Goal: Obtain resource: Download file/media

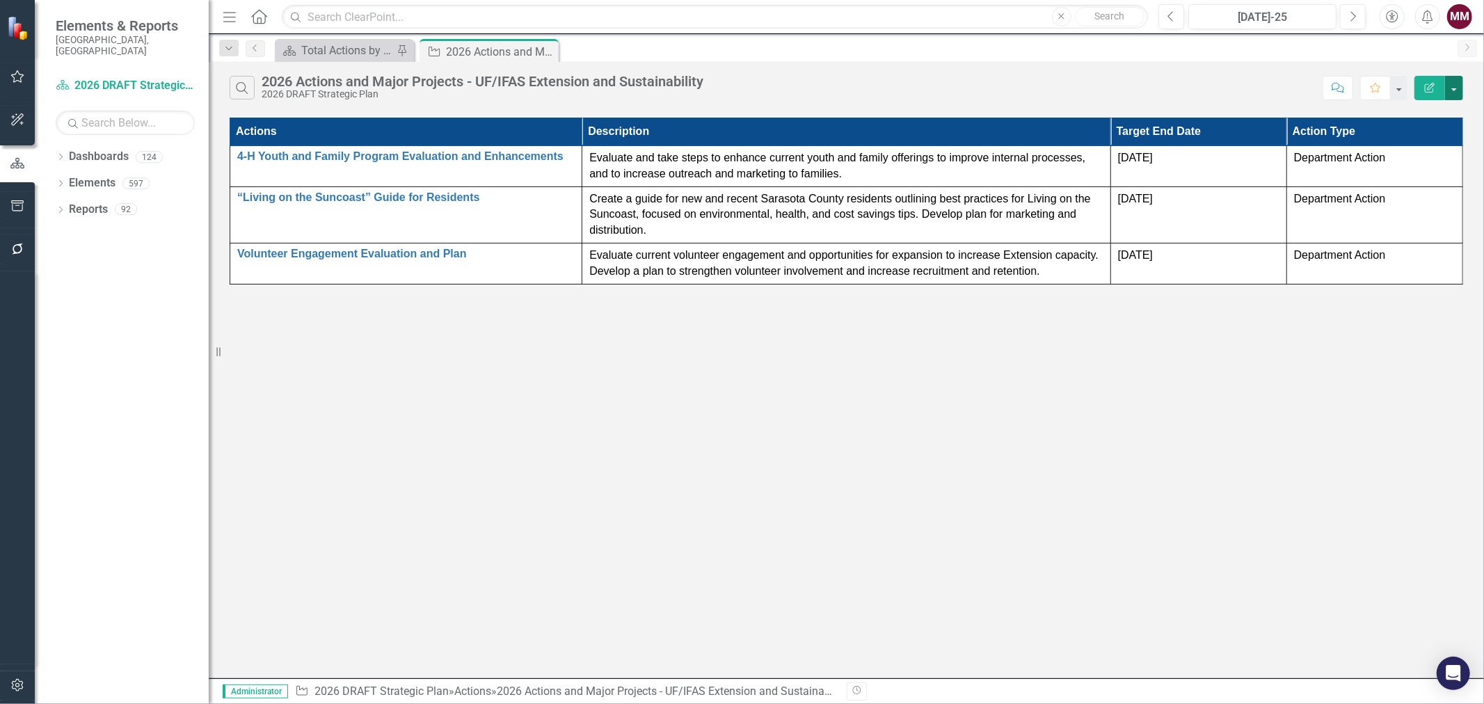
click at [1456, 93] on button "button" at bounding box center [1454, 88] width 18 height 24
click at [1411, 144] on link "PDF Export to PDF" at bounding box center [1408, 142] width 110 height 26
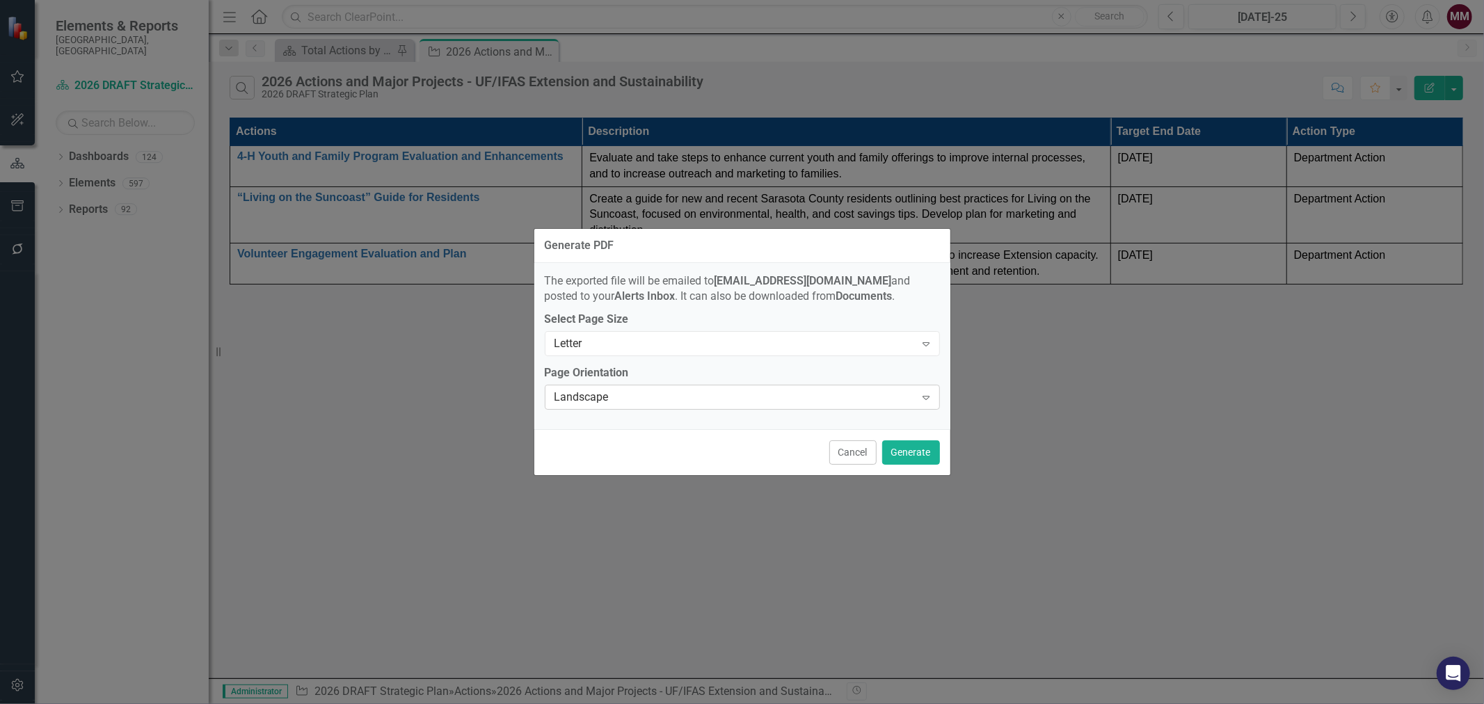
click at [726, 397] on div "Landscape" at bounding box center [735, 398] width 361 height 16
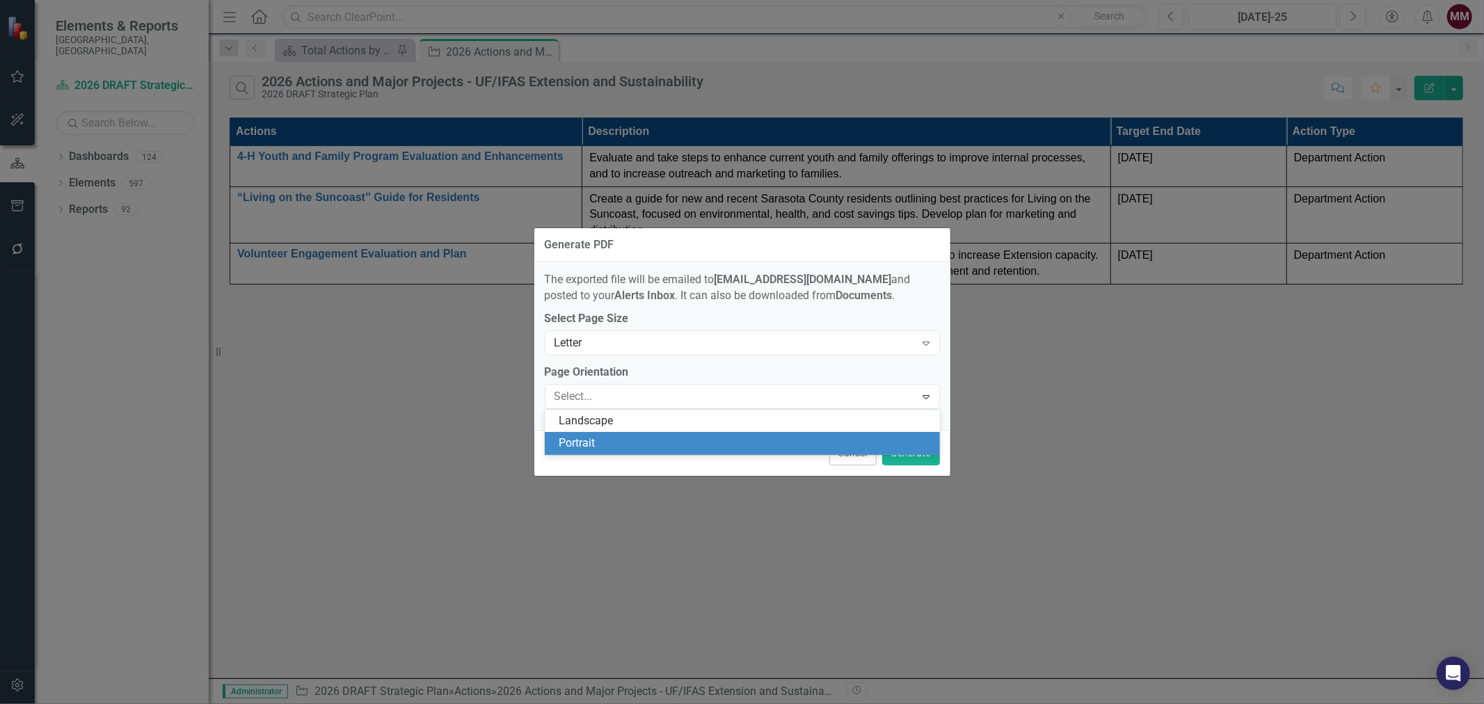
click at [715, 441] on div "Portrait" at bounding box center [745, 444] width 373 height 16
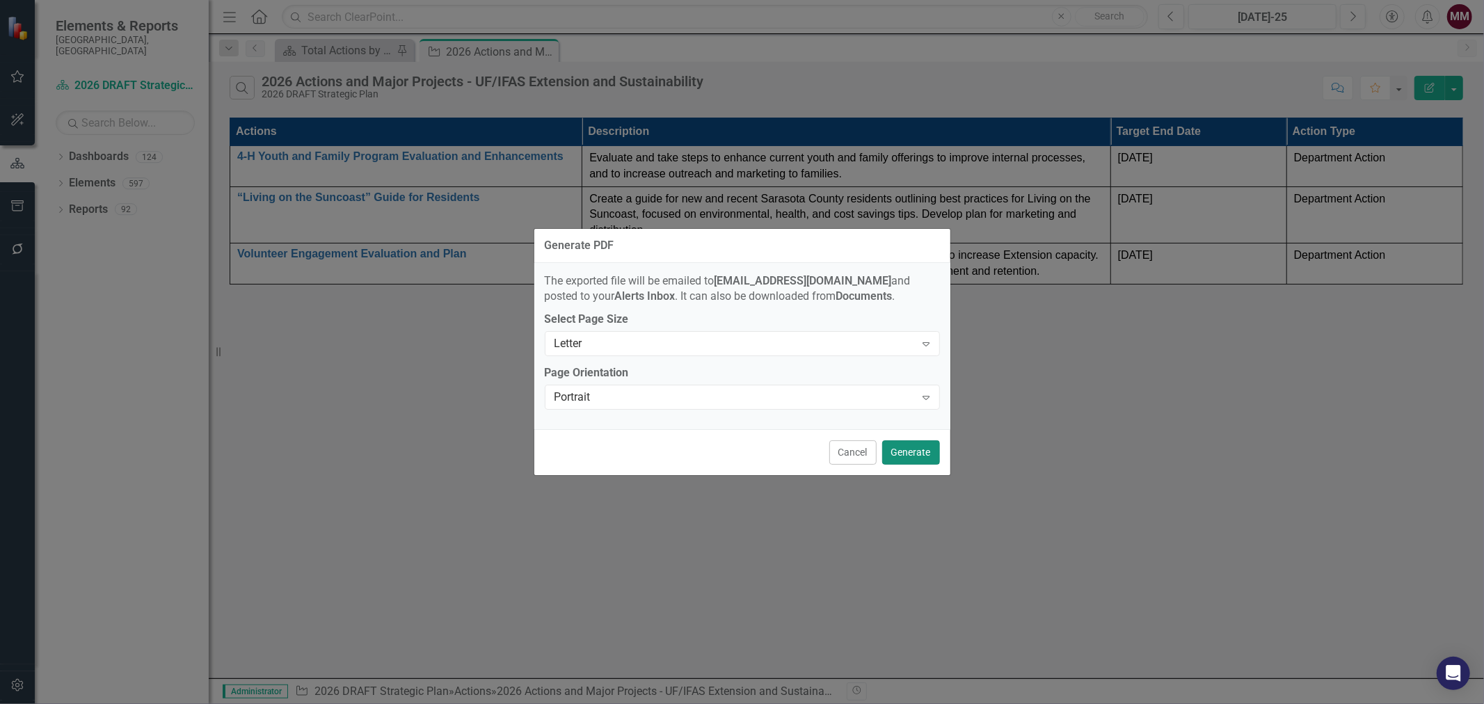
click at [926, 457] on button "Generate" at bounding box center [911, 453] width 58 height 24
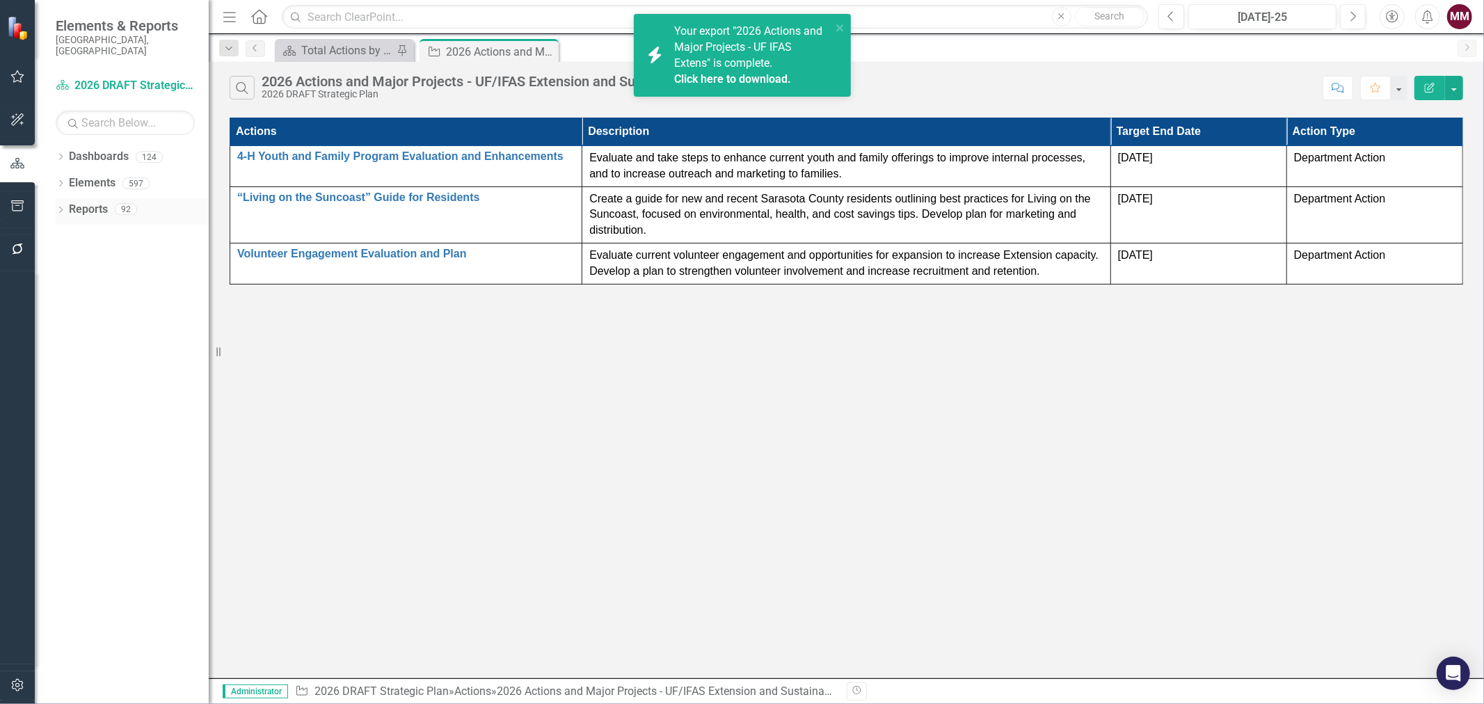
click at [57, 207] on icon "Dropdown" at bounding box center [61, 211] width 10 height 8
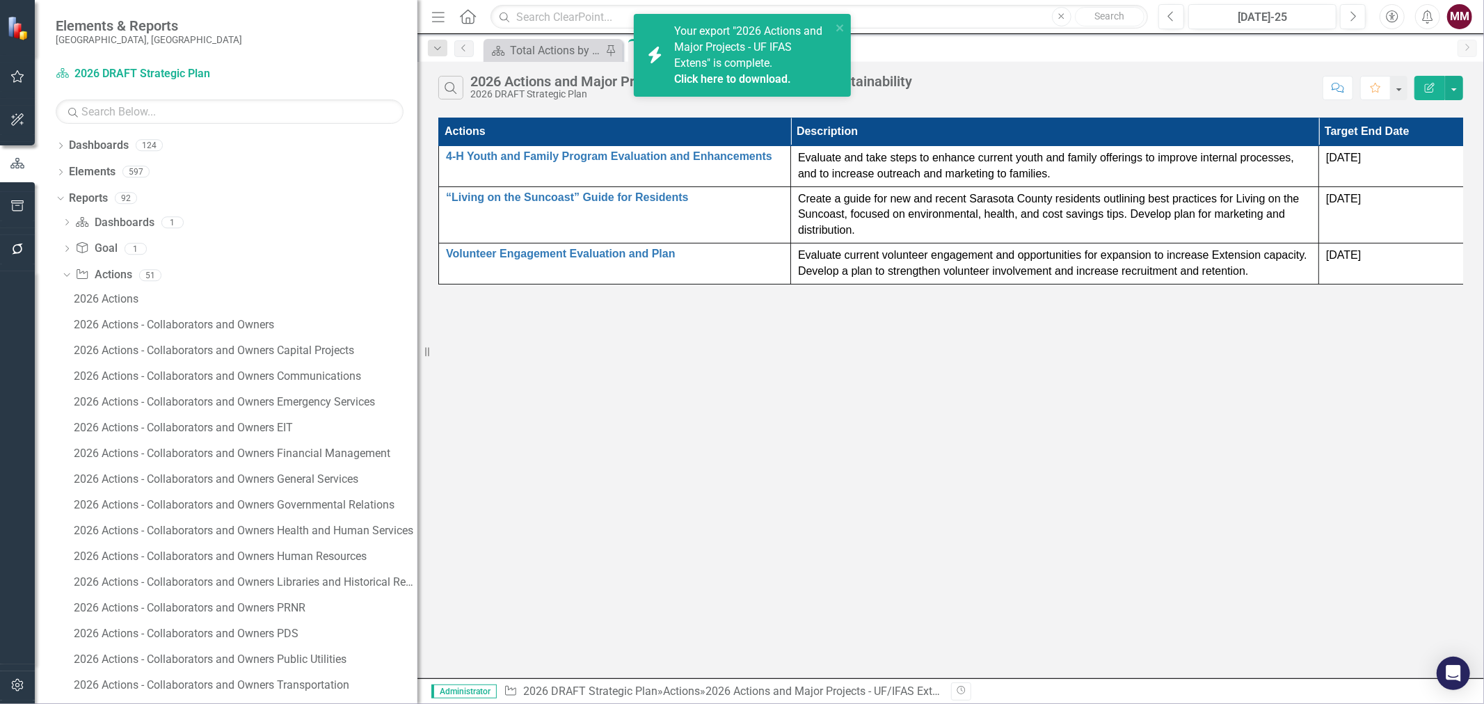
drag, startPoint x: 212, startPoint y: 343, endPoint x: 513, endPoint y: 349, distance: 301.4
click at [513, 349] on div "Elements & Reports [GEOGRAPHIC_DATA], [GEOGRAPHIC_DATA] Dashboard 2026 DRAFT St…" at bounding box center [742, 352] width 1484 height 704
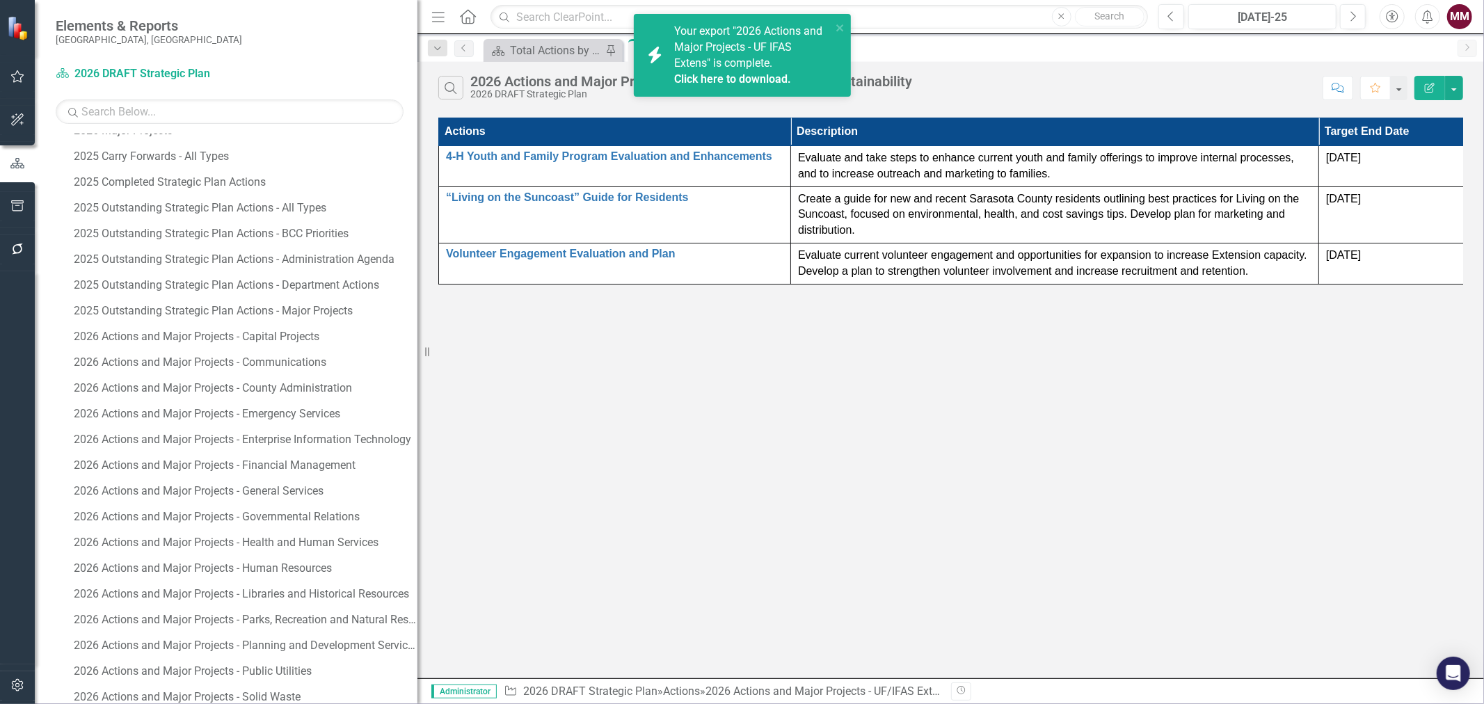
scroll to position [970, 0]
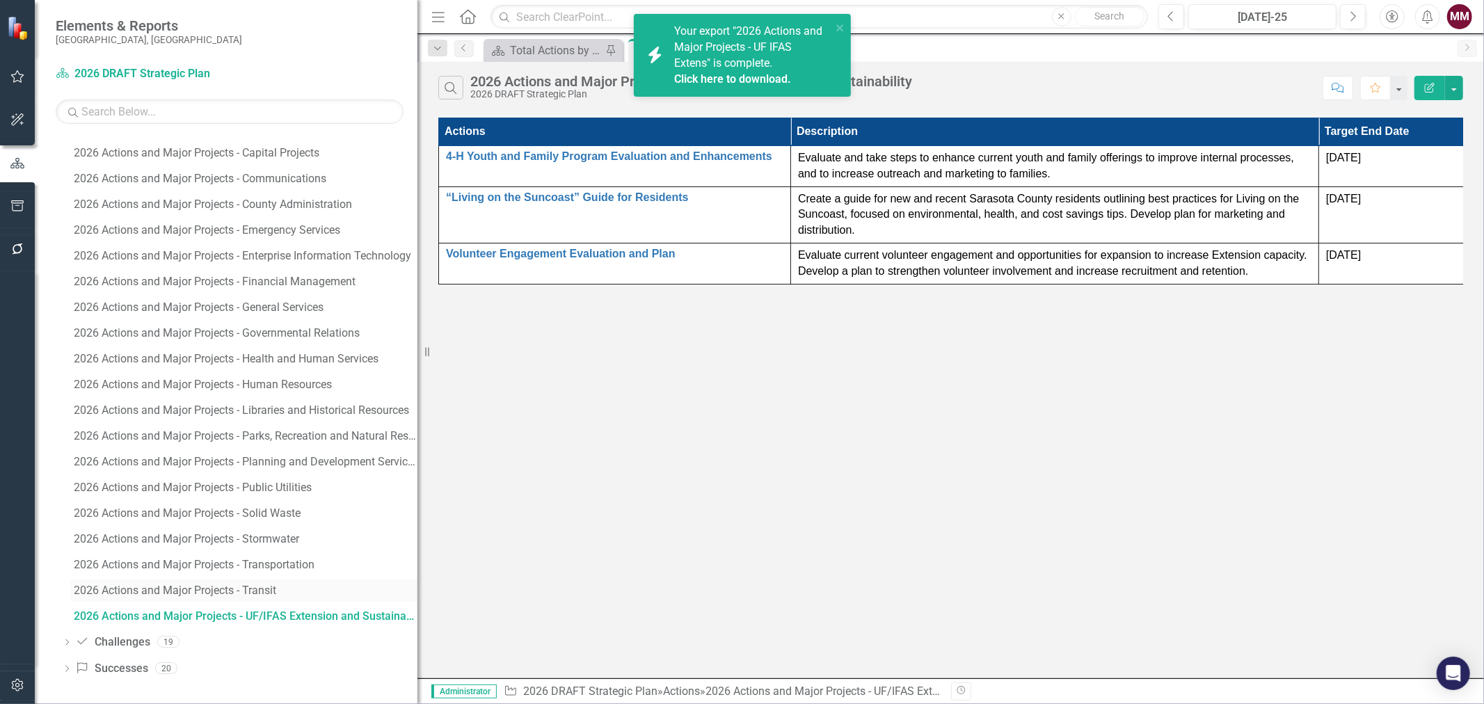
click at [259, 592] on div "2026 Actions and Major Projects - Transit" at bounding box center [246, 591] width 344 height 13
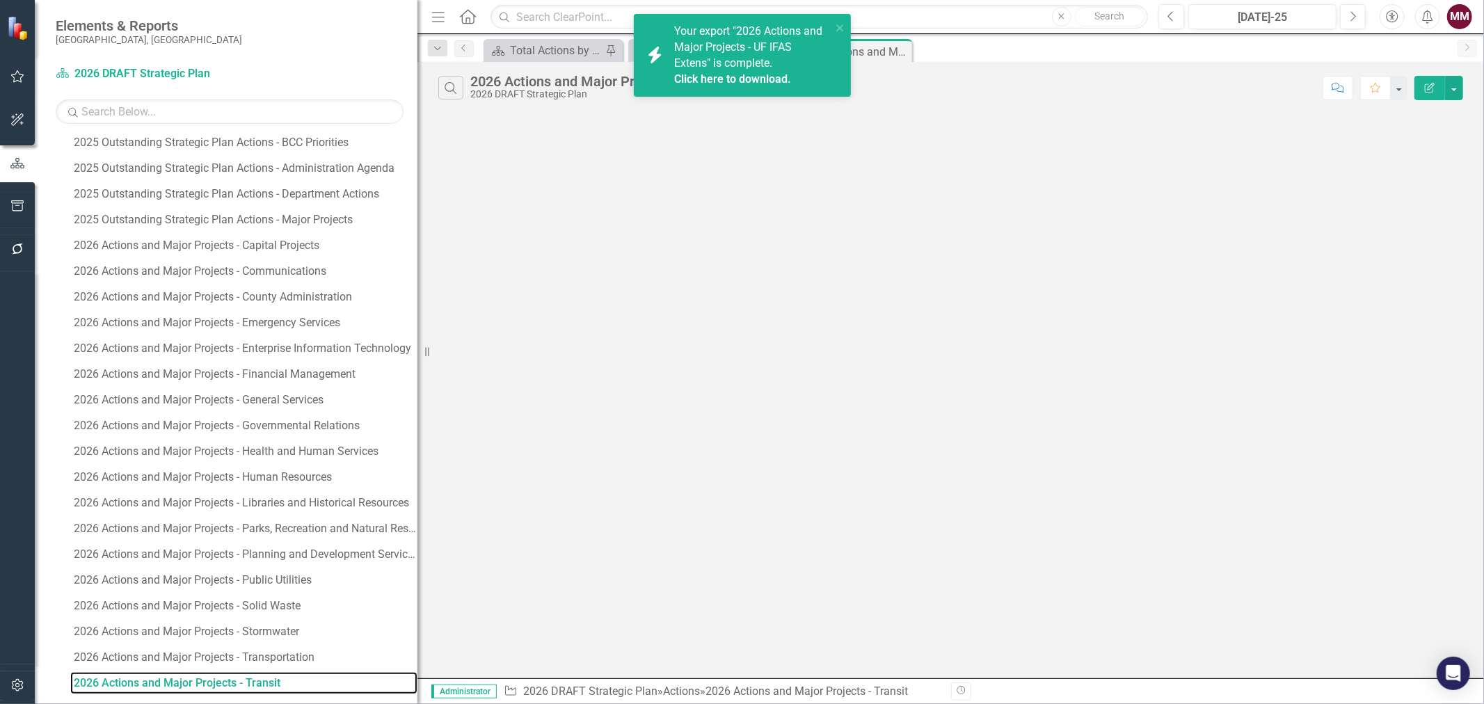
scroll to position [867, 0]
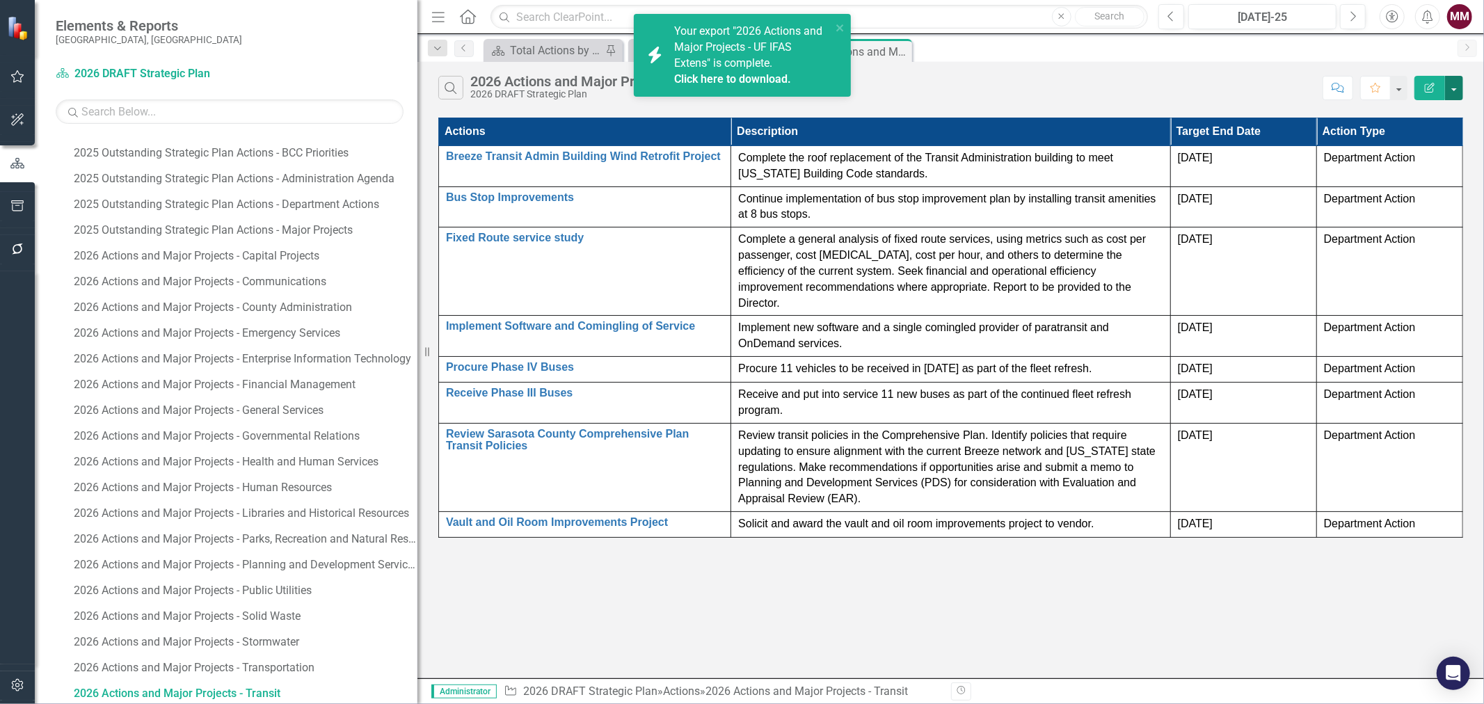
click at [1459, 94] on button "button" at bounding box center [1454, 88] width 18 height 24
click at [1438, 144] on link "PDF Export to PDF" at bounding box center [1408, 142] width 110 height 26
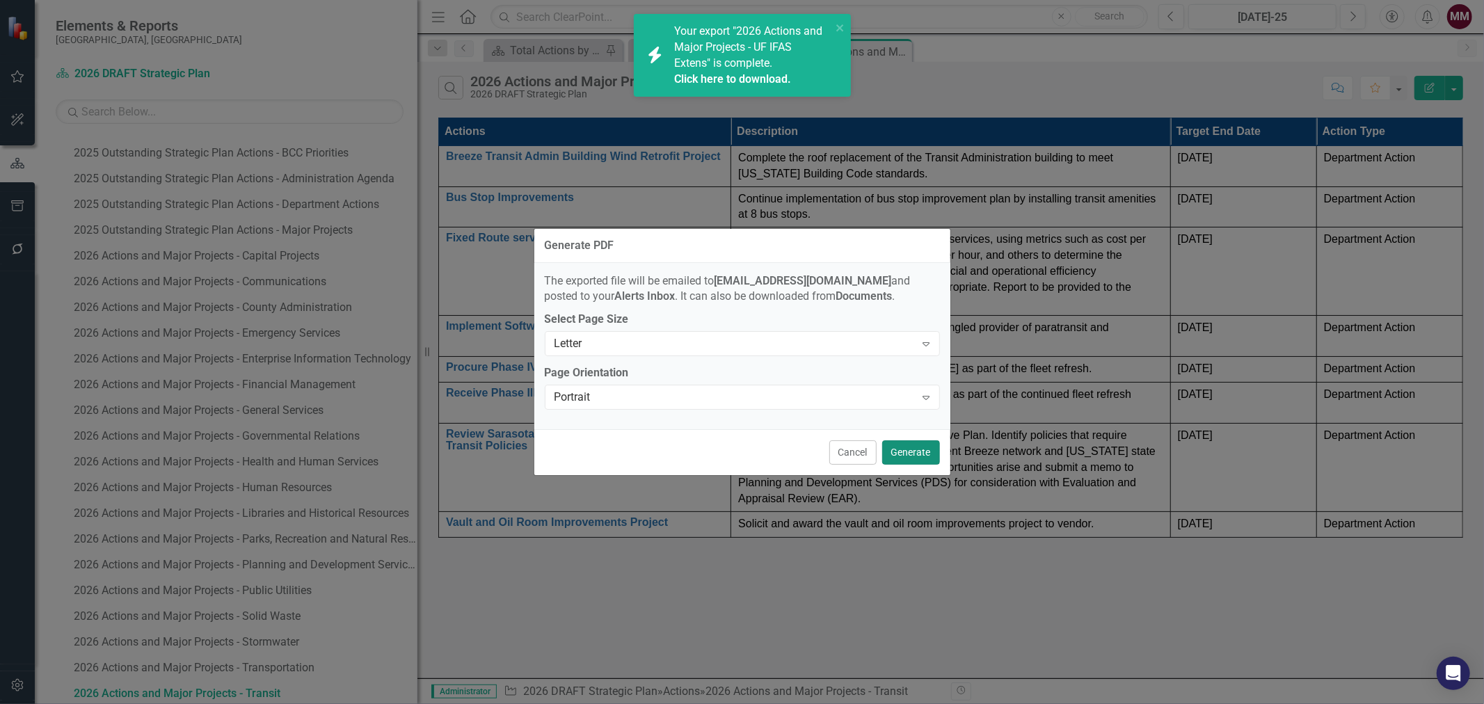
click at [915, 454] on button "Generate" at bounding box center [911, 453] width 58 height 24
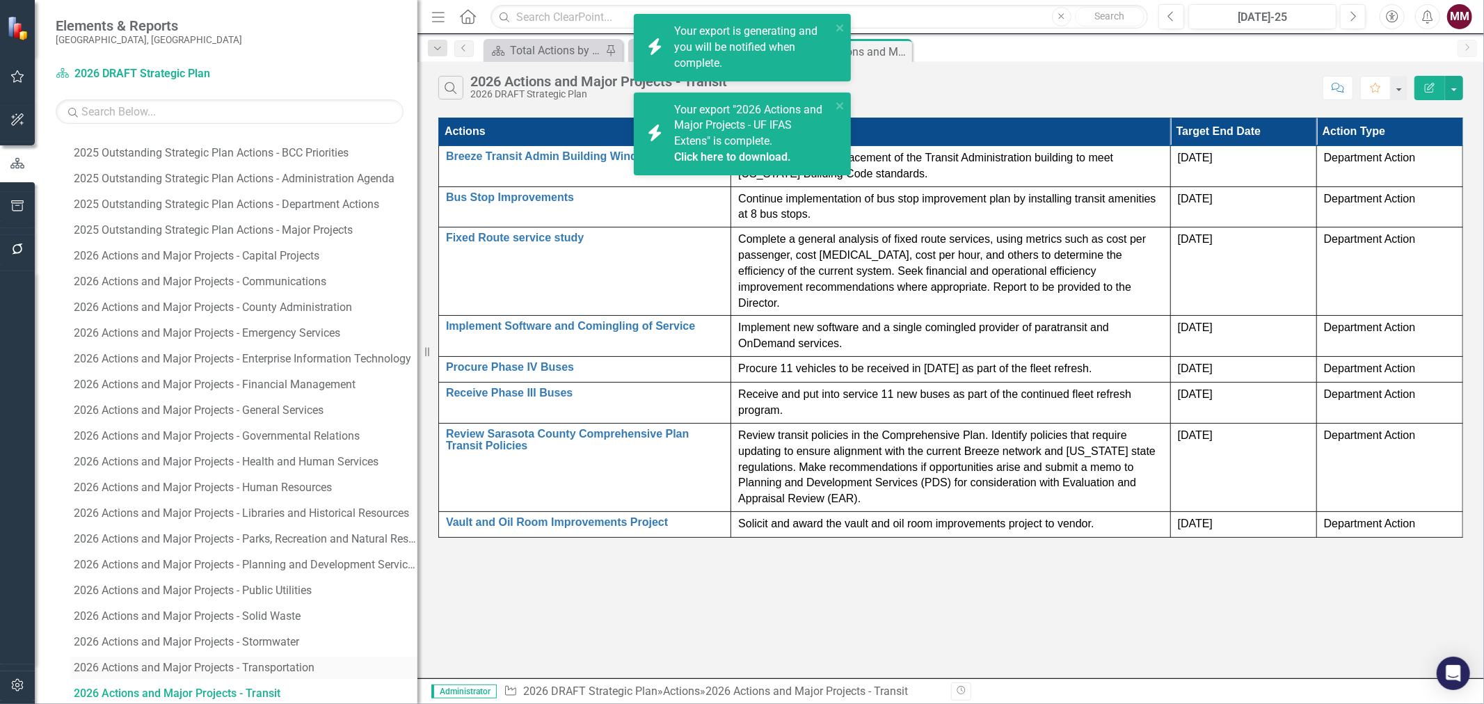
click at [244, 669] on div "2026 Actions and Major Projects - Transportation" at bounding box center [246, 668] width 344 height 13
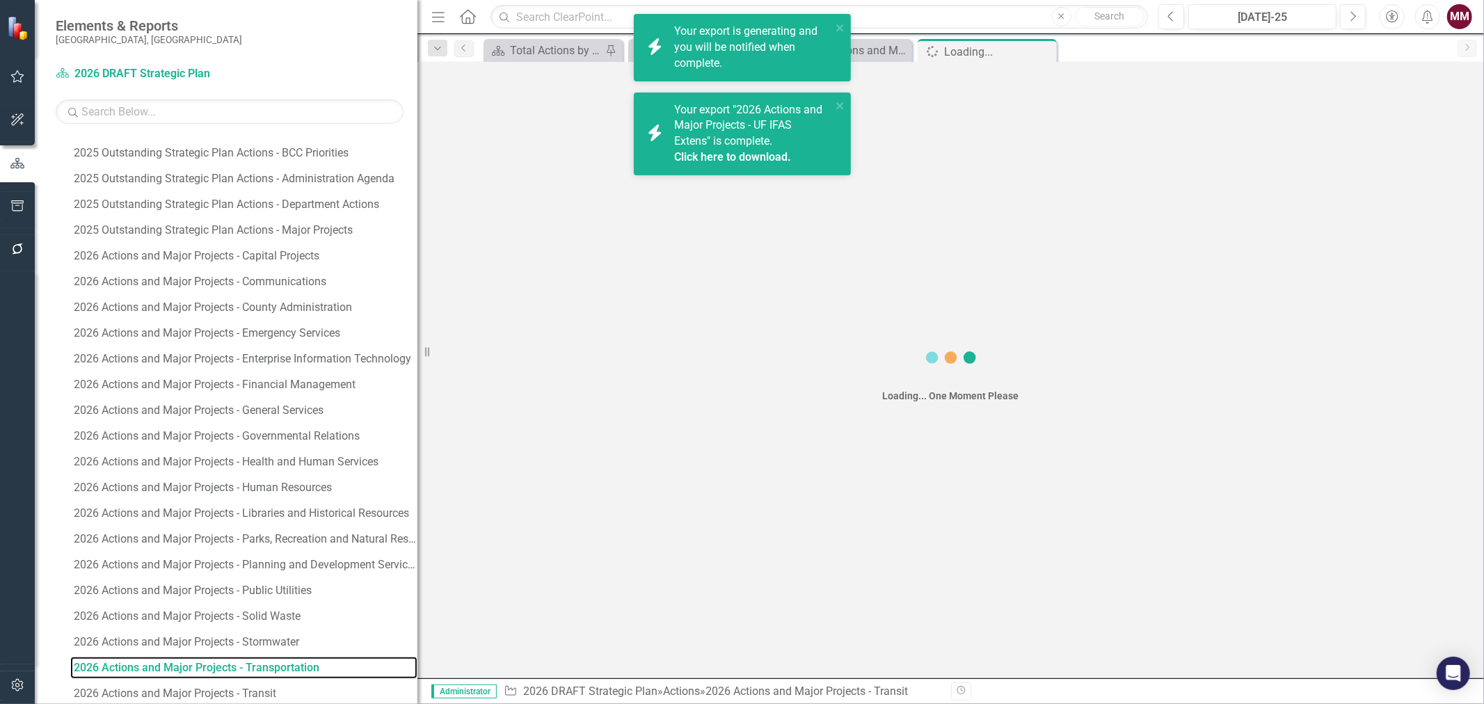
scroll to position [842, 0]
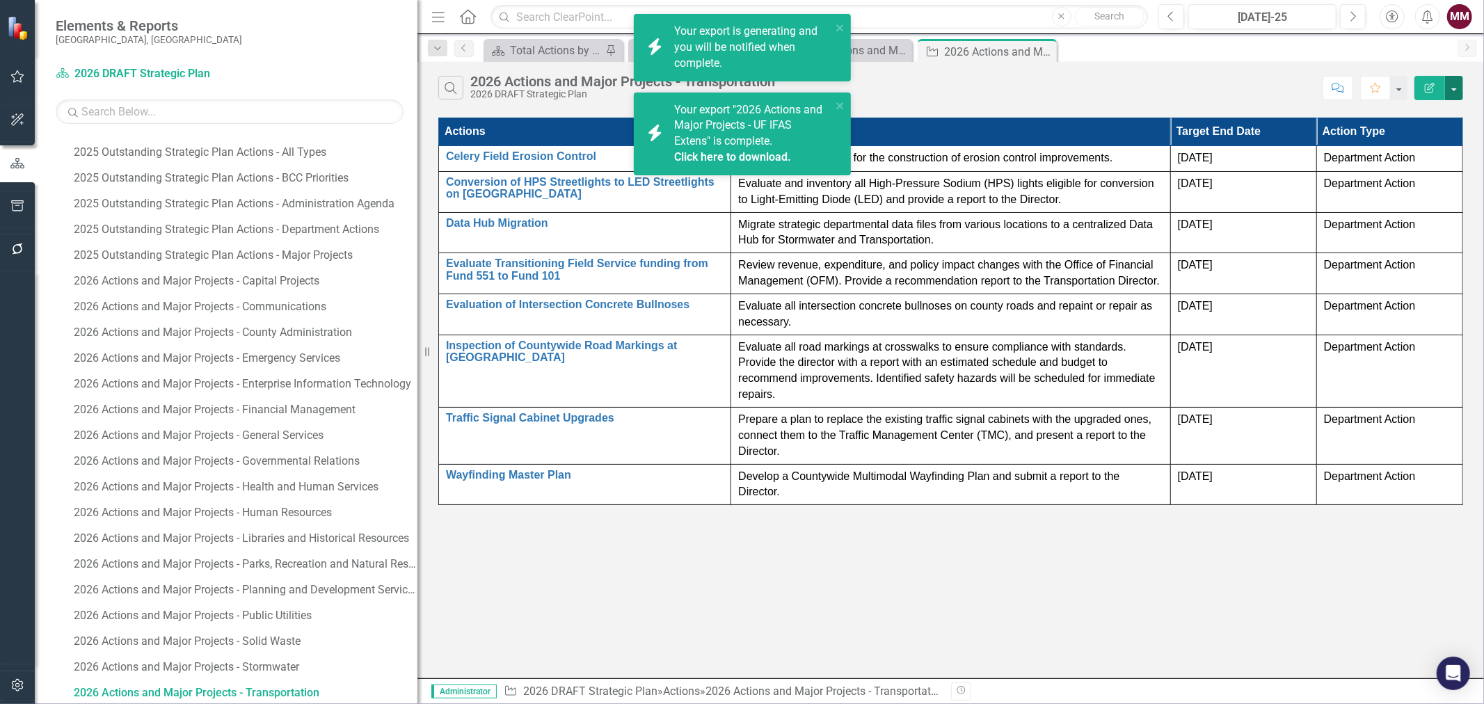
click at [1455, 88] on button "button" at bounding box center [1454, 88] width 18 height 24
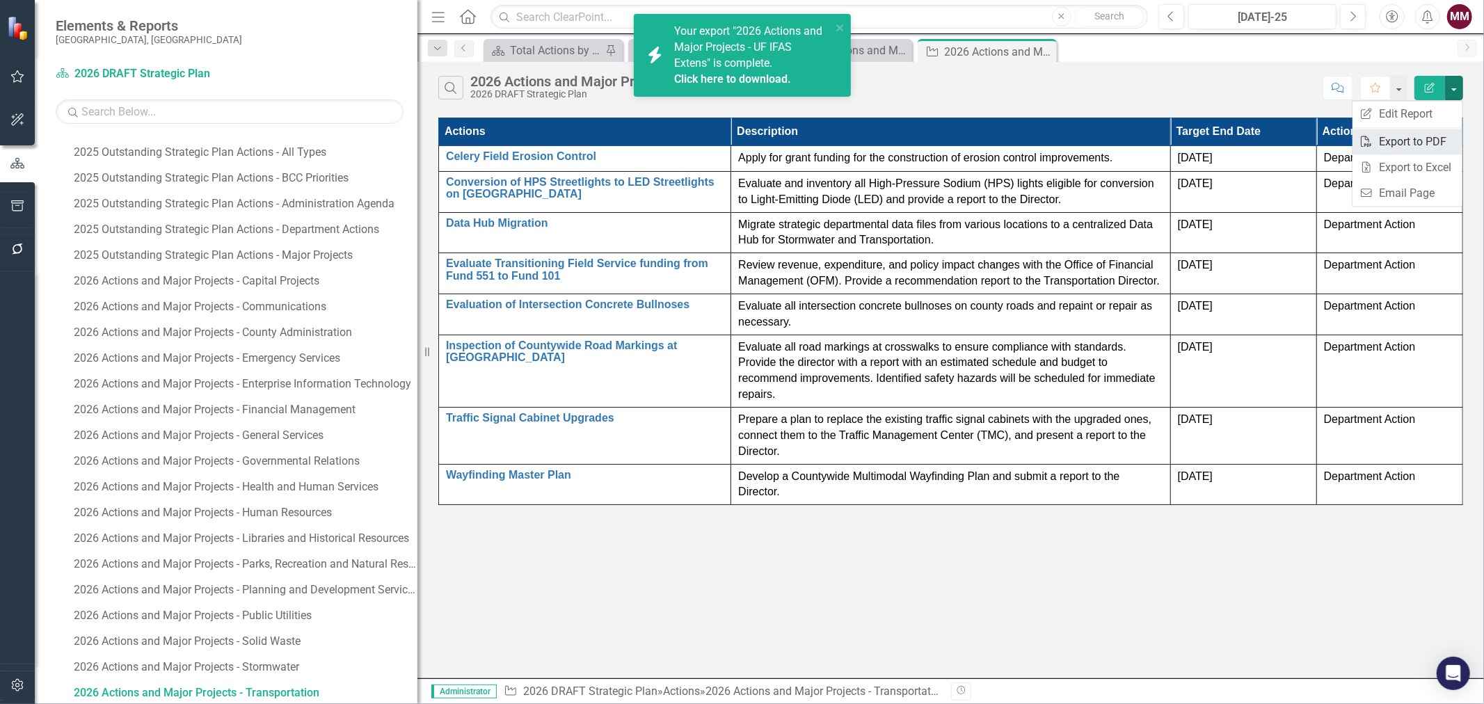
click at [1427, 145] on link "PDF Export to PDF" at bounding box center [1408, 142] width 110 height 26
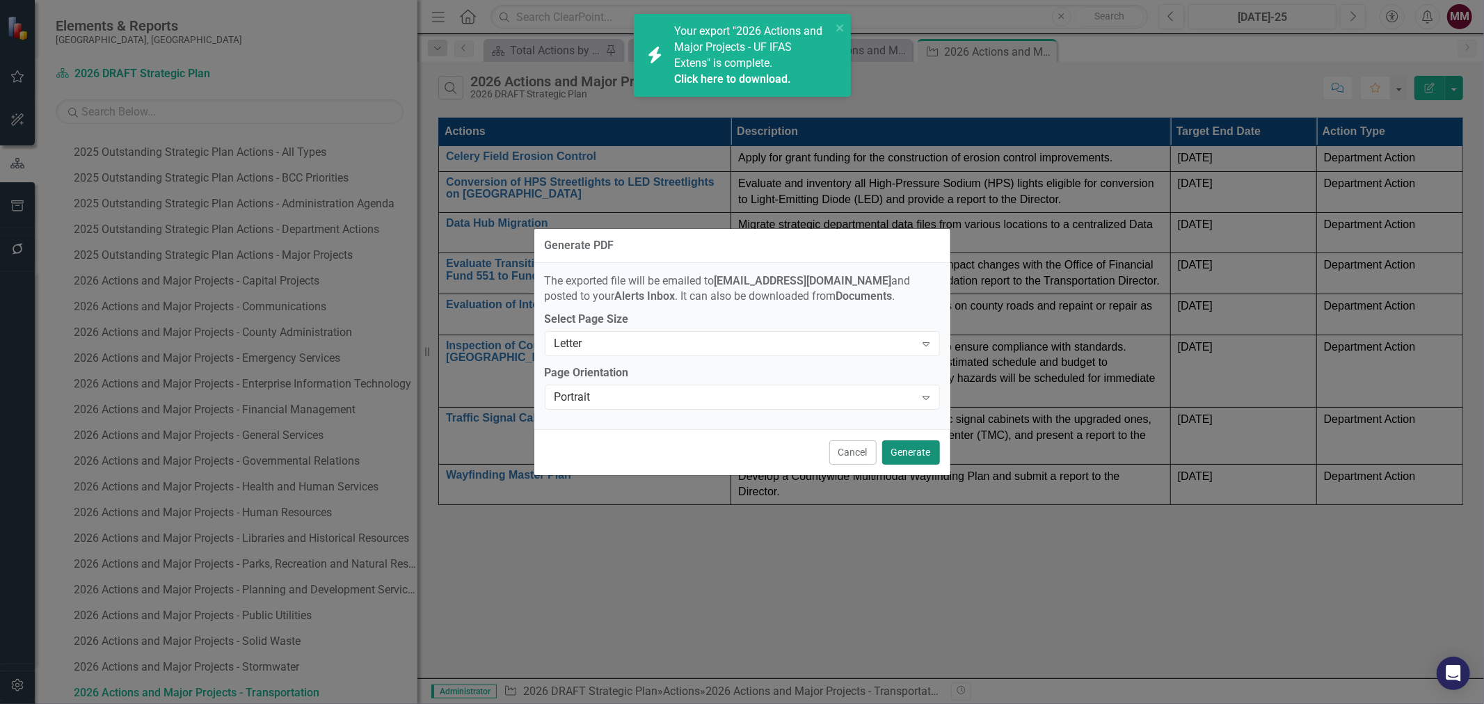
click at [894, 443] on button "Generate" at bounding box center [911, 453] width 58 height 24
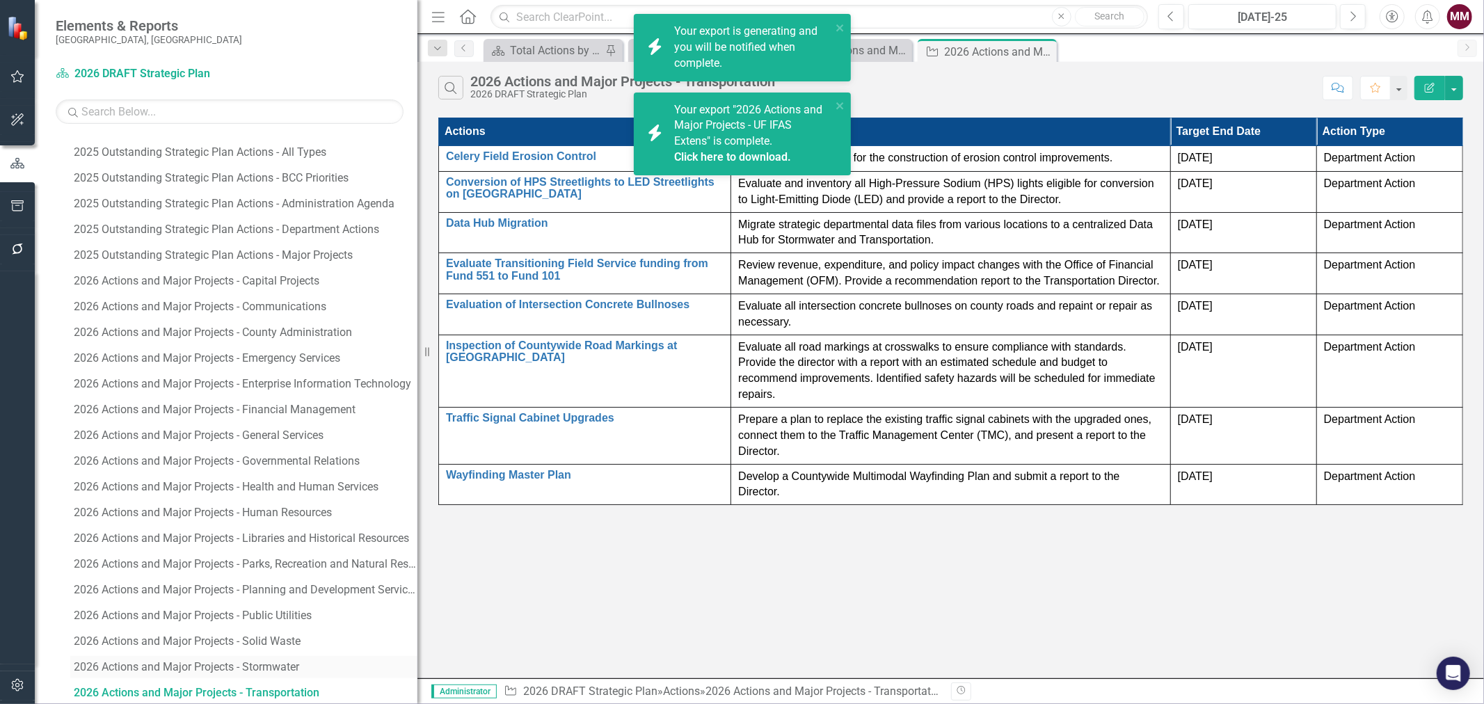
click at [262, 664] on div "2026 Actions and Major Projects - Stormwater" at bounding box center [246, 667] width 344 height 13
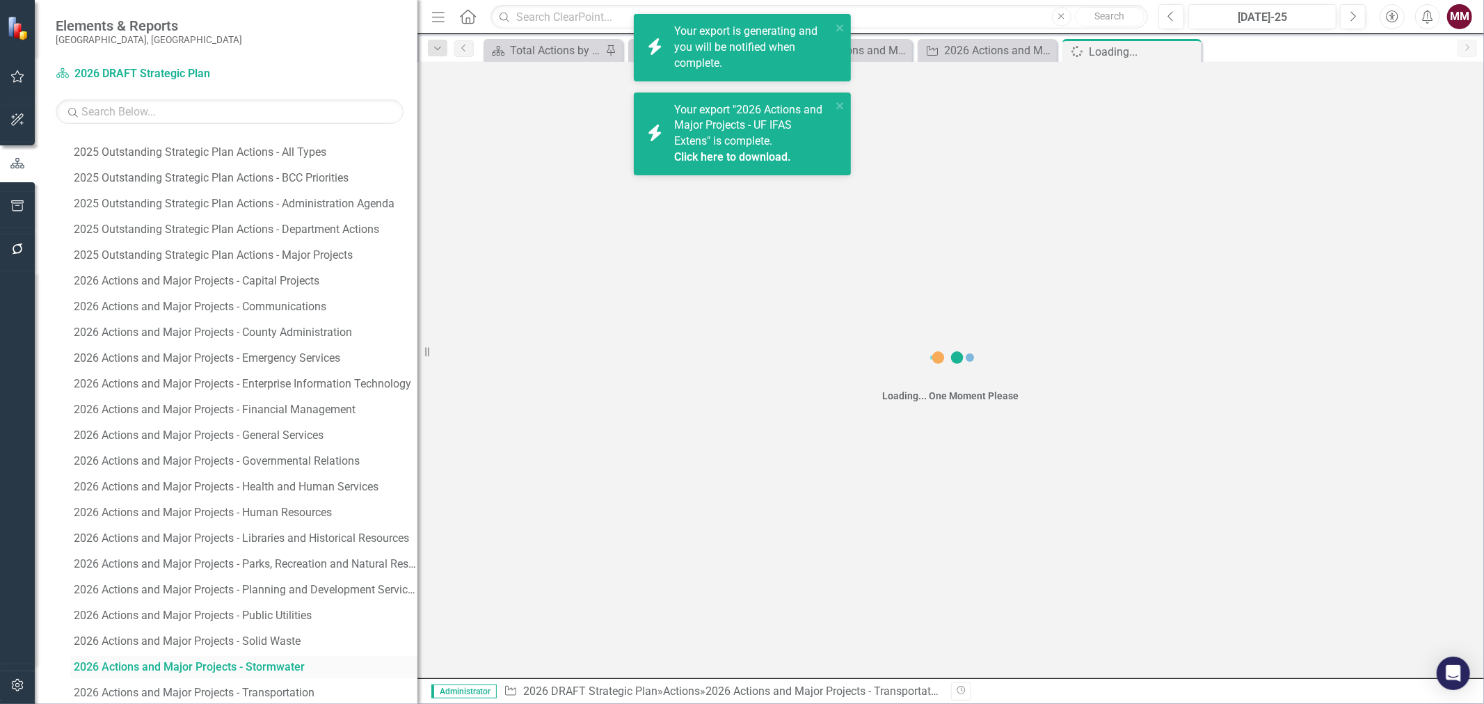
scroll to position [816, 0]
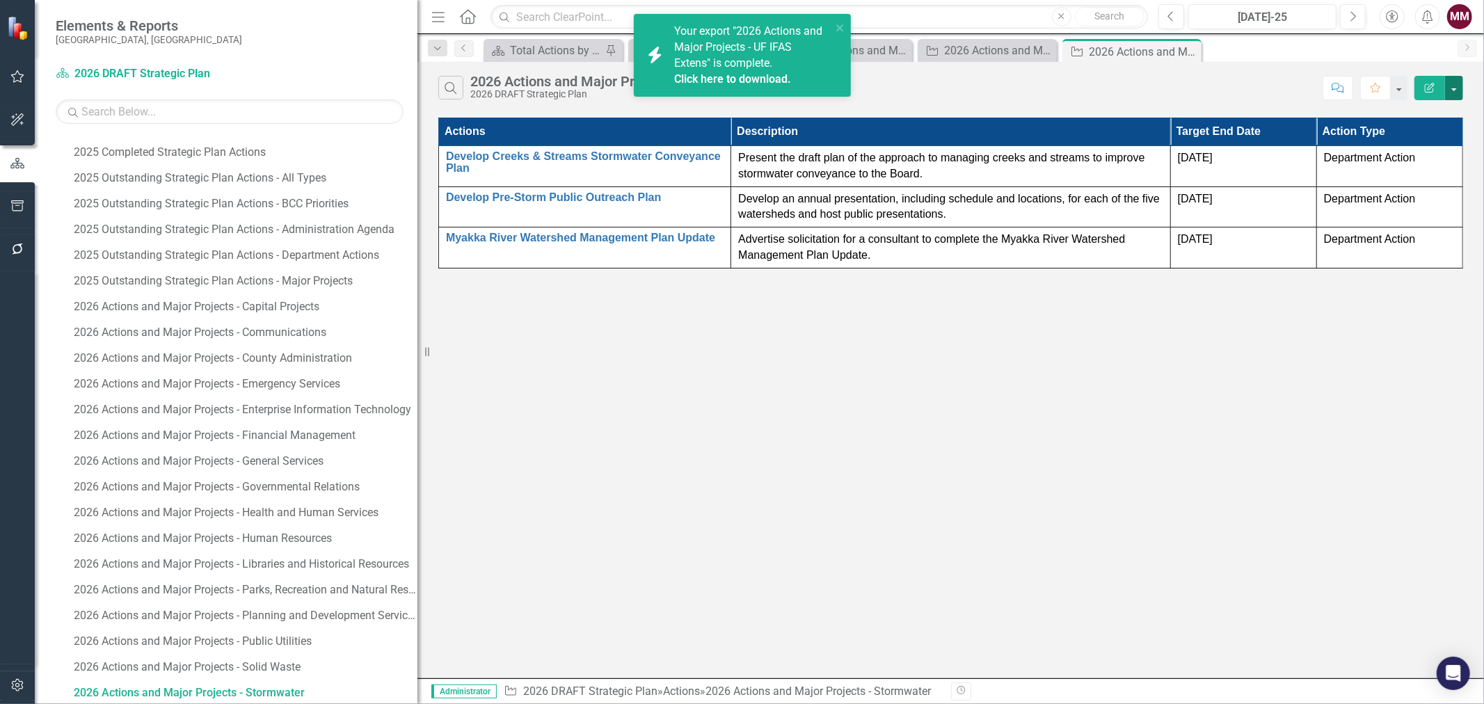
click at [1459, 86] on button "button" at bounding box center [1454, 88] width 18 height 24
click at [1432, 141] on link "PDF Export to PDF" at bounding box center [1408, 142] width 110 height 26
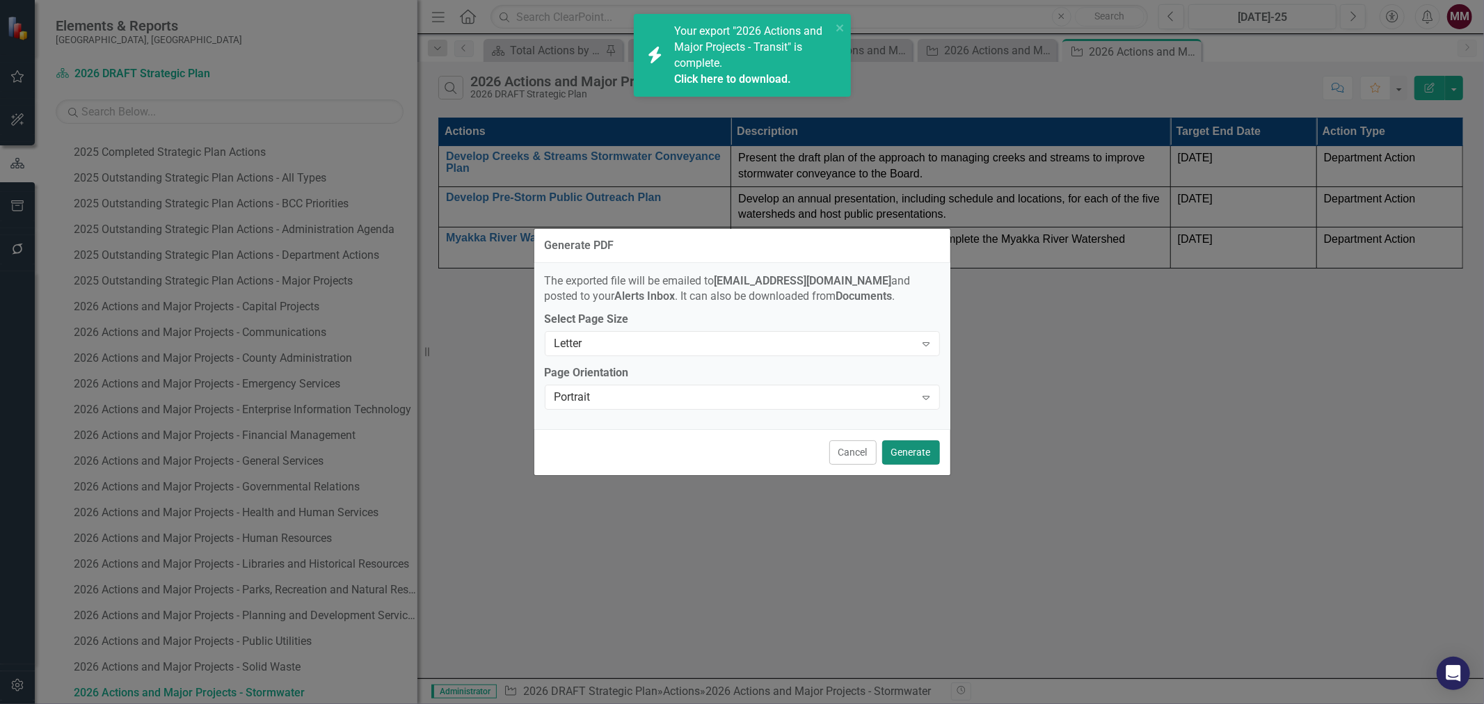
click at [909, 453] on button "Generate" at bounding box center [911, 453] width 58 height 24
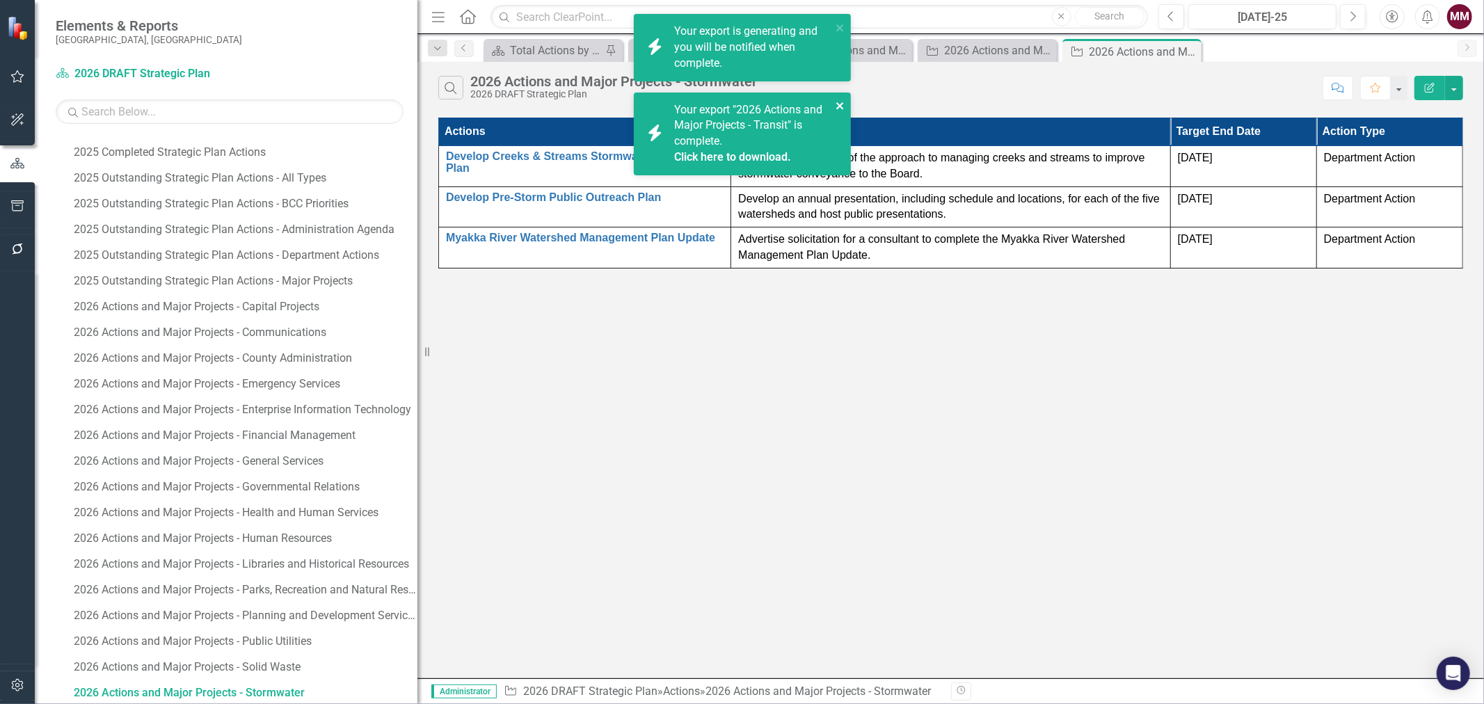
click at [836, 104] on icon "close" at bounding box center [841, 105] width 10 height 11
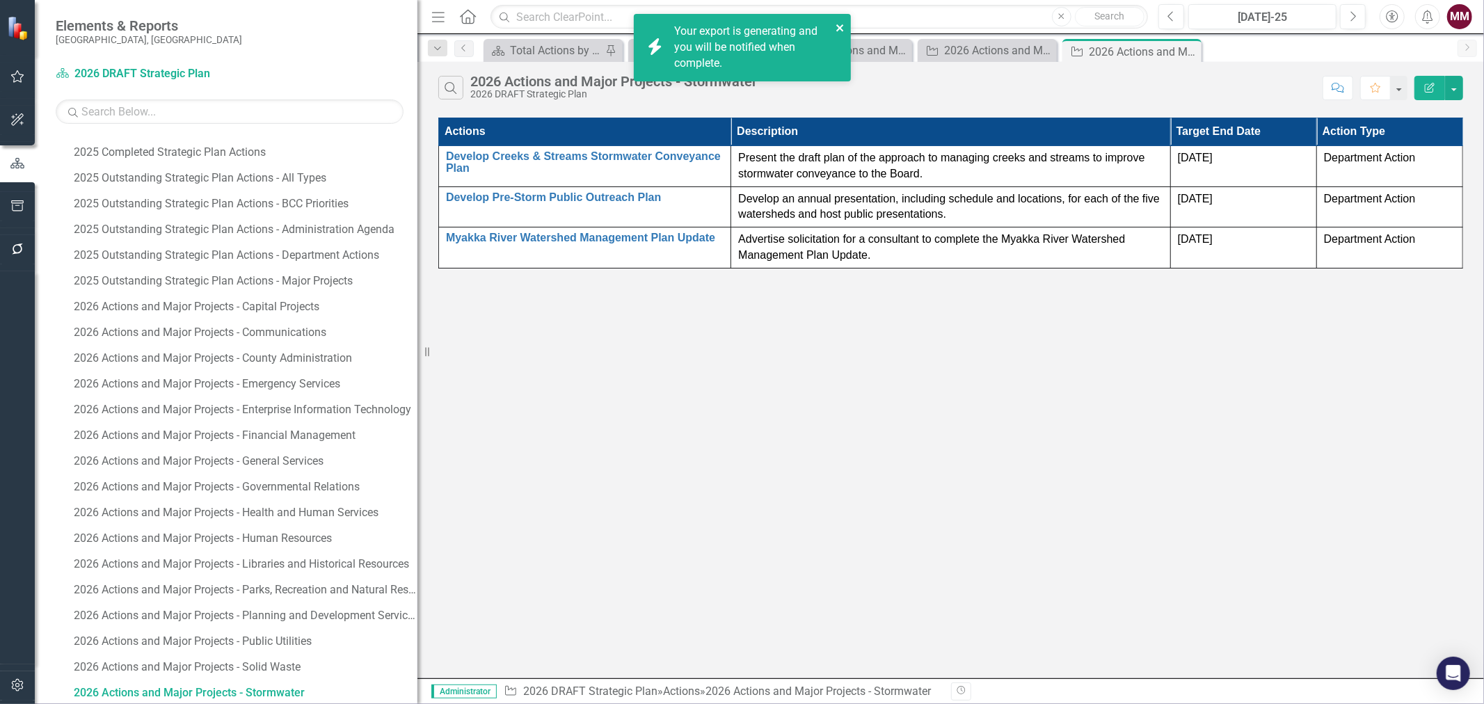
click at [841, 28] on icon "close" at bounding box center [840, 27] width 7 height 7
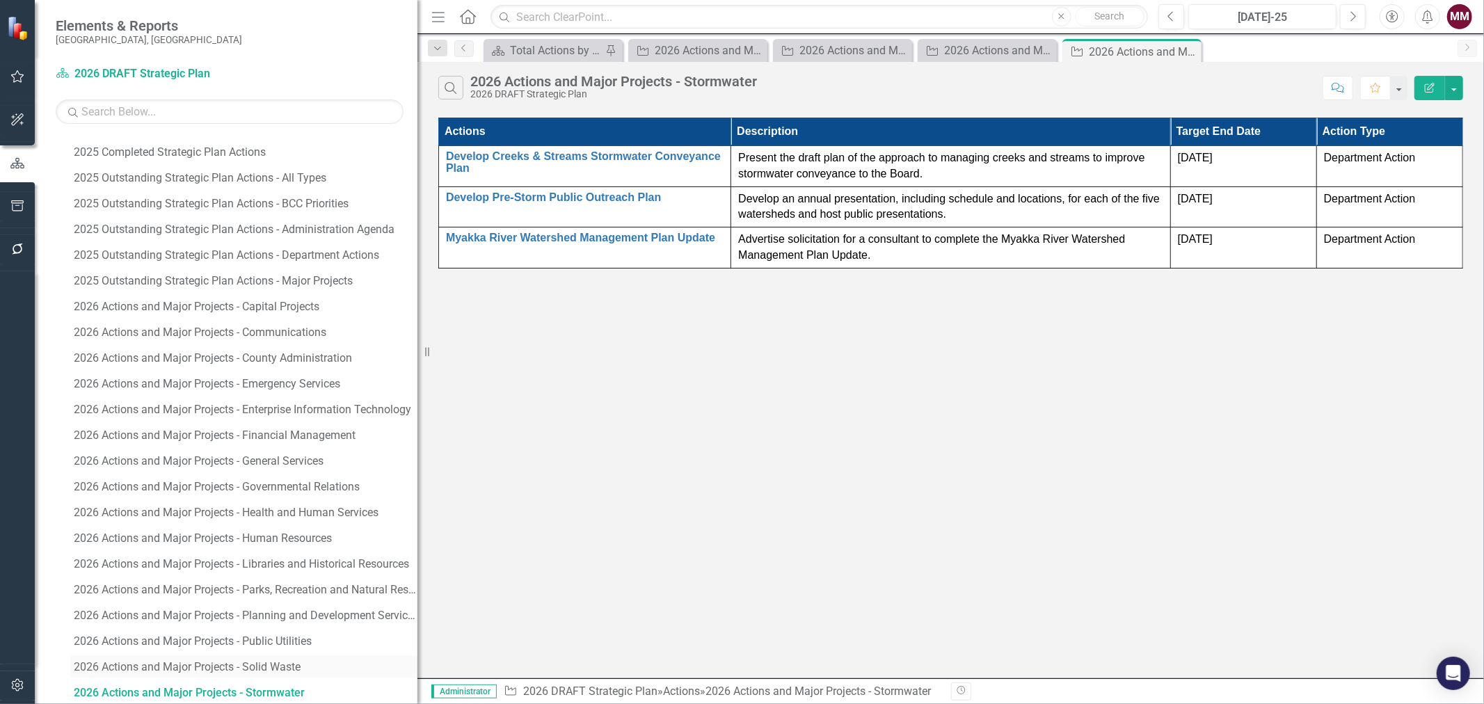
click at [207, 673] on link "2026 Actions and Major Projects - Solid Waste" at bounding box center [243, 667] width 347 height 22
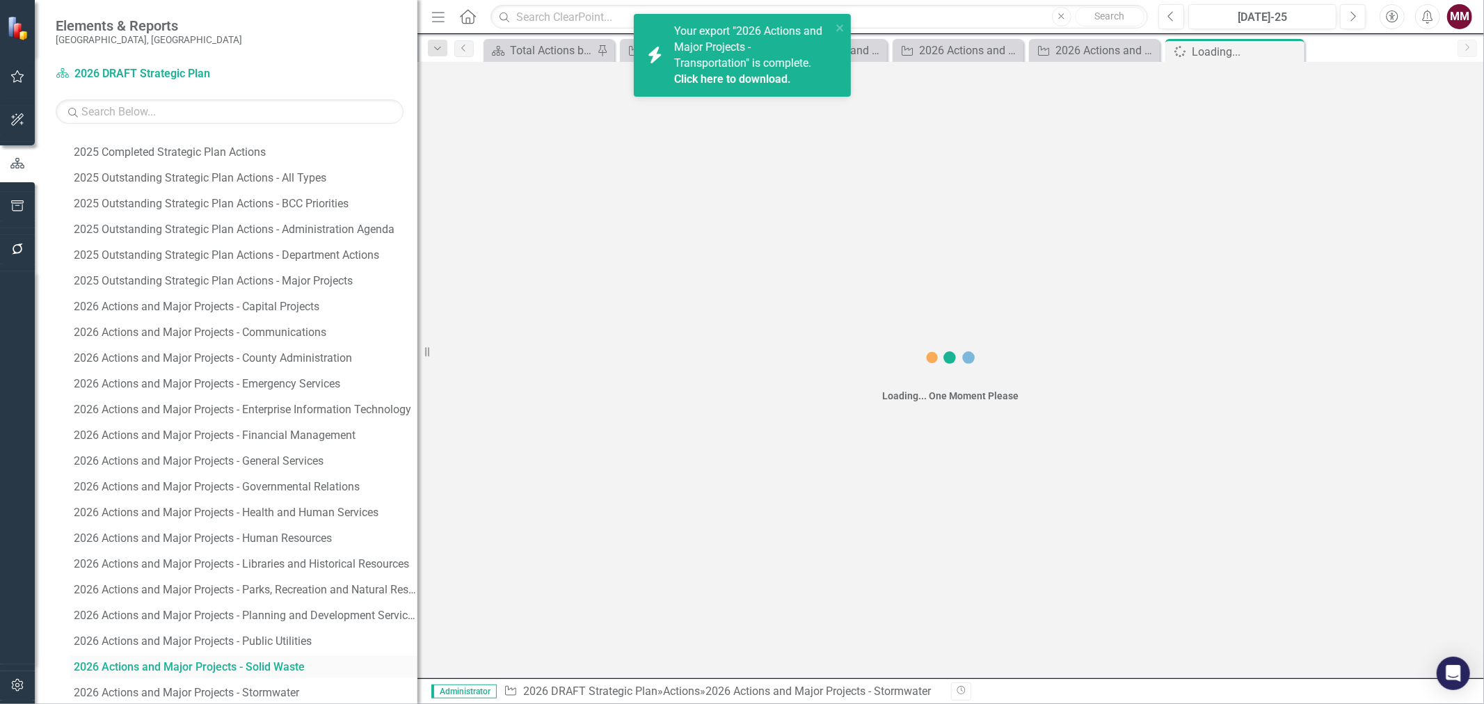
scroll to position [790, 0]
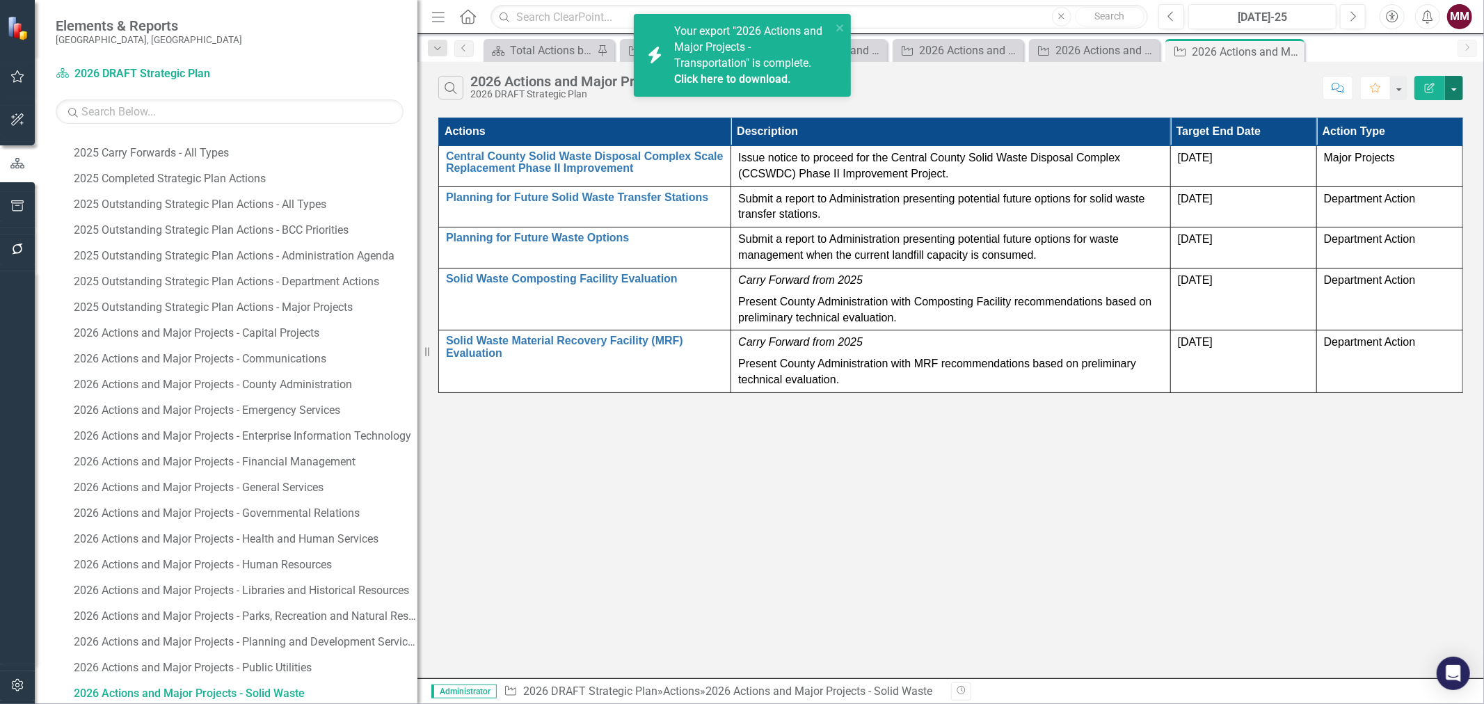
click at [1457, 87] on button "button" at bounding box center [1454, 88] width 18 height 24
click at [1429, 136] on link "PDF Export to PDF" at bounding box center [1408, 142] width 110 height 26
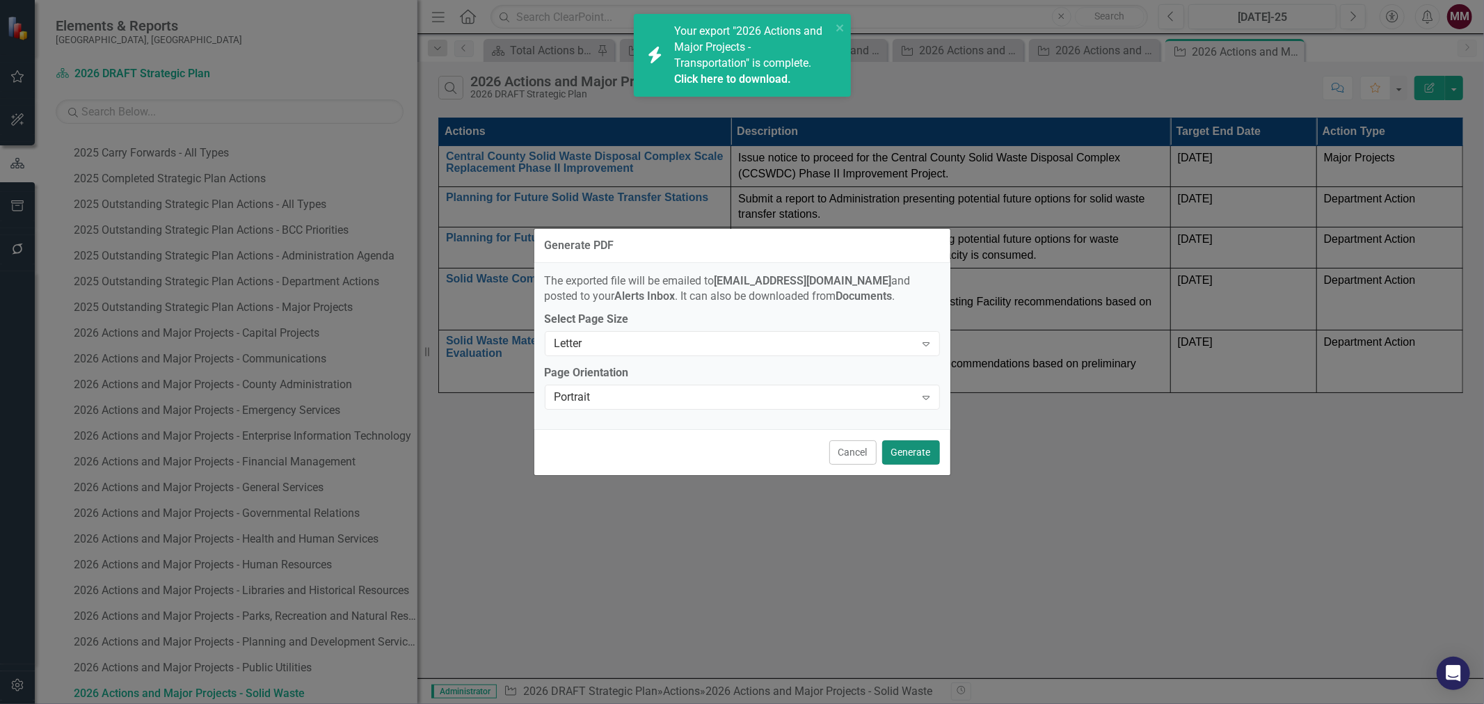
click at [907, 445] on button "Generate" at bounding box center [911, 453] width 58 height 24
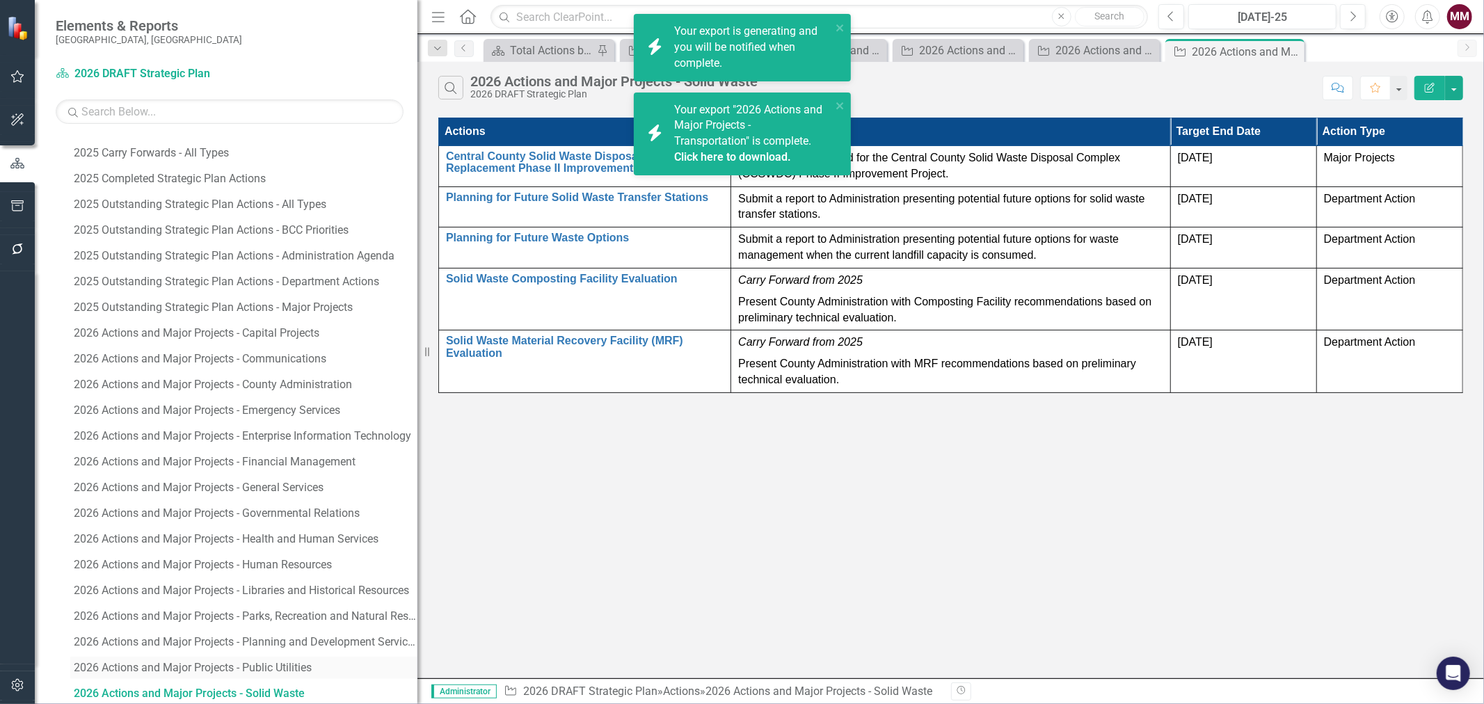
click at [246, 670] on div "2026 Actions and Major Projects - Public Utilities" at bounding box center [246, 668] width 344 height 13
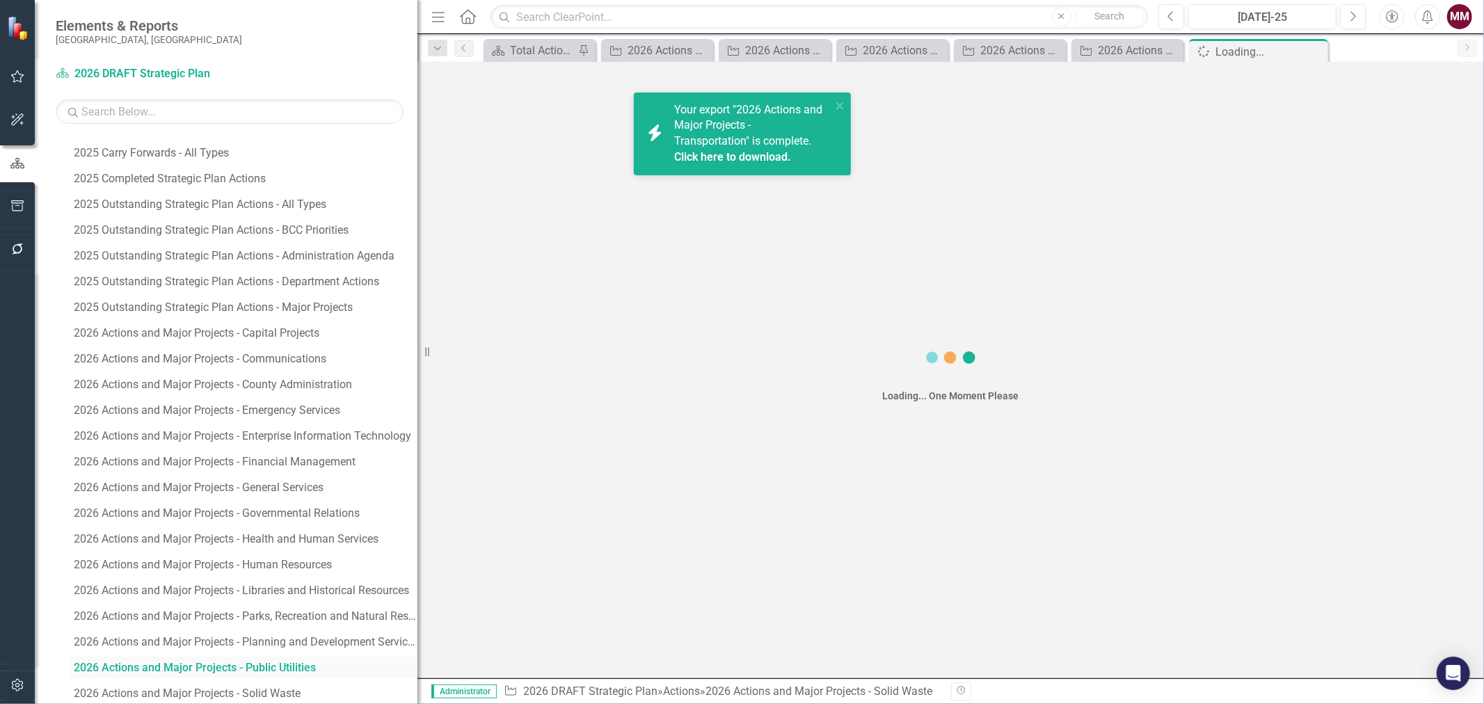
scroll to position [764, 0]
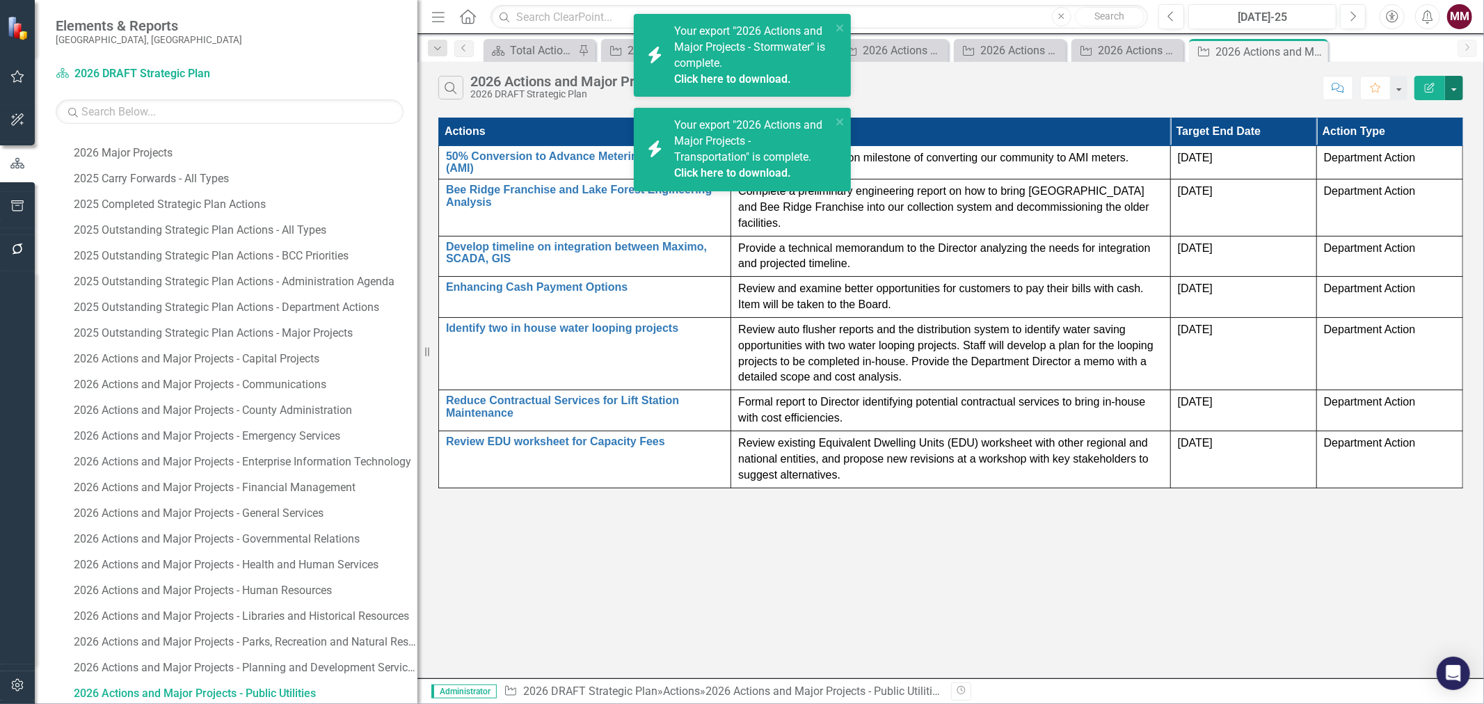
click at [1459, 81] on button "button" at bounding box center [1454, 88] width 18 height 24
click at [1434, 136] on link "PDF Export to PDF" at bounding box center [1408, 142] width 110 height 26
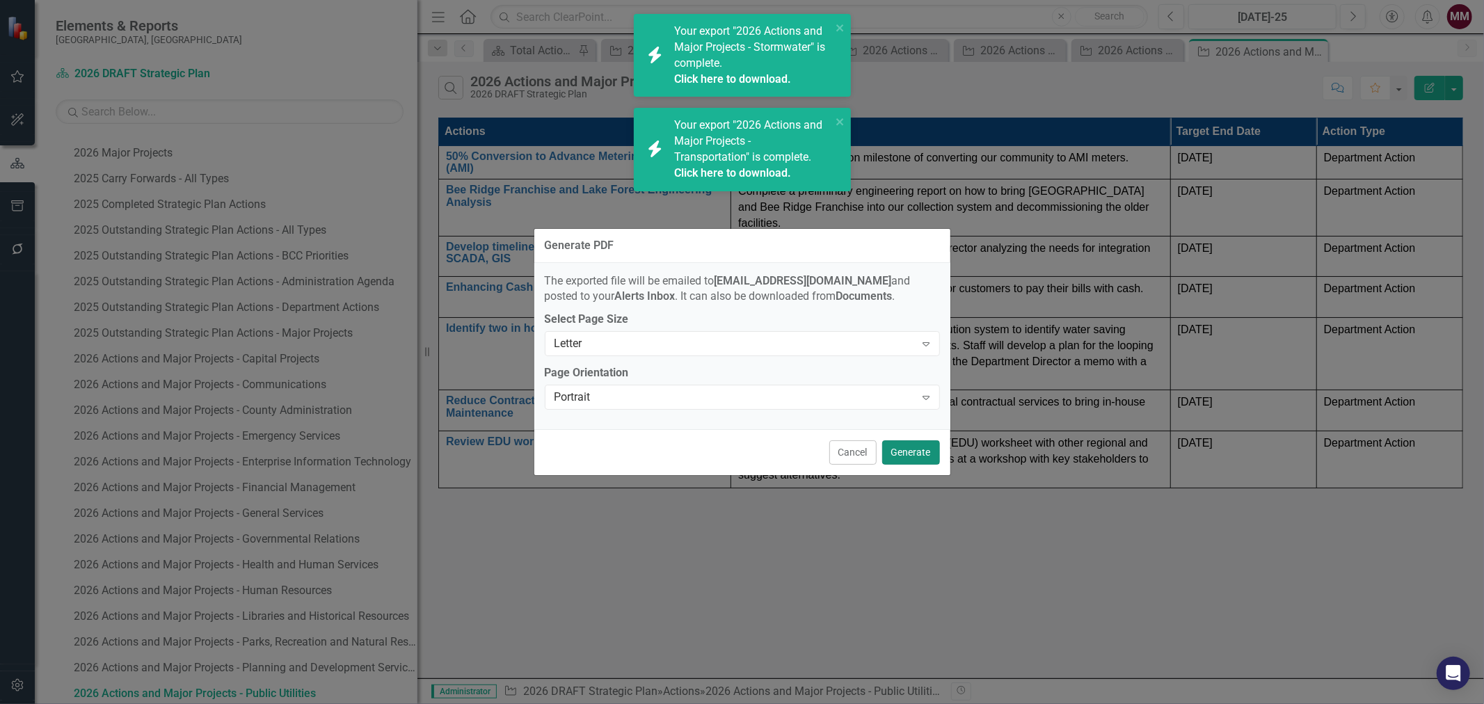
click at [919, 449] on button "Generate" at bounding box center [911, 453] width 58 height 24
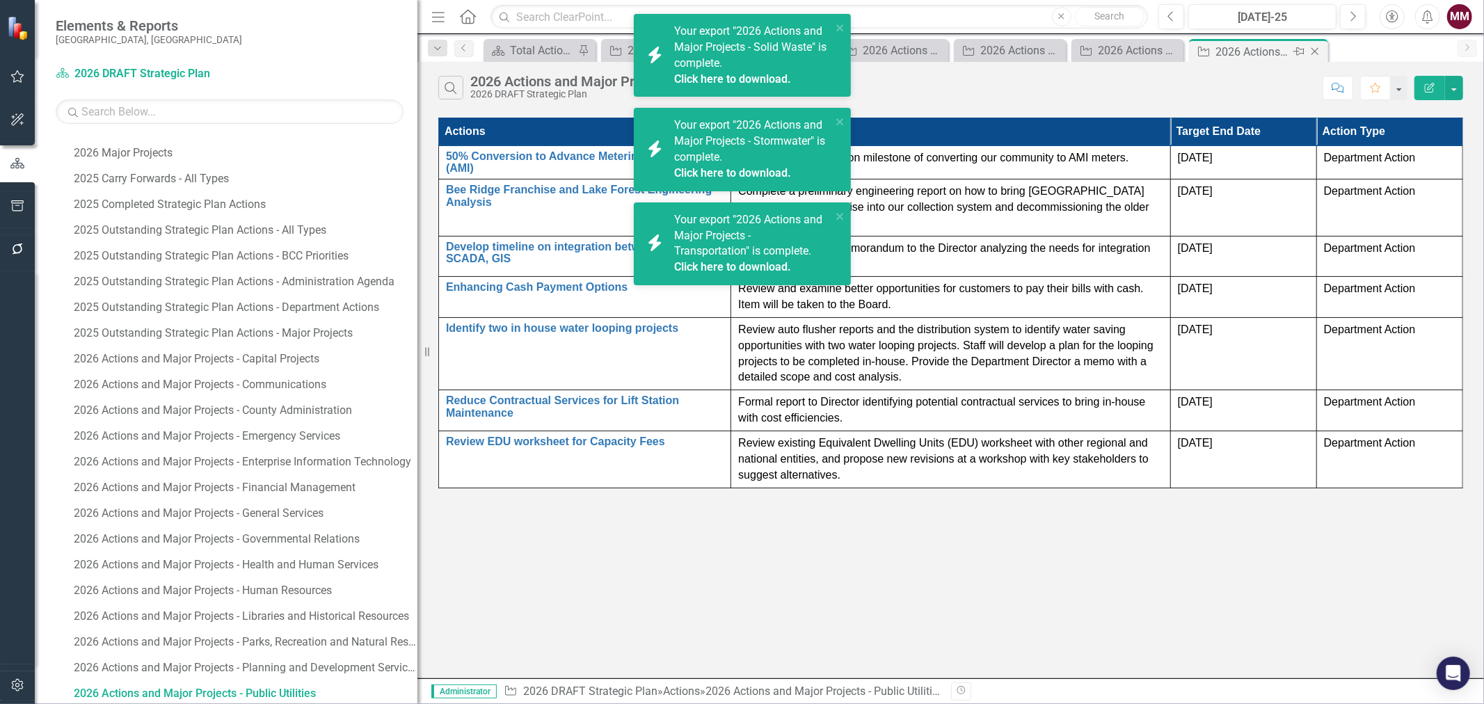
click at [1312, 50] on icon "Close" at bounding box center [1315, 51] width 14 height 11
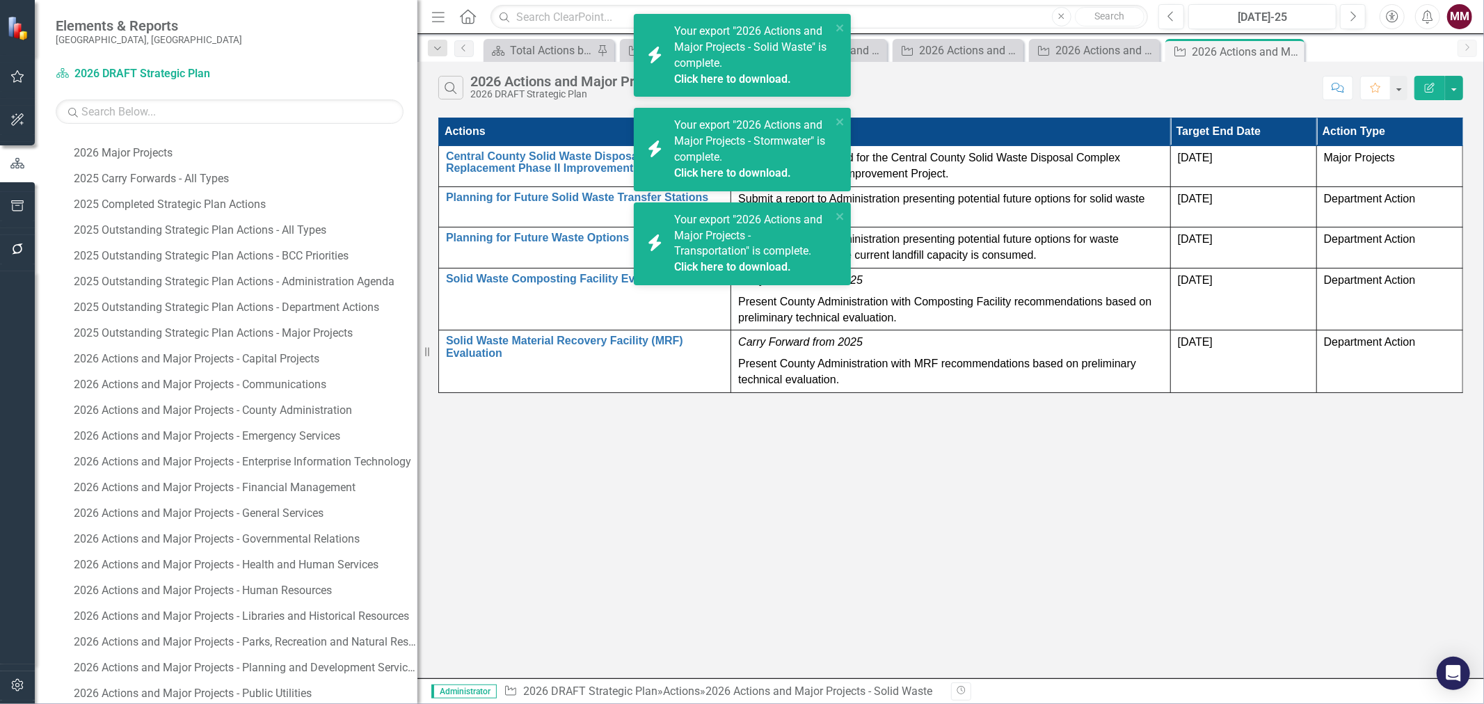
scroll to position [790, 0]
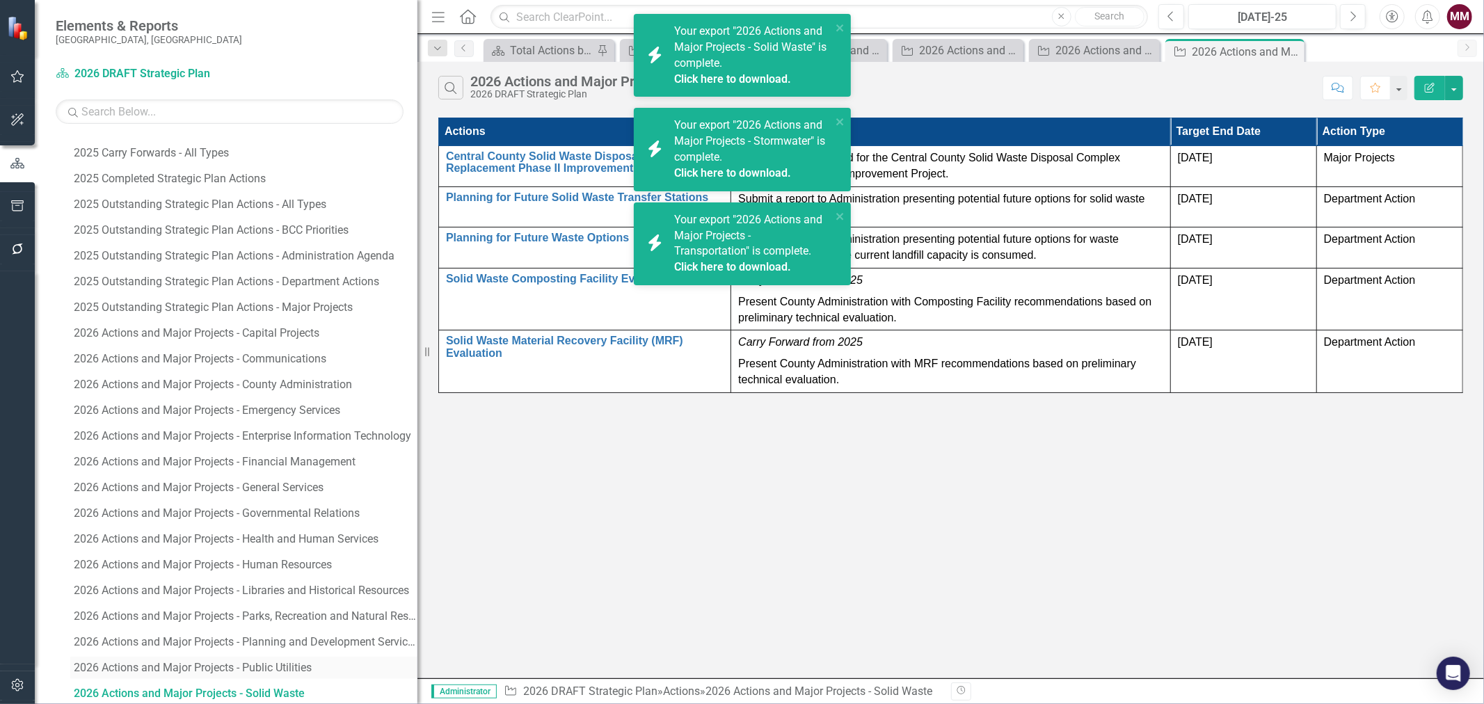
click at [290, 669] on div "2026 Actions and Major Projects - Public Utilities" at bounding box center [246, 668] width 344 height 13
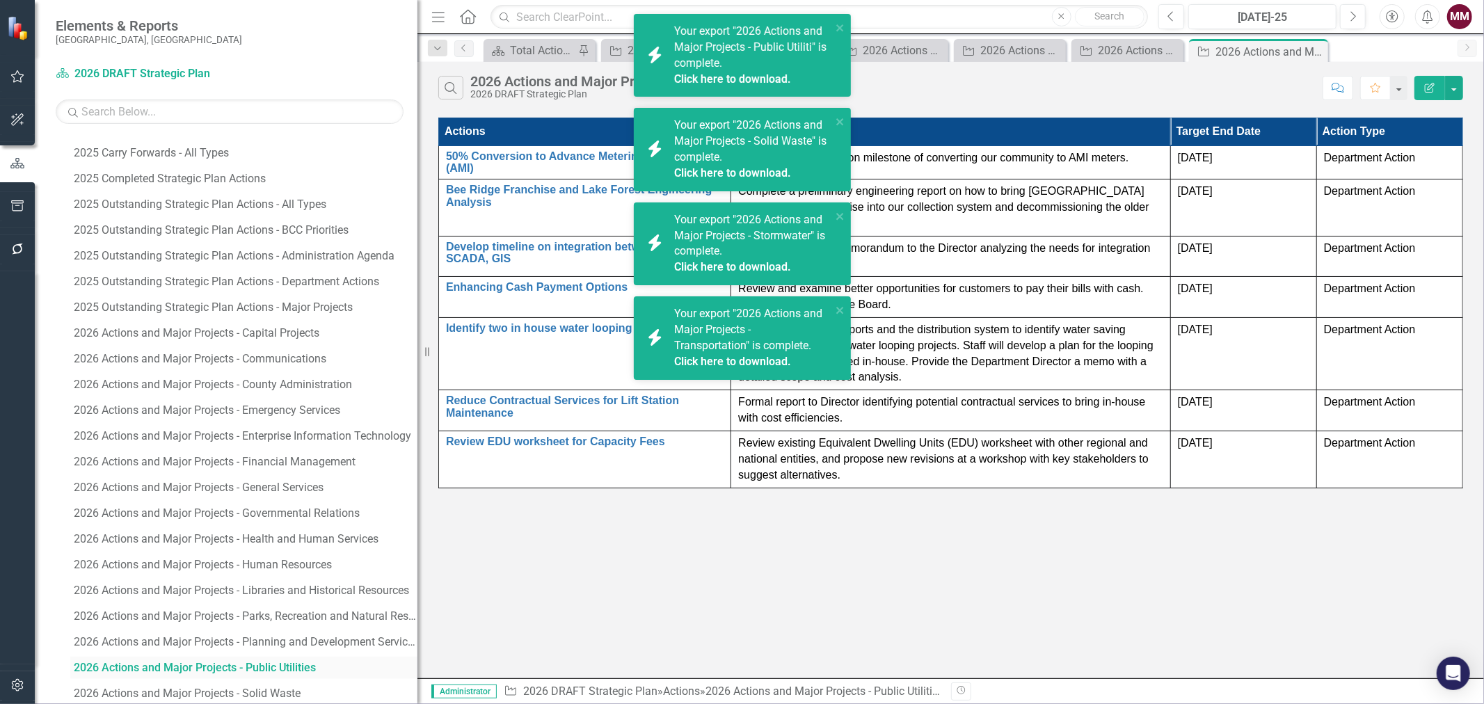
scroll to position [764, 0]
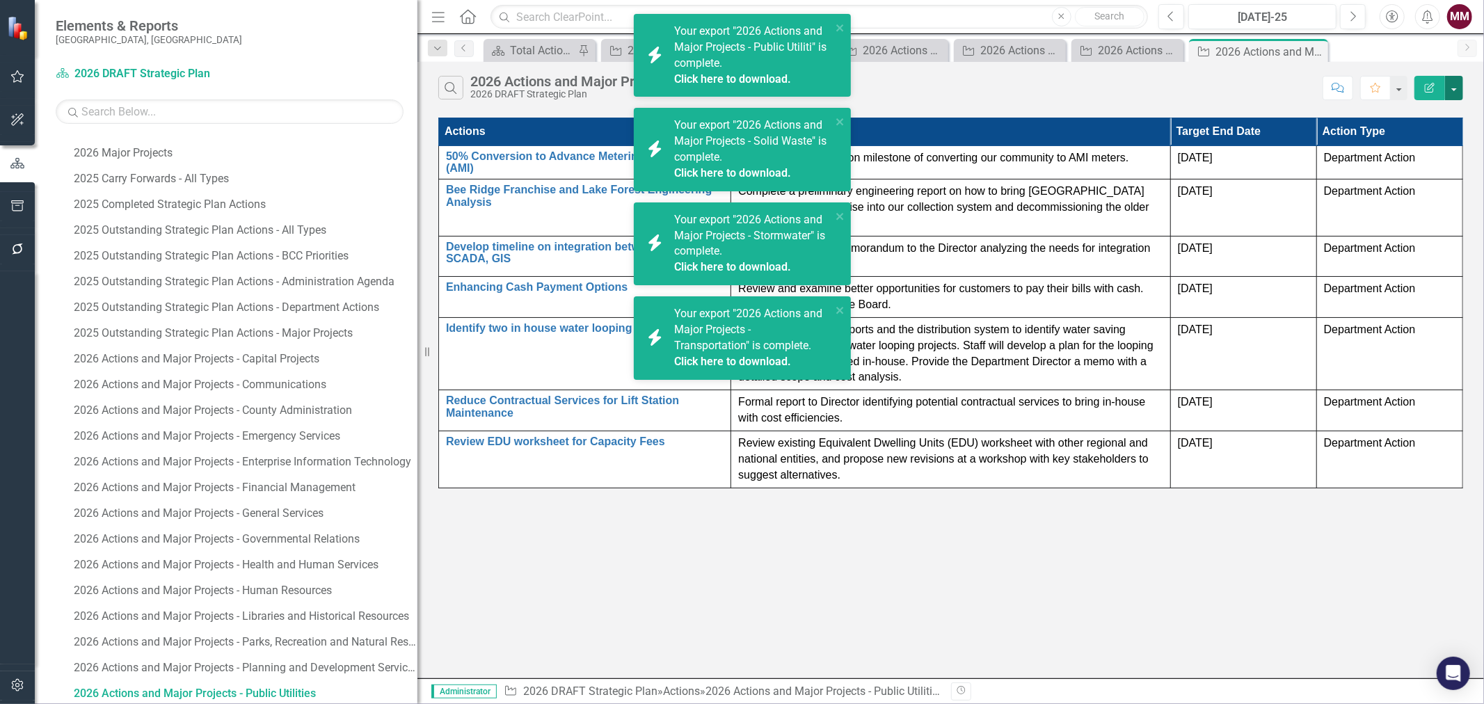
click at [1457, 84] on button "button" at bounding box center [1454, 88] width 18 height 24
click at [1439, 139] on link "PDF Export to PDF" at bounding box center [1408, 142] width 110 height 26
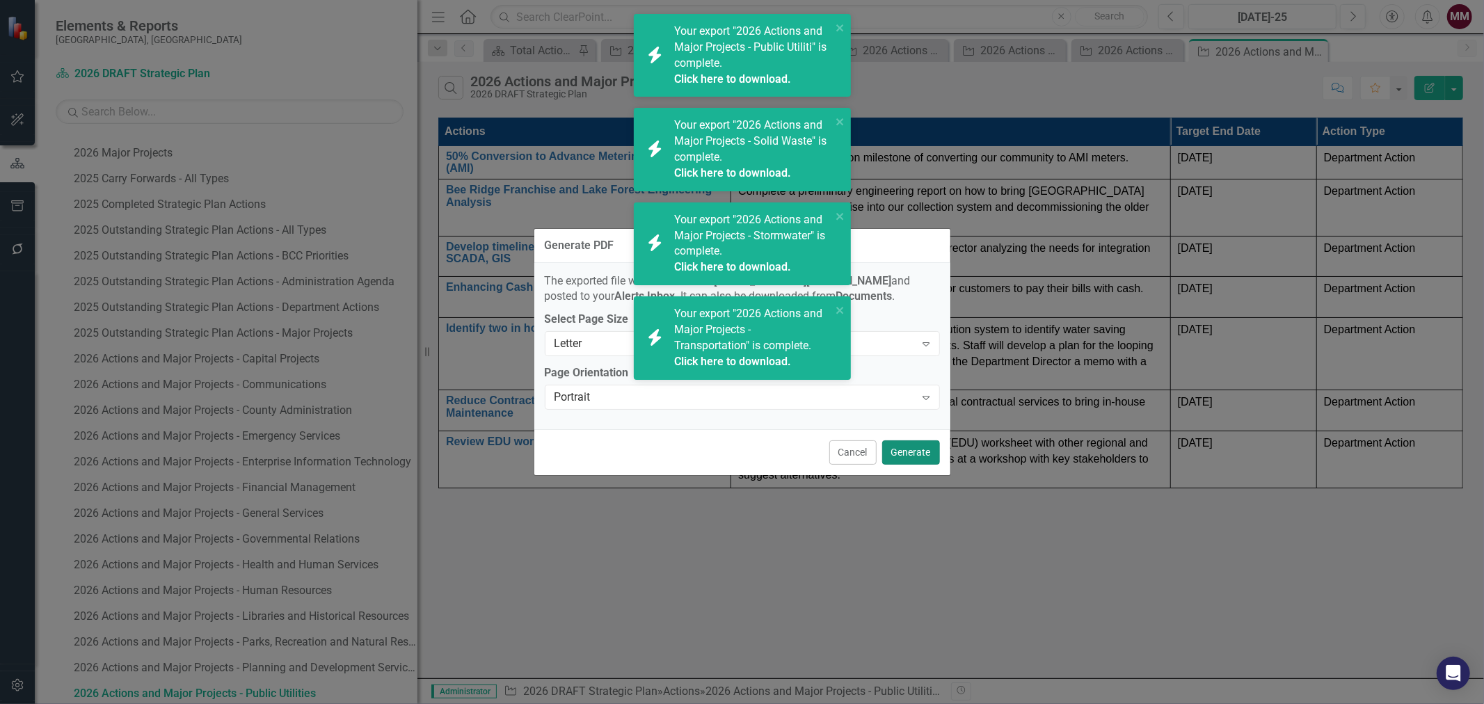
click at [912, 447] on button "Generate" at bounding box center [911, 453] width 58 height 24
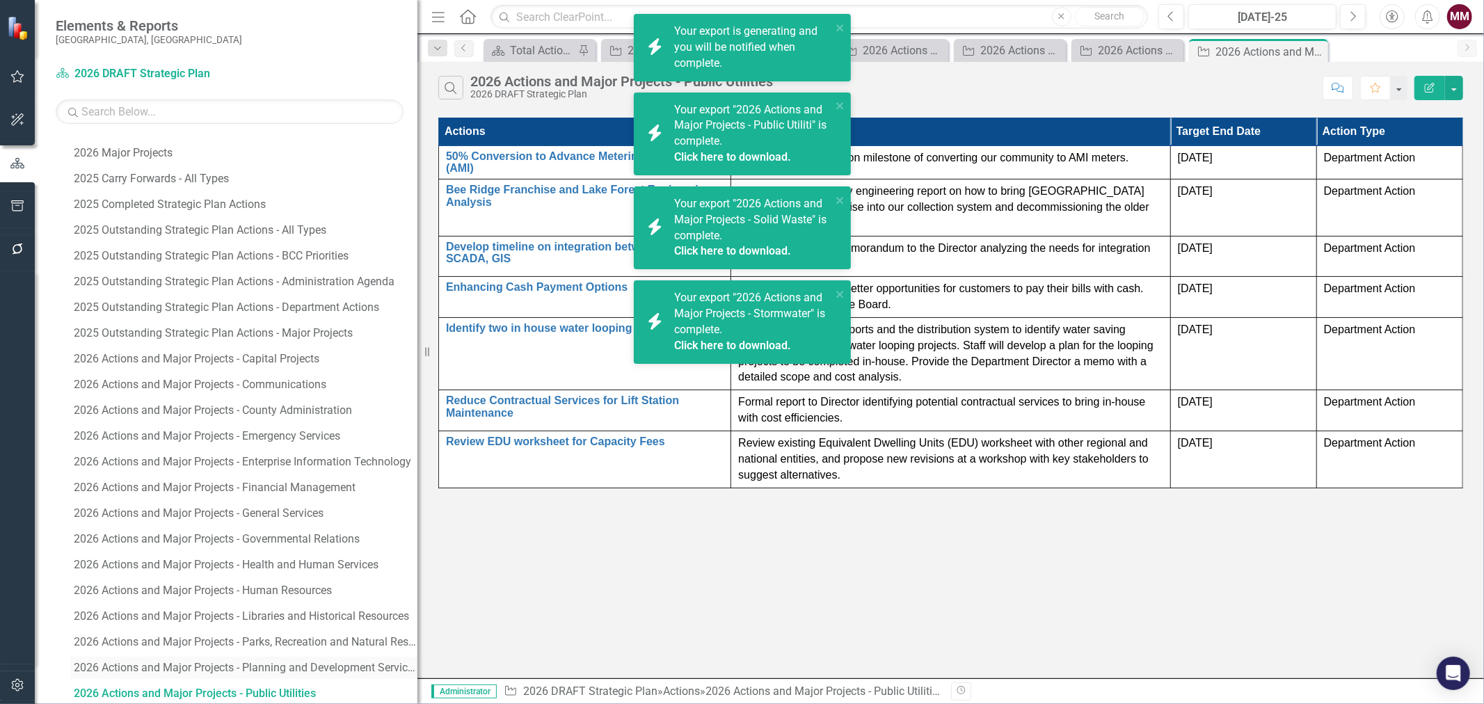
click at [315, 671] on div "2026 Actions and Major Projects - Planning and Development Services" at bounding box center [246, 668] width 344 height 13
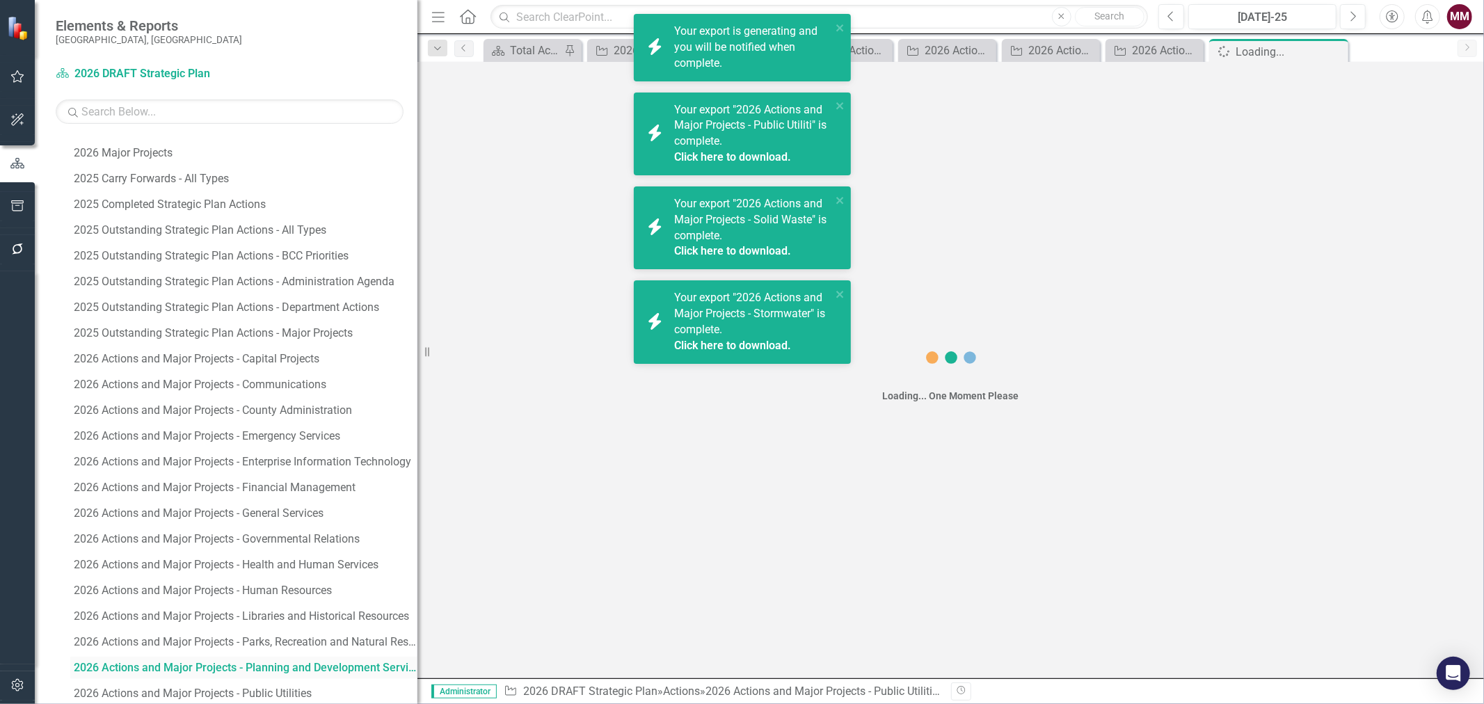
scroll to position [739, 0]
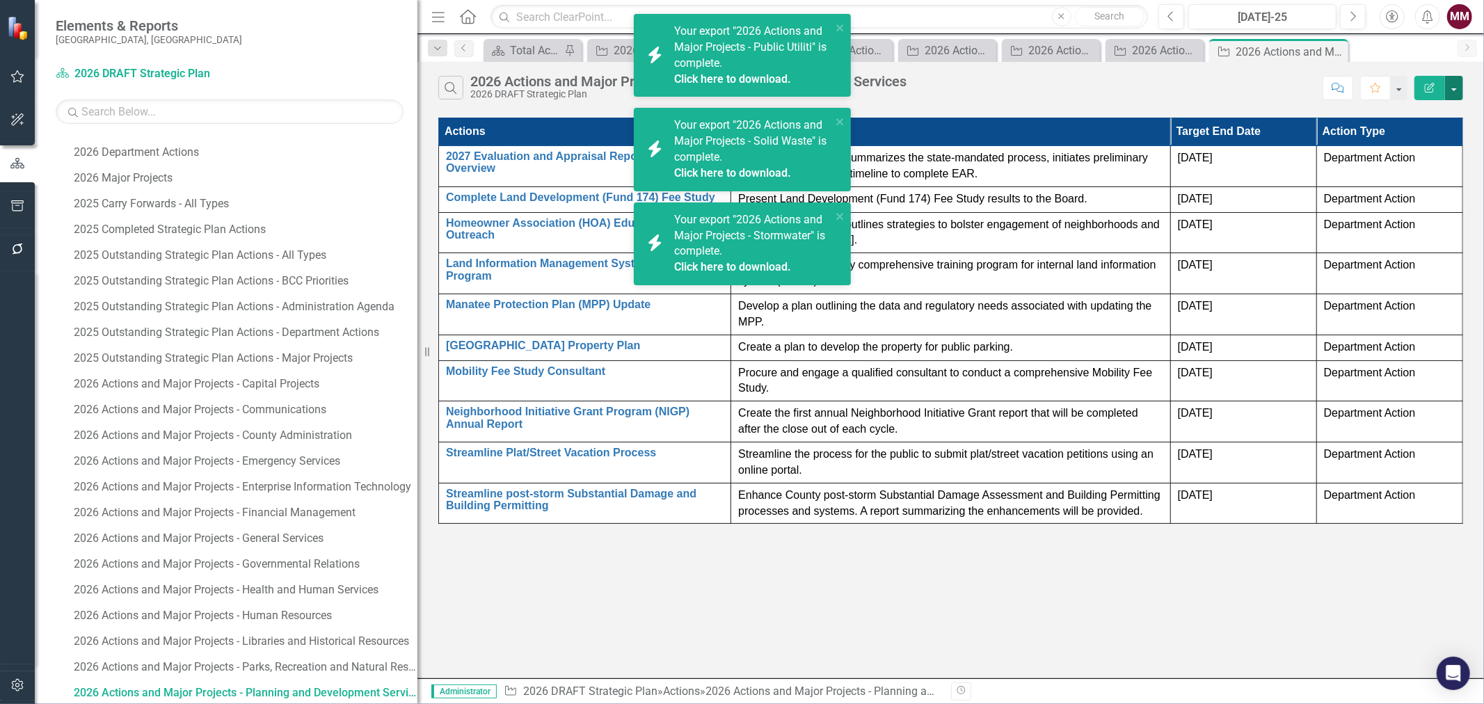
click at [1456, 94] on button "button" at bounding box center [1454, 88] width 18 height 24
click at [1425, 141] on link "PDF Export to PDF" at bounding box center [1408, 142] width 110 height 26
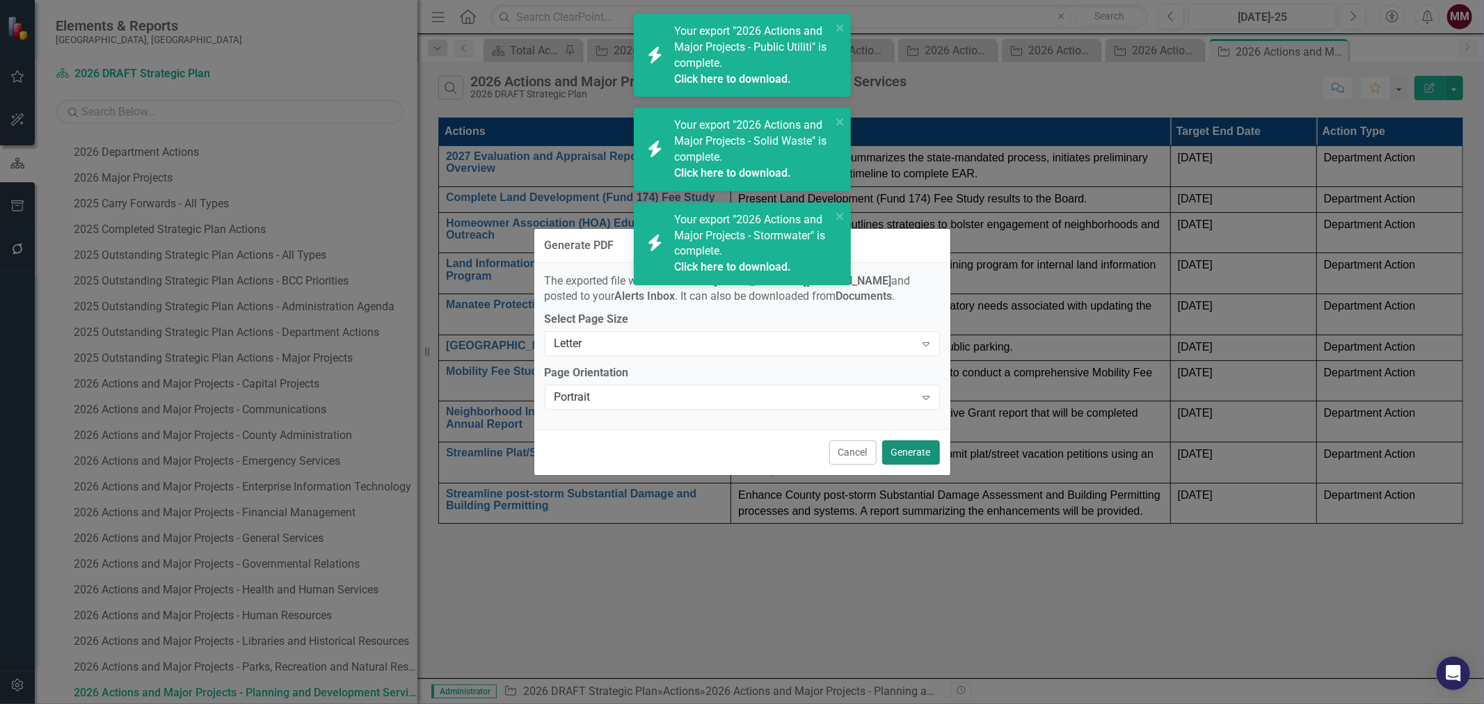
click at [907, 451] on button "Generate" at bounding box center [911, 453] width 58 height 24
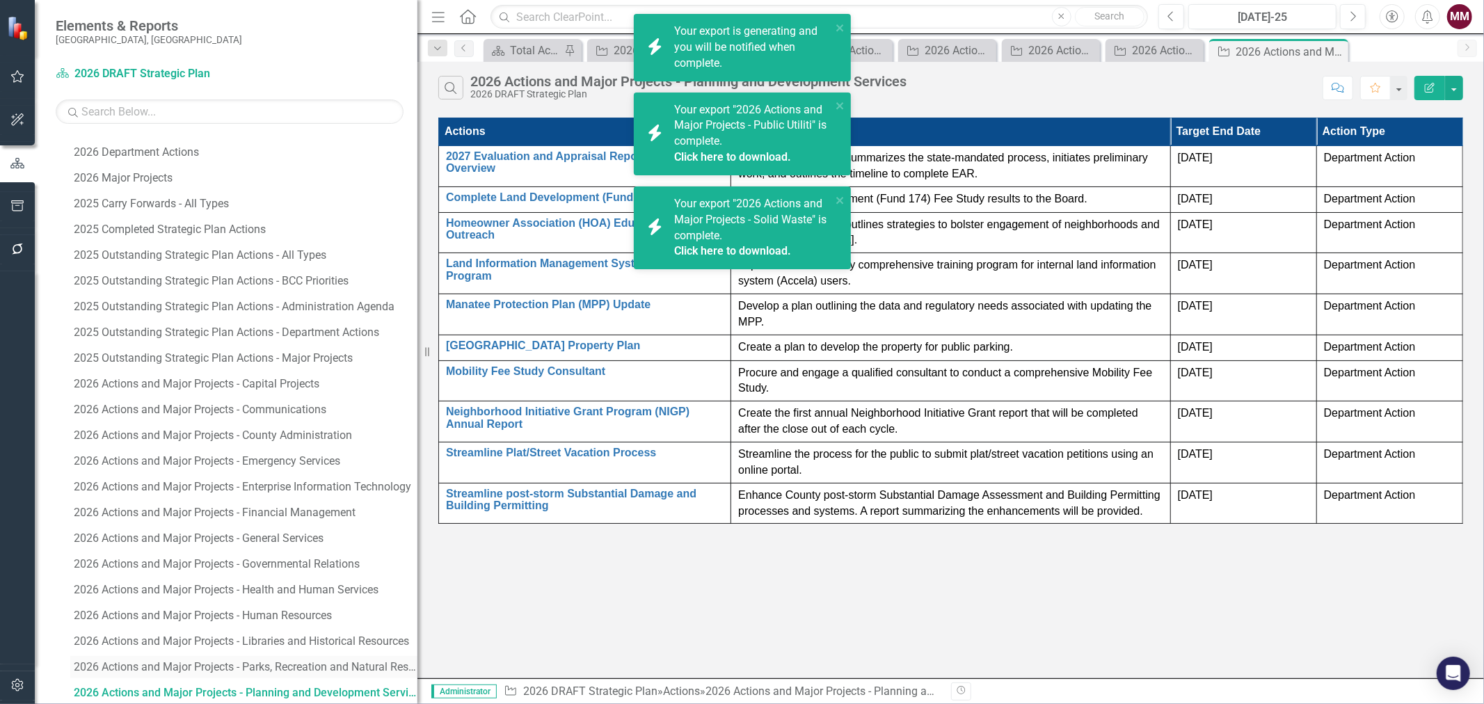
click at [267, 658] on link "2026 Actions and Major Projects - Parks, Recreation and Natural Resources" at bounding box center [243, 667] width 347 height 22
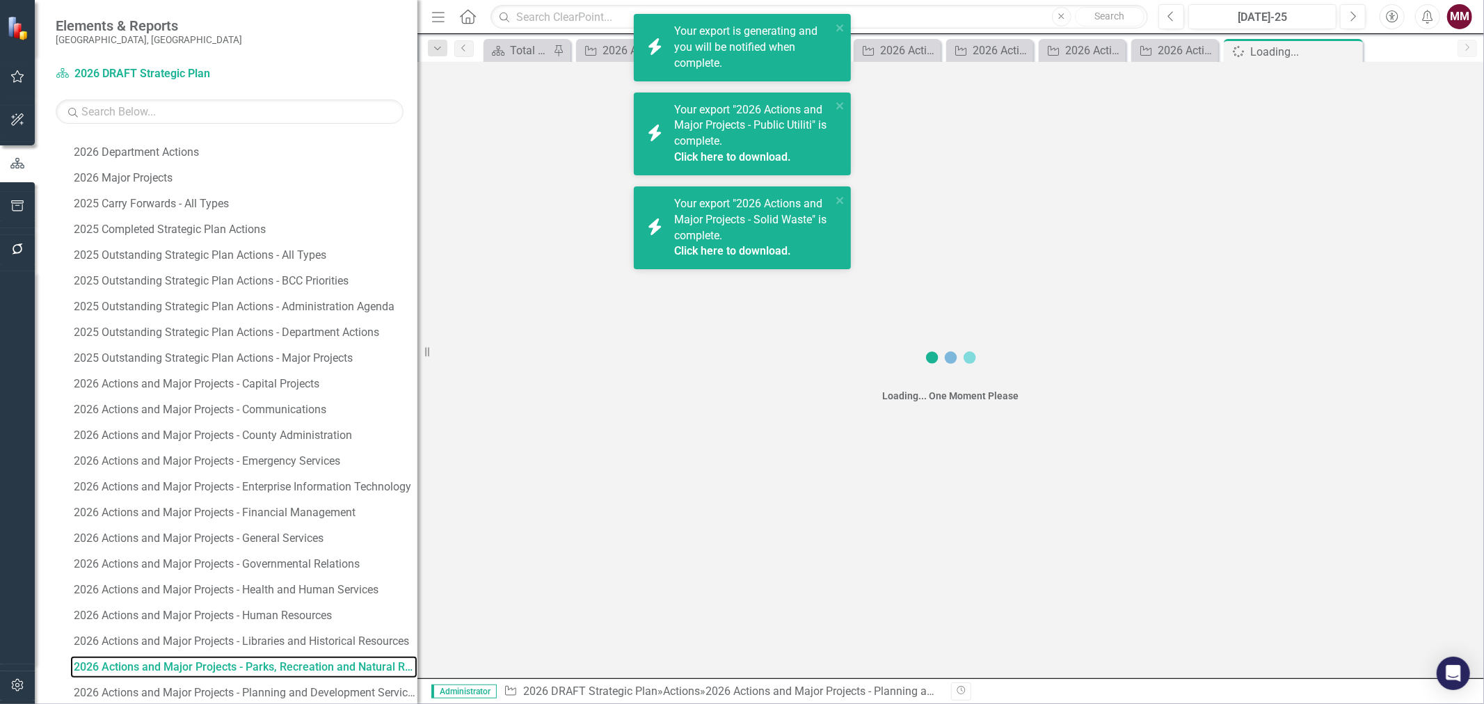
scroll to position [713, 0]
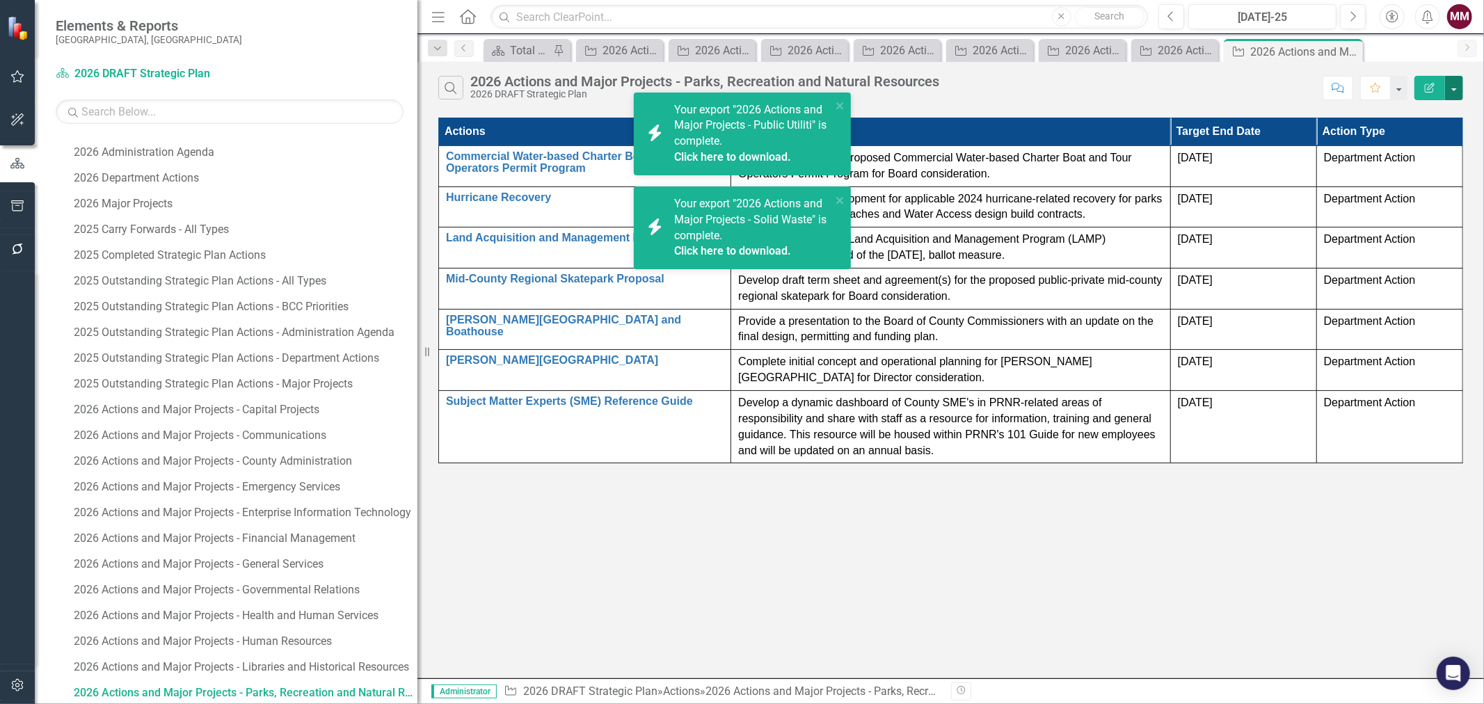
click at [1458, 86] on button "button" at bounding box center [1454, 88] width 18 height 24
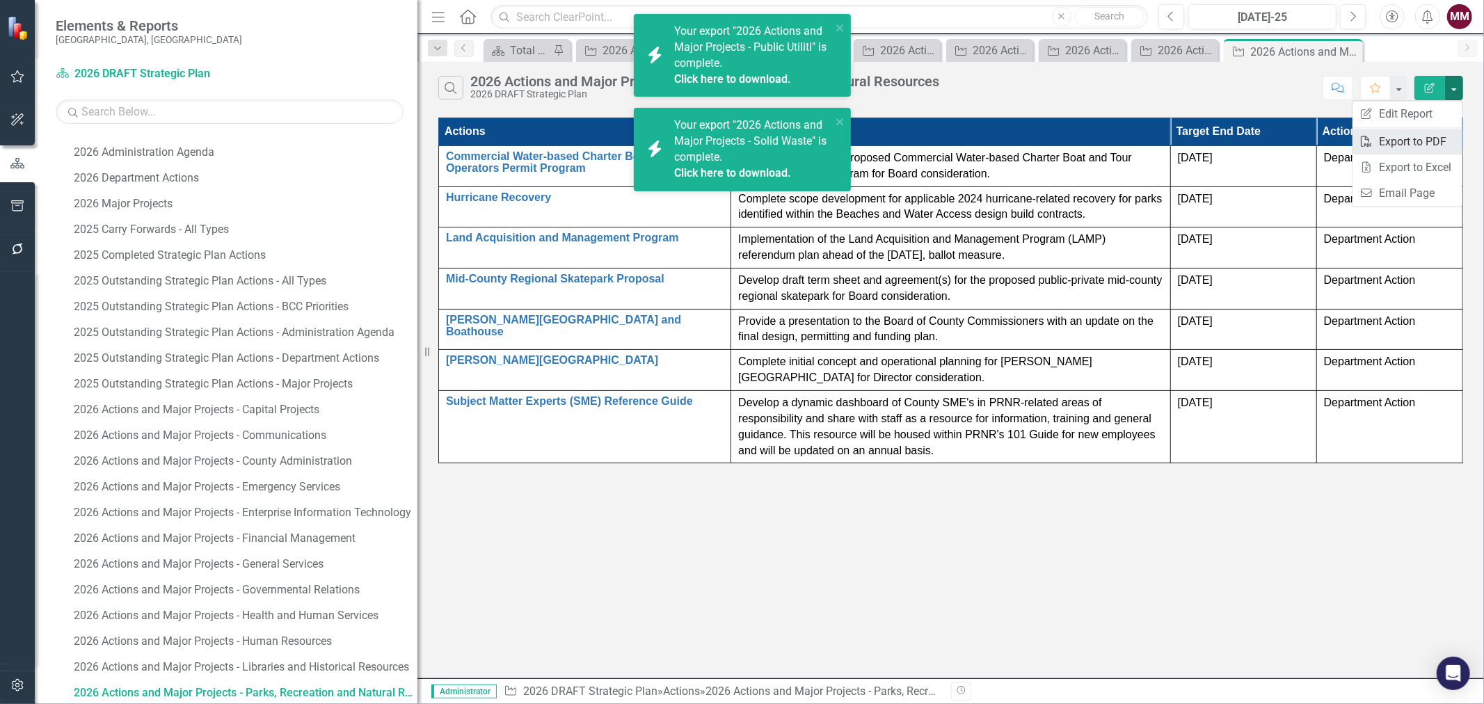
click at [1429, 143] on link "PDF Export to PDF" at bounding box center [1408, 142] width 110 height 26
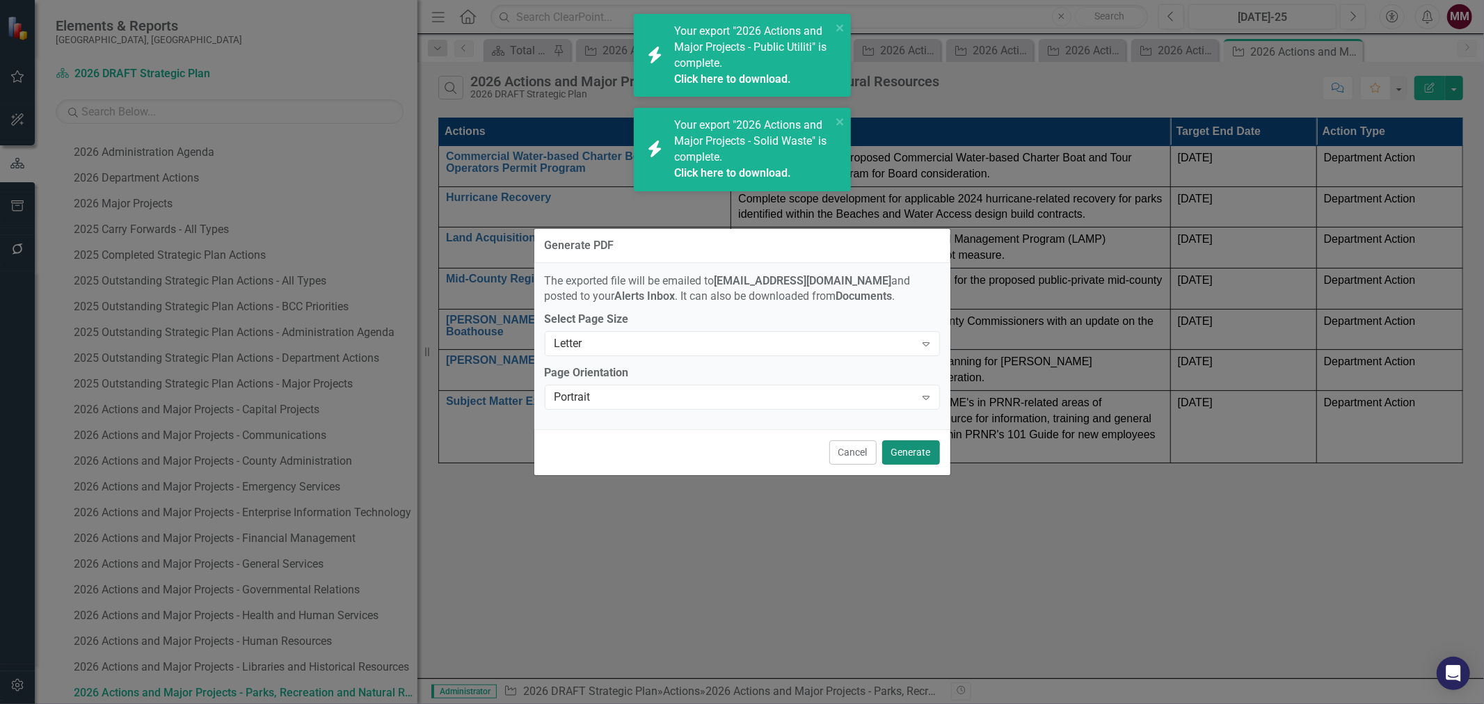
drag, startPoint x: 916, startPoint y: 447, endPoint x: 887, endPoint y: 463, distance: 33.7
click at [915, 447] on button "Generate" at bounding box center [911, 453] width 58 height 24
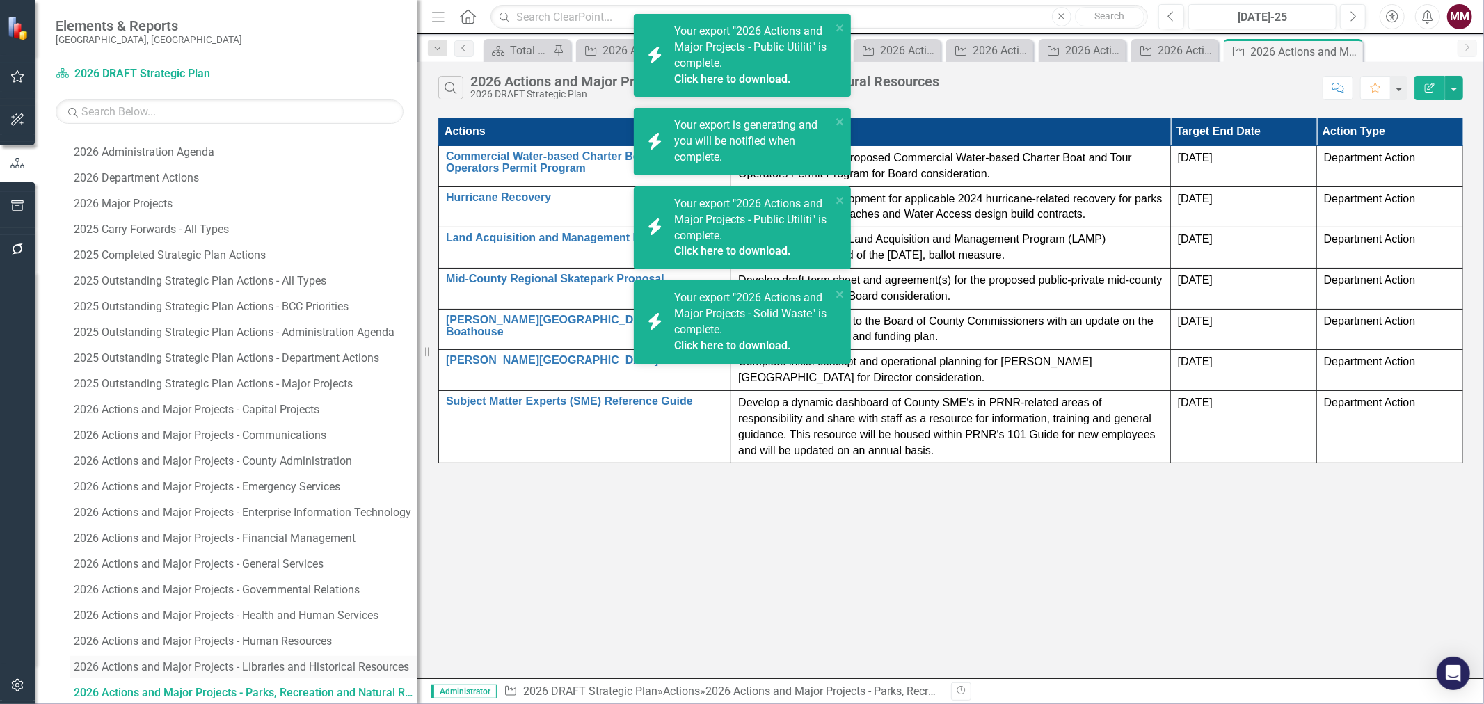
click at [295, 668] on div "2026 Actions and Major Projects - Libraries and Historical Resources" at bounding box center [246, 667] width 344 height 13
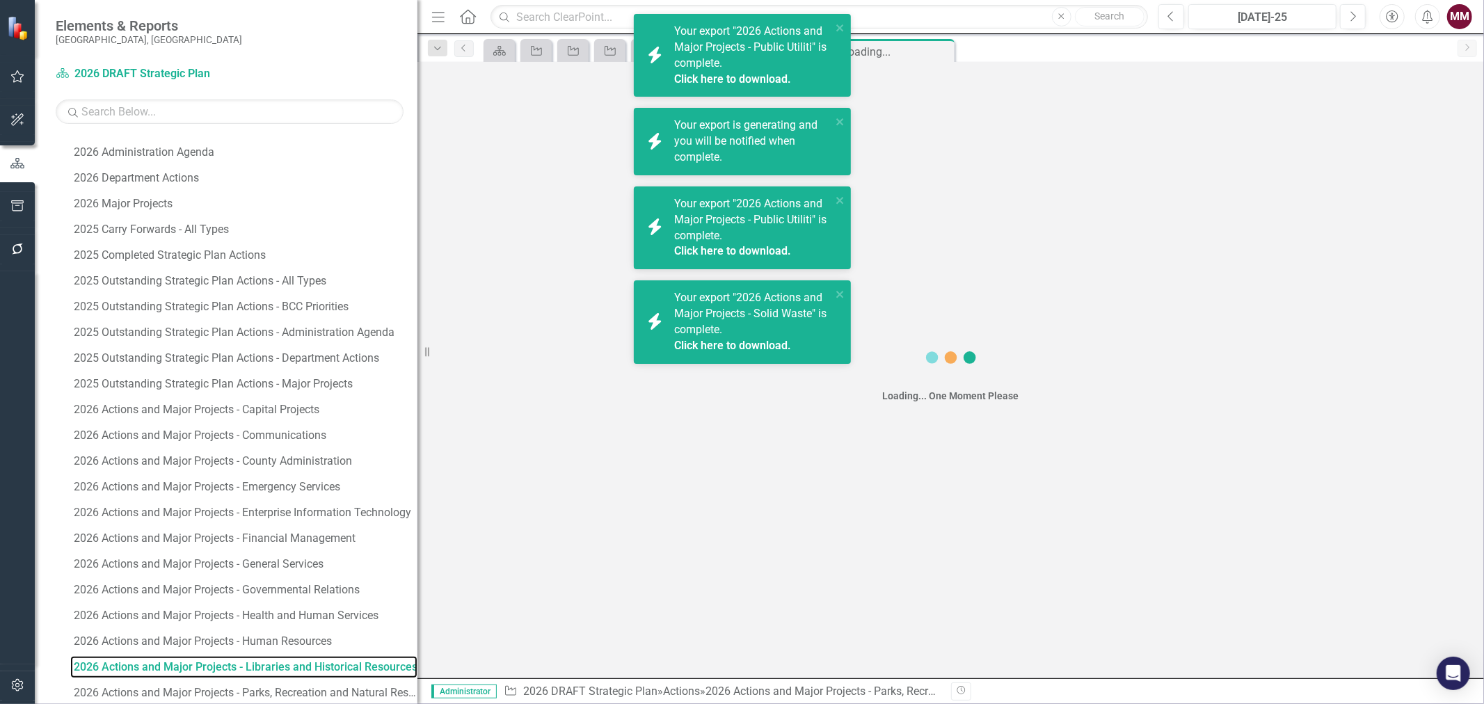
scroll to position [687, 0]
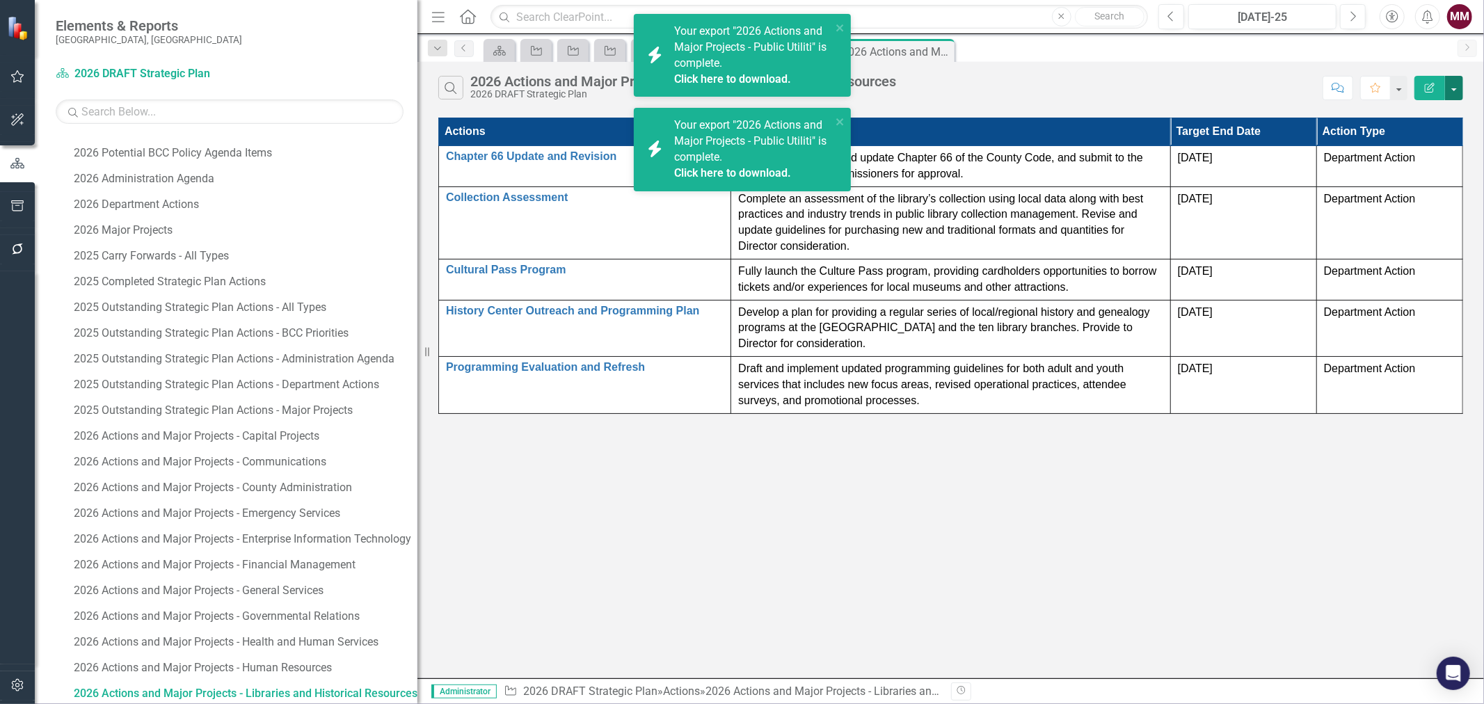
click at [1453, 86] on button "button" at bounding box center [1454, 88] width 18 height 24
click at [1429, 137] on link "PDF Export to PDF" at bounding box center [1408, 142] width 110 height 26
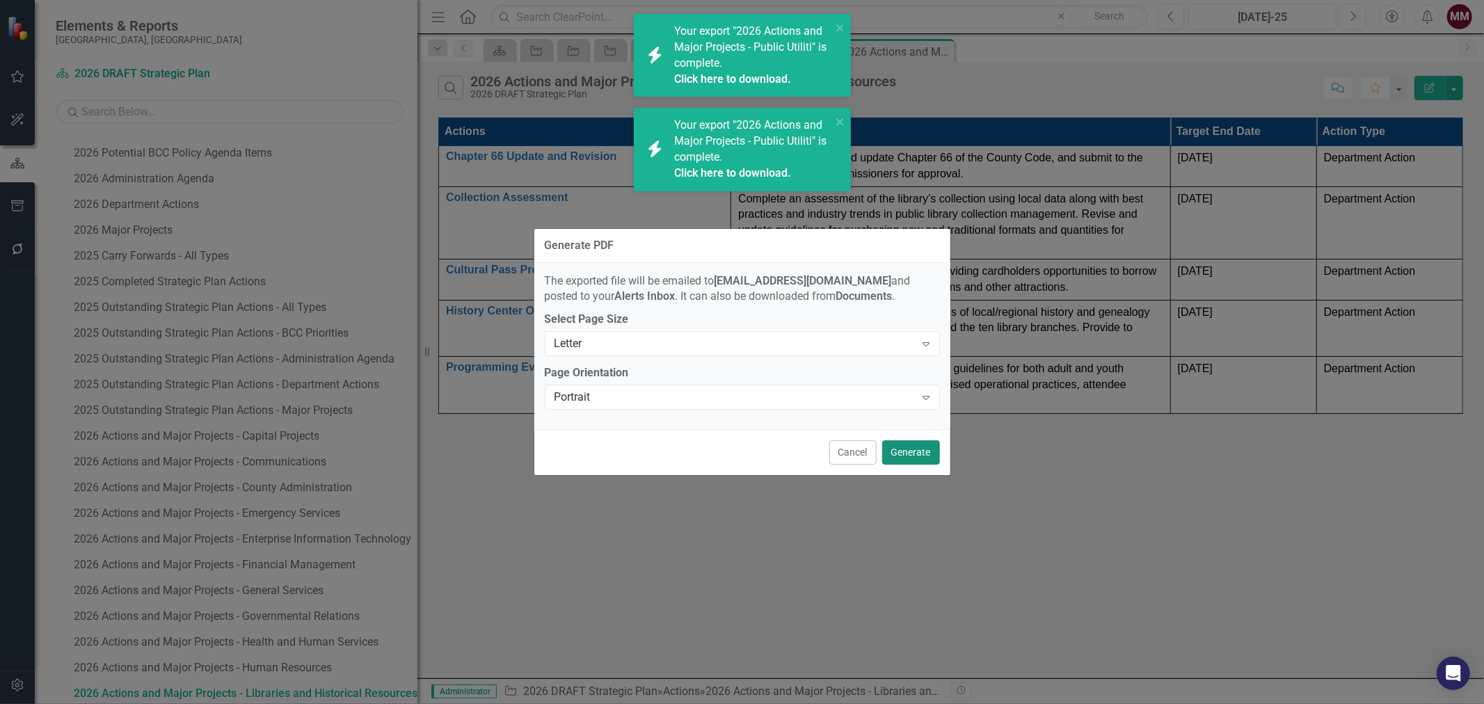
click at [899, 448] on button "Generate" at bounding box center [911, 453] width 58 height 24
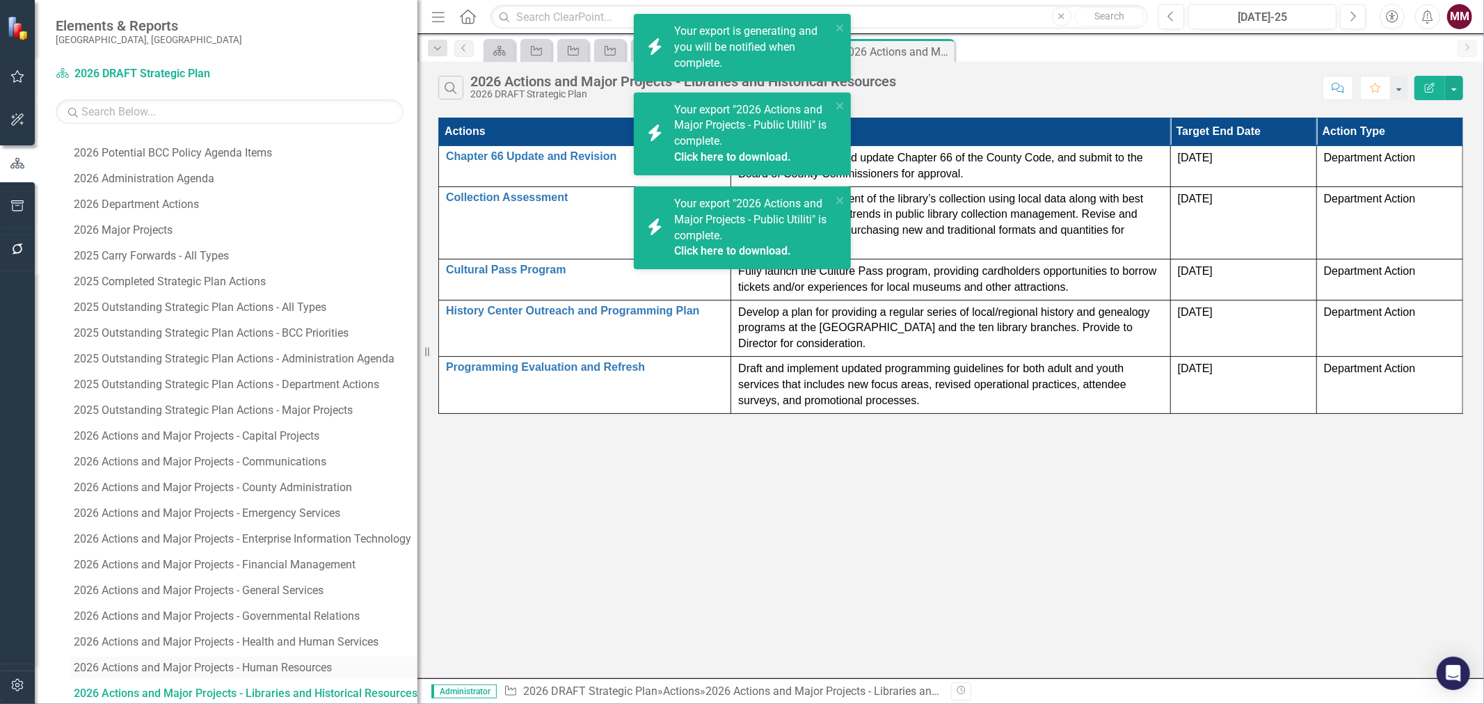
click at [189, 671] on div "2026 Actions and Major Projects - Human Resources" at bounding box center [246, 668] width 344 height 13
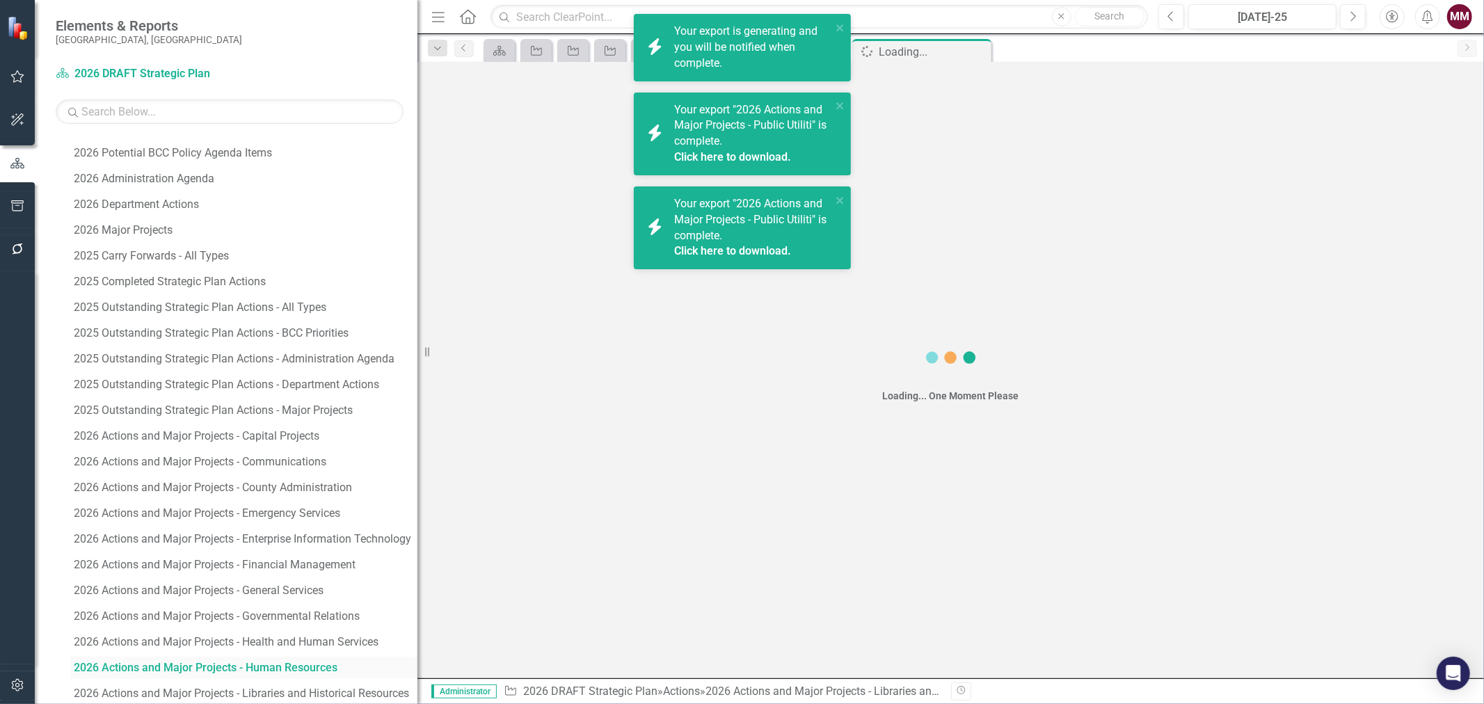
scroll to position [662, 0]
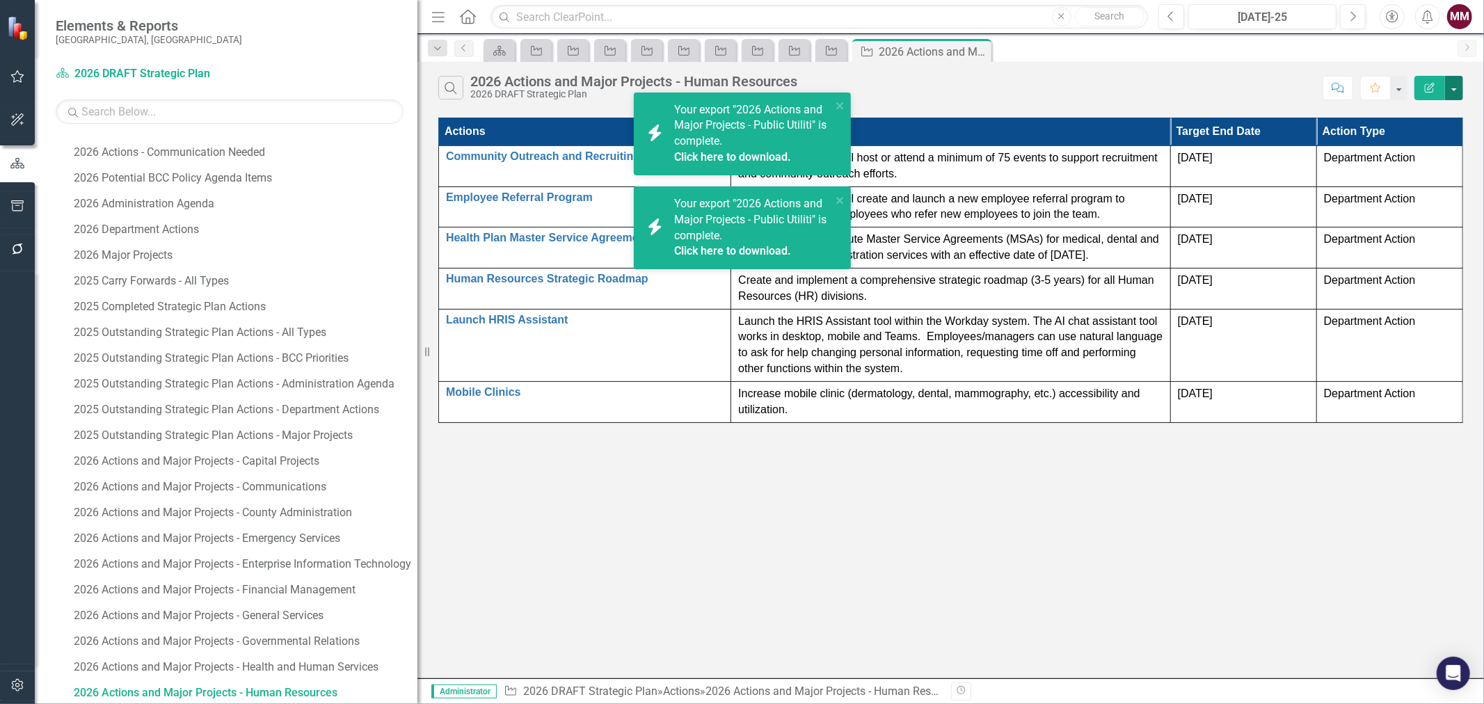
click at [1463, 87] on button "button" at bounding box center [1454, 88] width 18 height 24
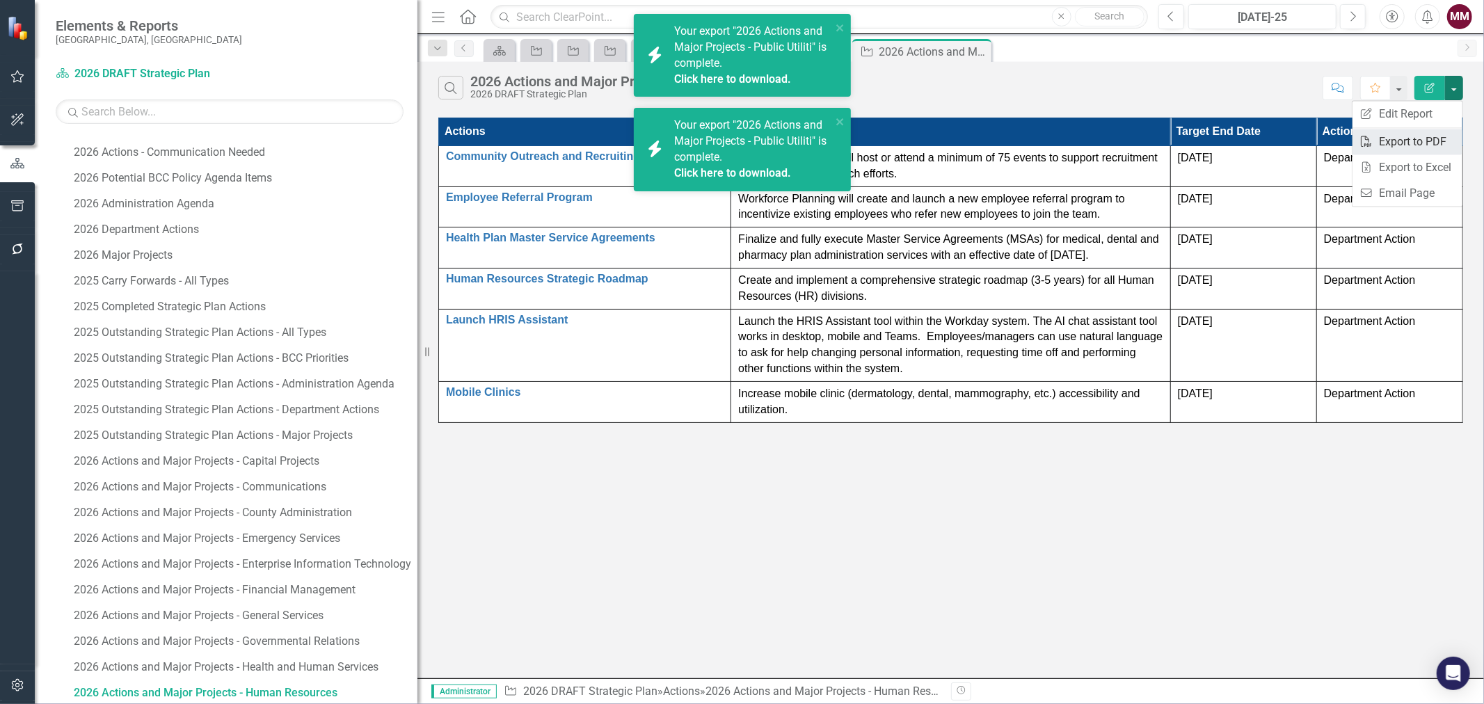
click at [1427, 131] on link "PDF Export to PDF" at bounding box center [1408, 142] width 110 height 26
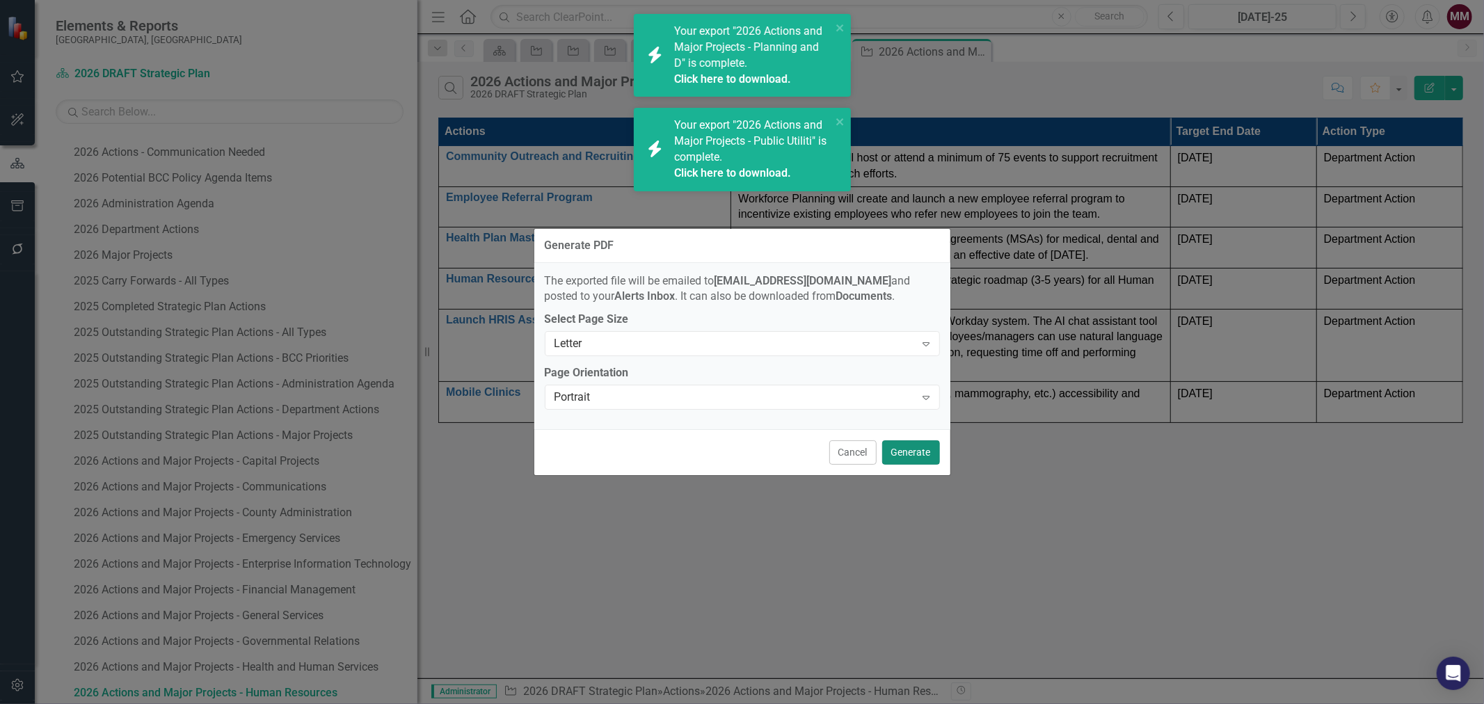
click at [922, 451] on button "Generate" at bounding box center [911, 453] width 58 height 24
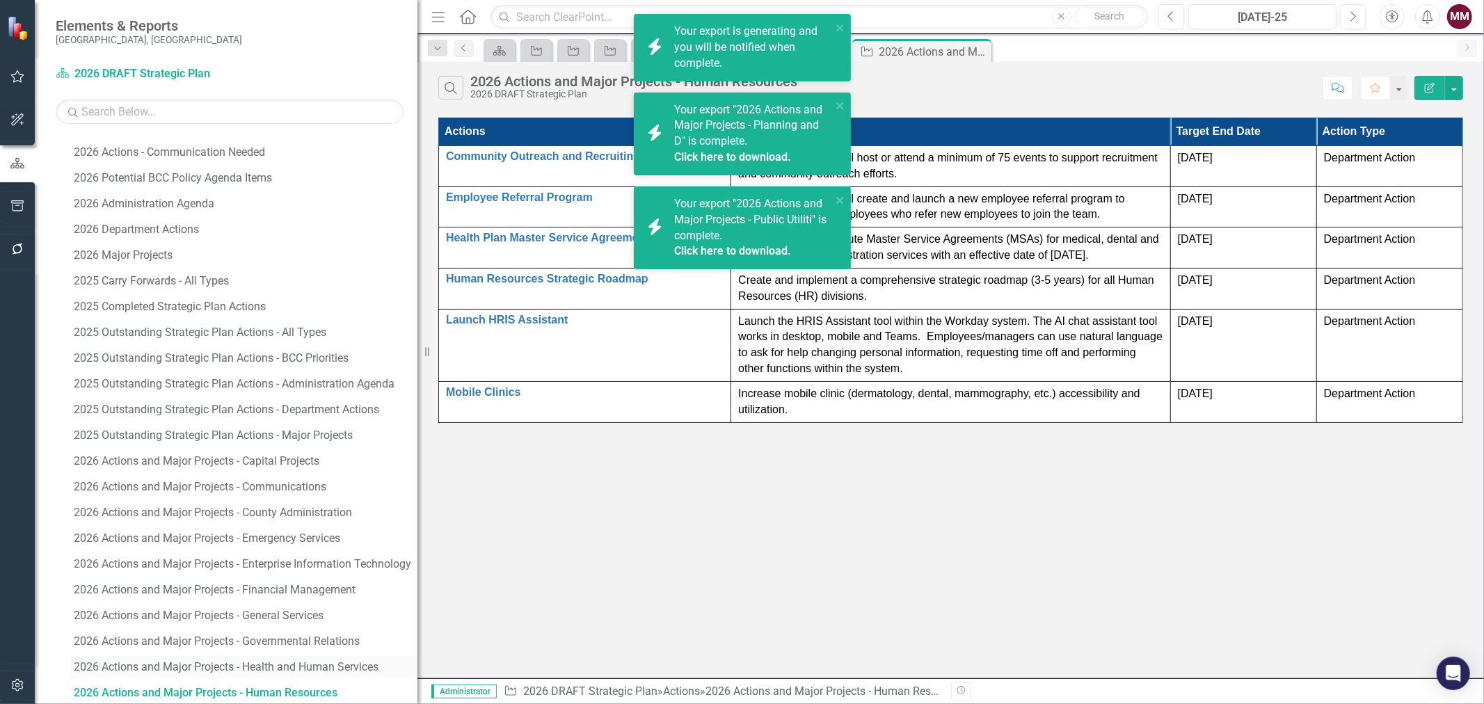
click at [277, 665] on div "2026 Actions and Major Projects - Health and Human Services" at bounding box center [246, 667] width 344 height 13
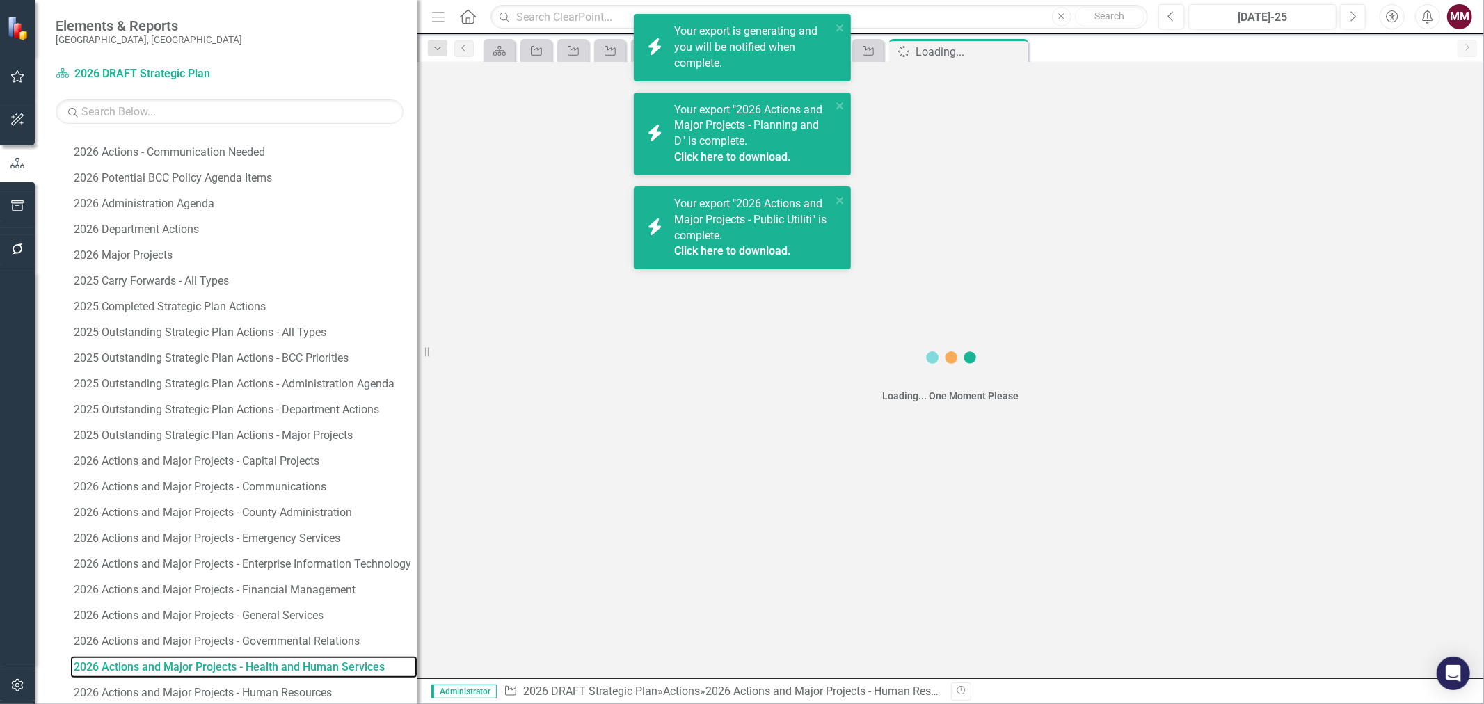
scroll to position [636, 0]
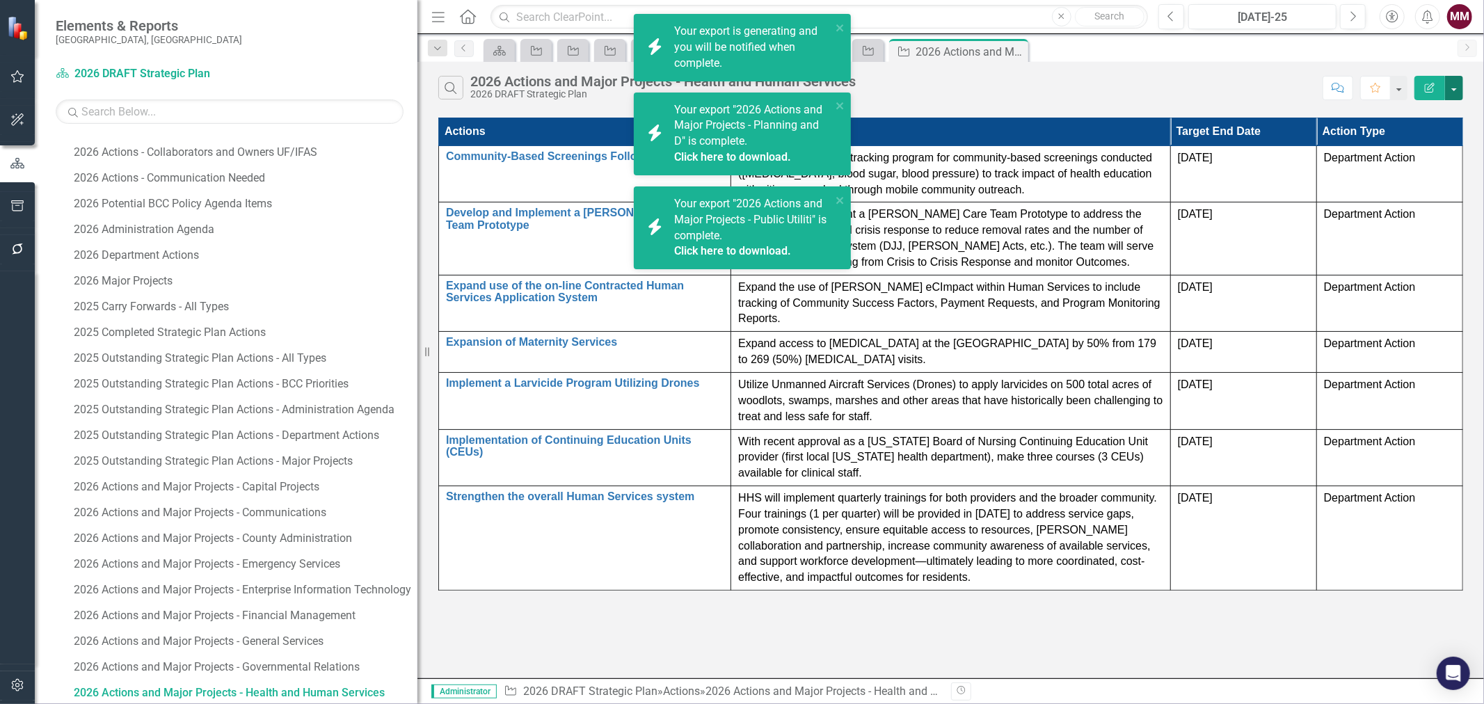
click at [1460, 93] on button "button" at bounding box center [1454, 88] width 18 height 24
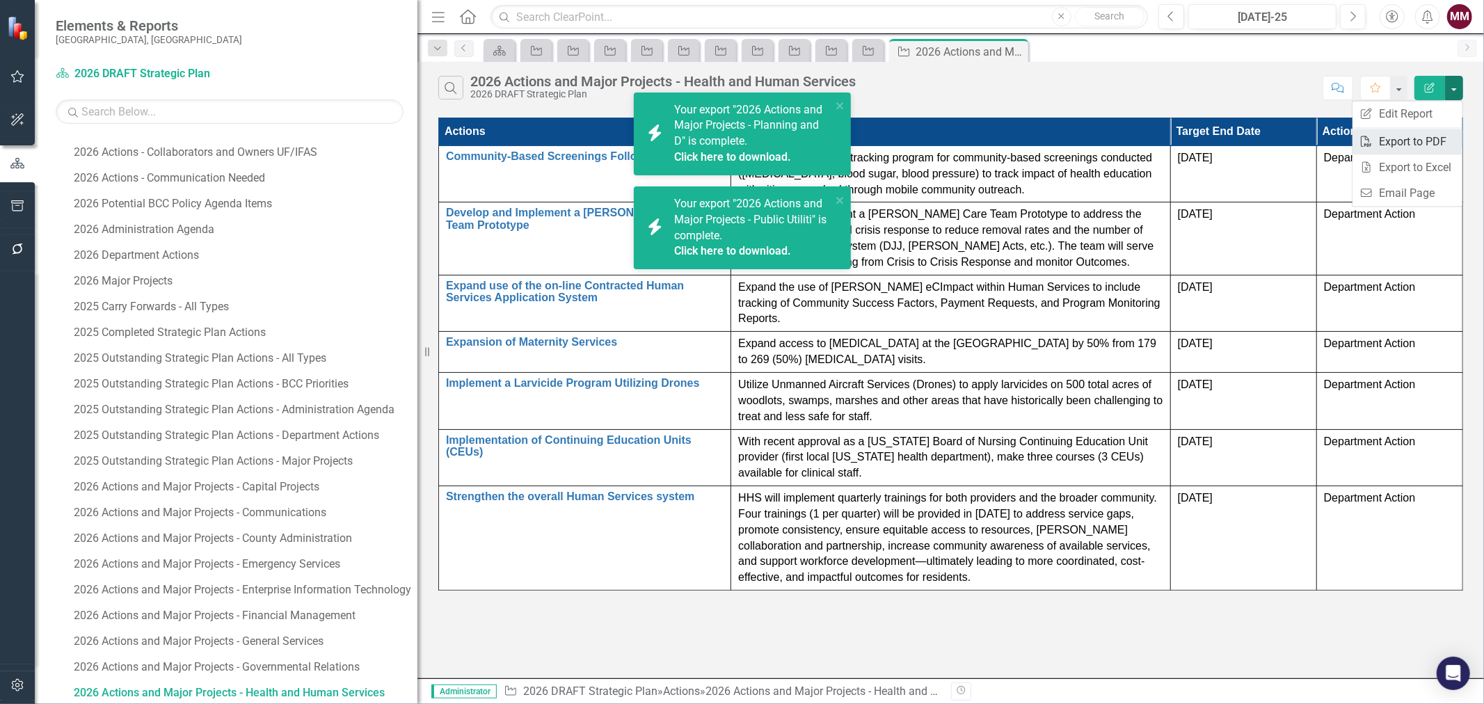
click at [1434, 134] on link "PDF Export to PDF" at bounding box center [1408, 142] width 110 height 26
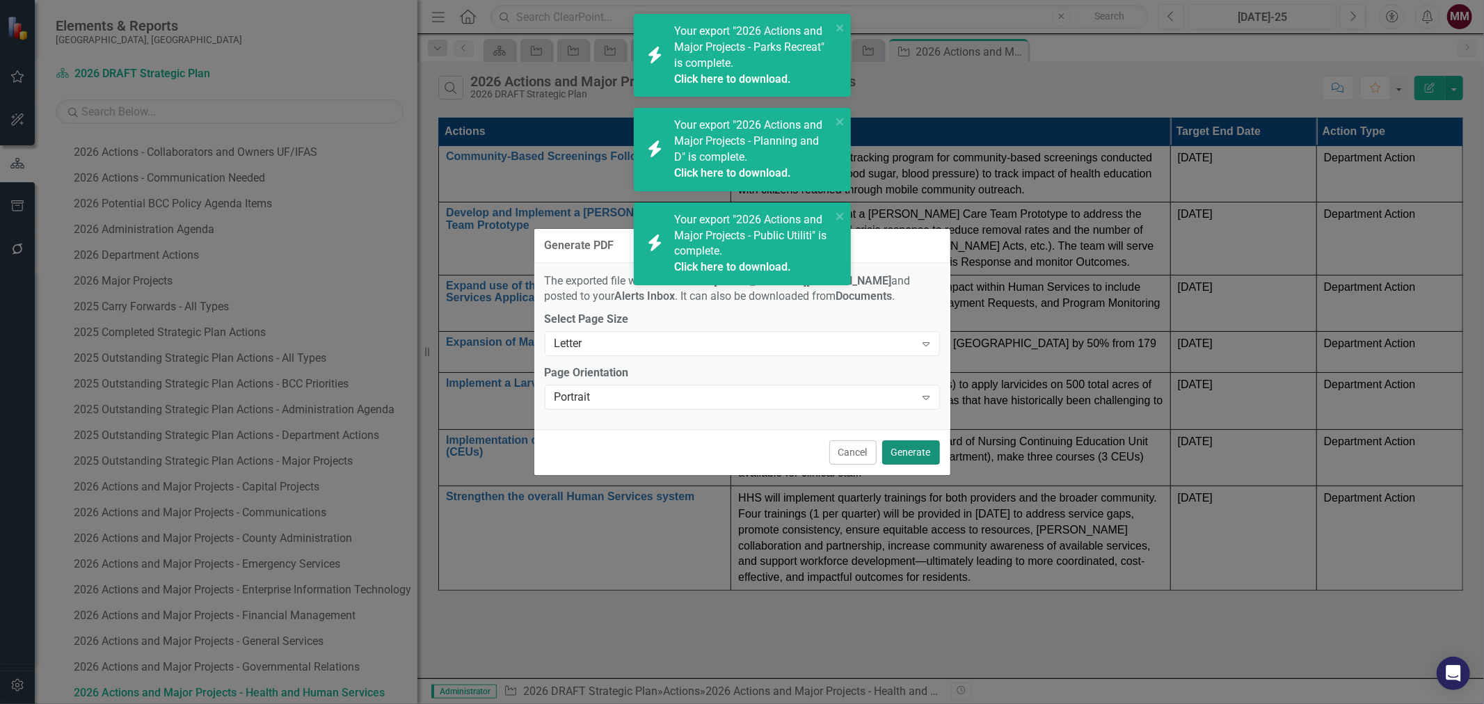
click at [906, 450] on button "Generate" at bounding box center [911, 453] width 58 height 24
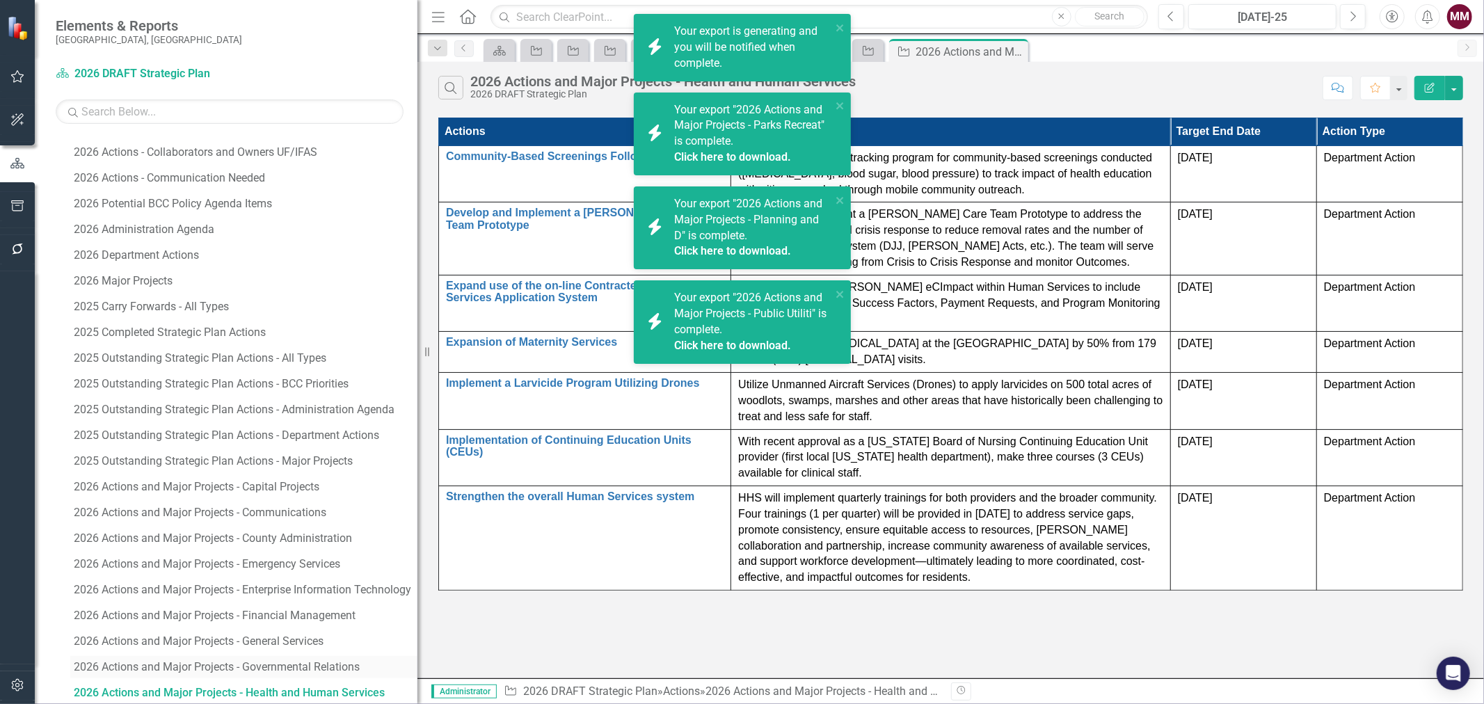
click at [147, 659] on link "2026 Actions and Major Projects - Governmental Relations" at bounding box center [243, 667] width 347 height 22
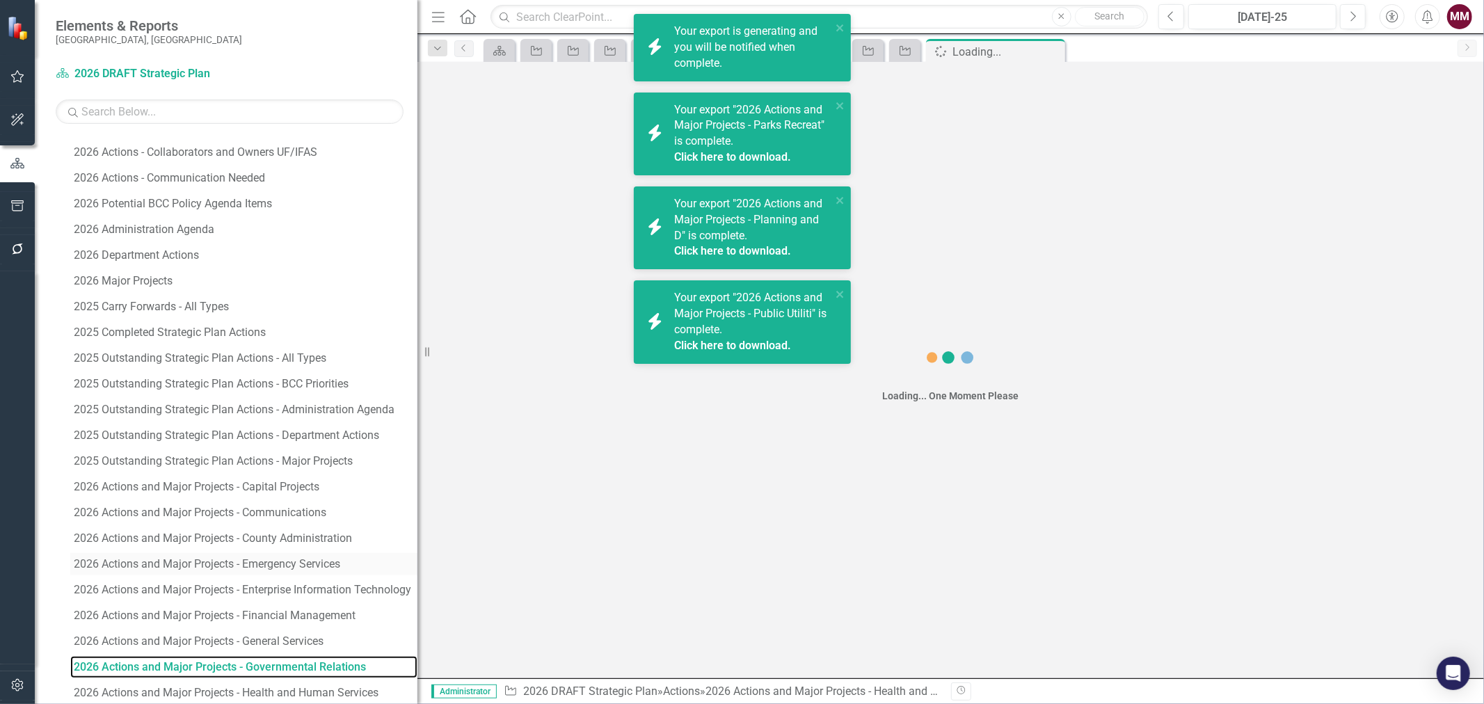
scroll to position [610, 0]
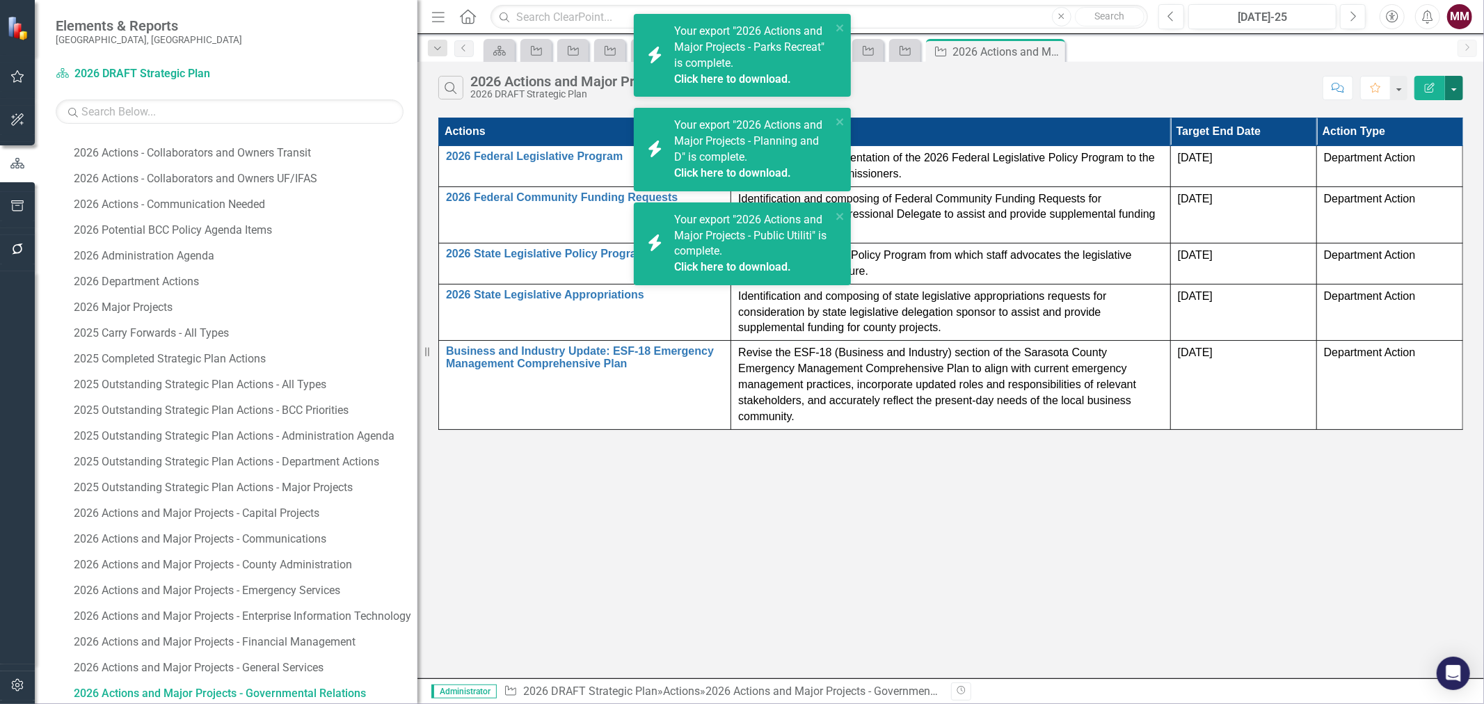
click at [1455, 93] on button "button" at bounding box center [1454, 88] width 18 height 24
click at [1424, 140] on link "PDF Export to PDF" at bounding box center [1408, 142] width 110 height 26
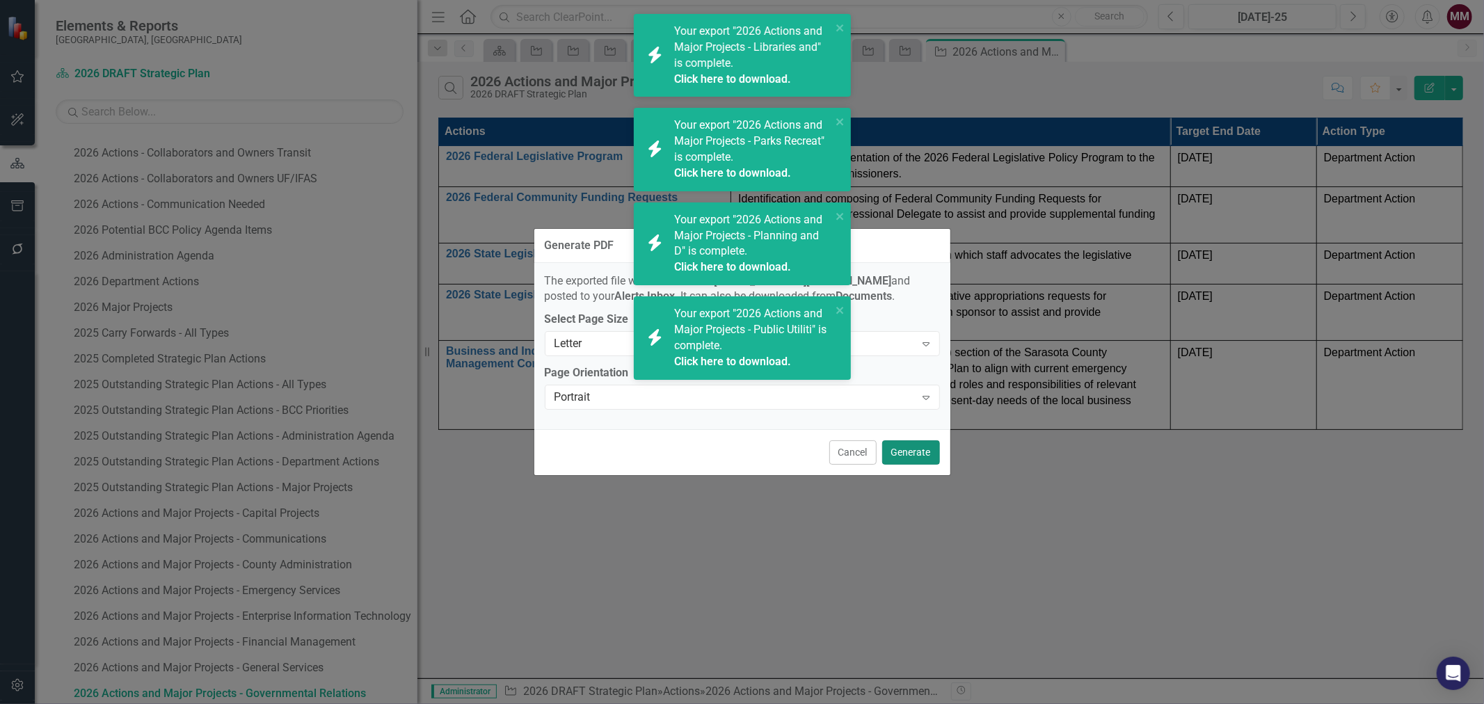
click at [910, 450] on button "Generate" at bounding box center [911, 453] width 58 height 24
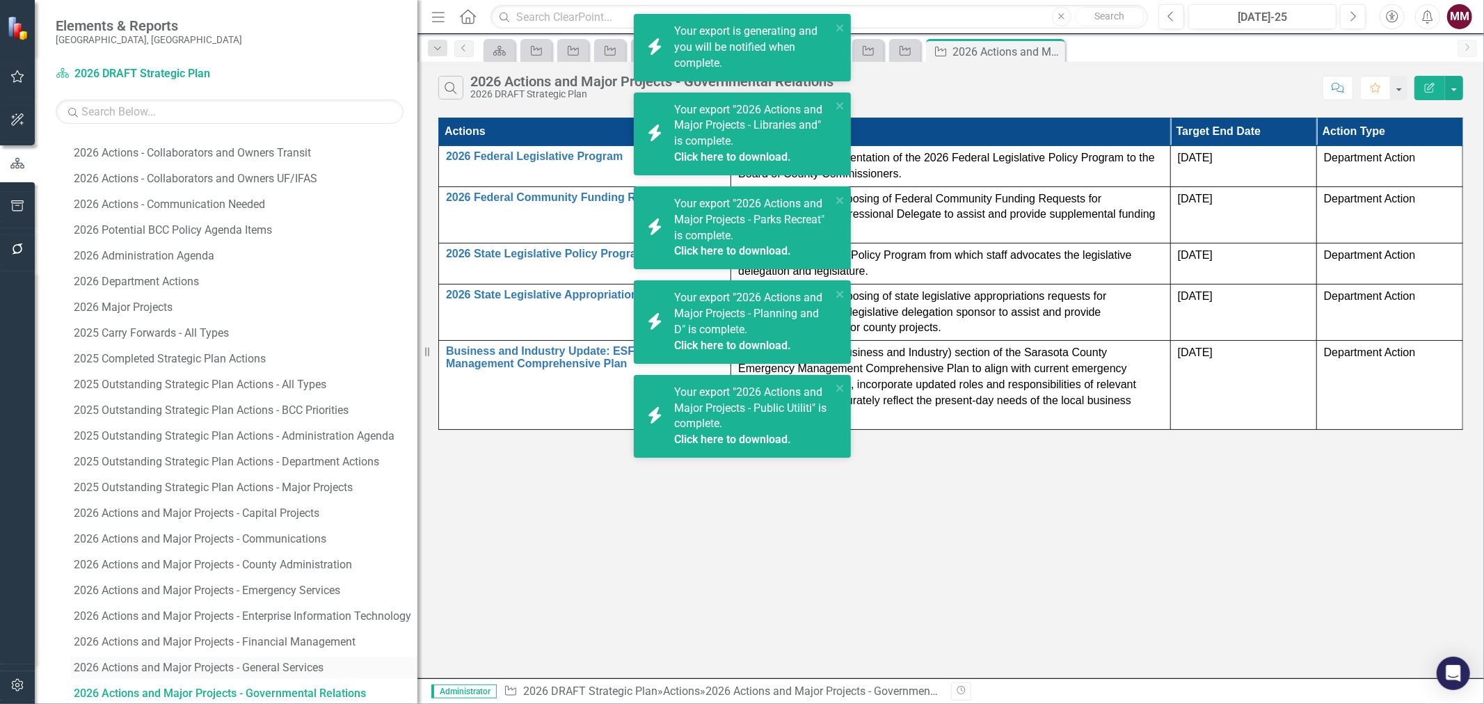
click at [260, 664] on div "2026 Actions and Major Projects - General Services" at bounding box center [246, 668] width 344 height 13
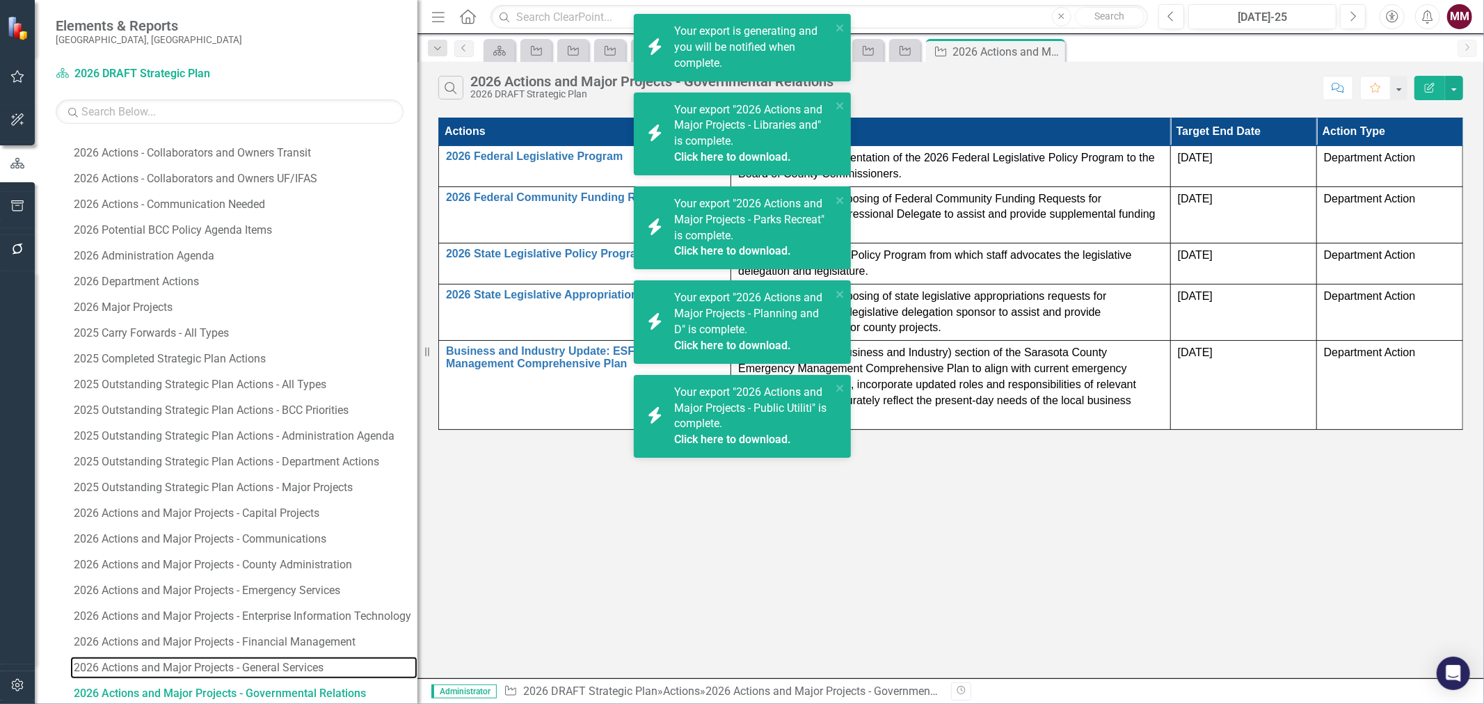
scroll to position [585, 0]
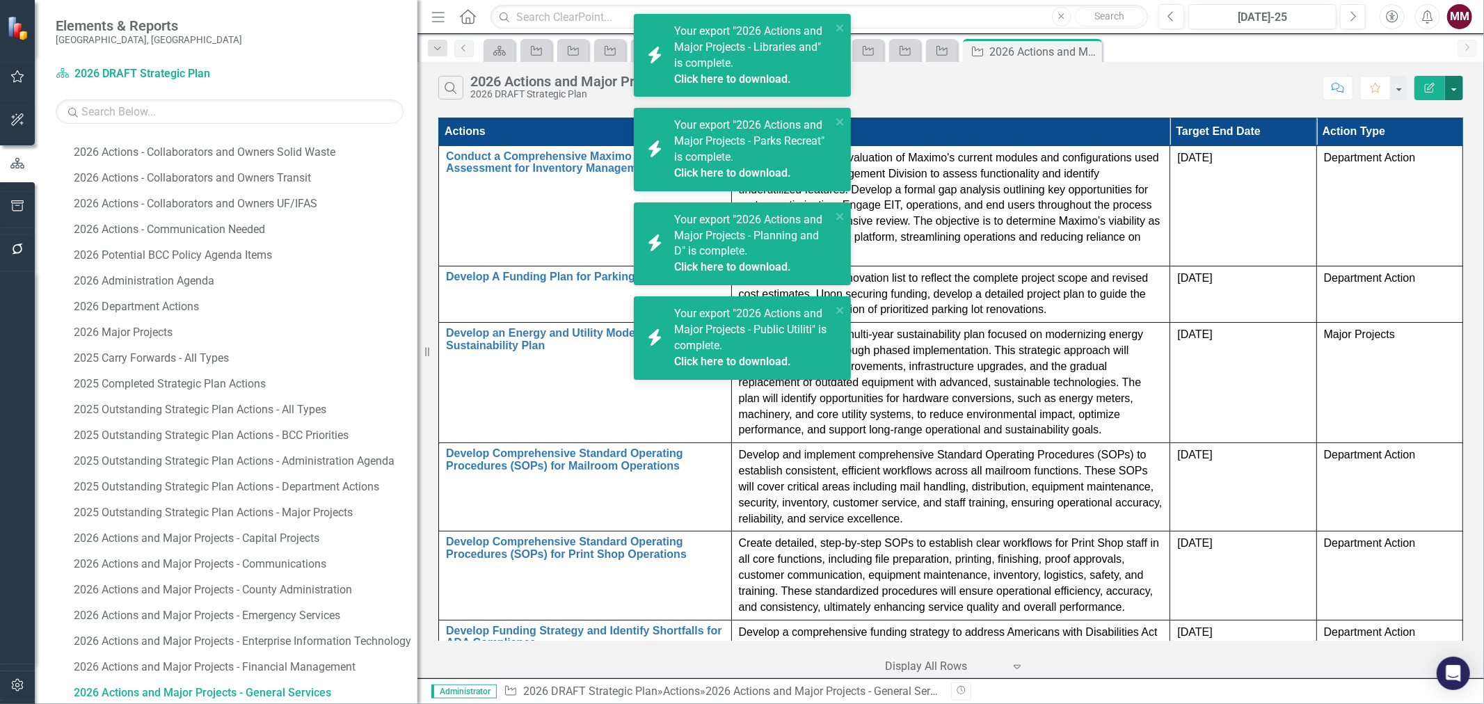
click at [1453, 90] on button "button" at bounding box center [1454, 88] width 18 height 24
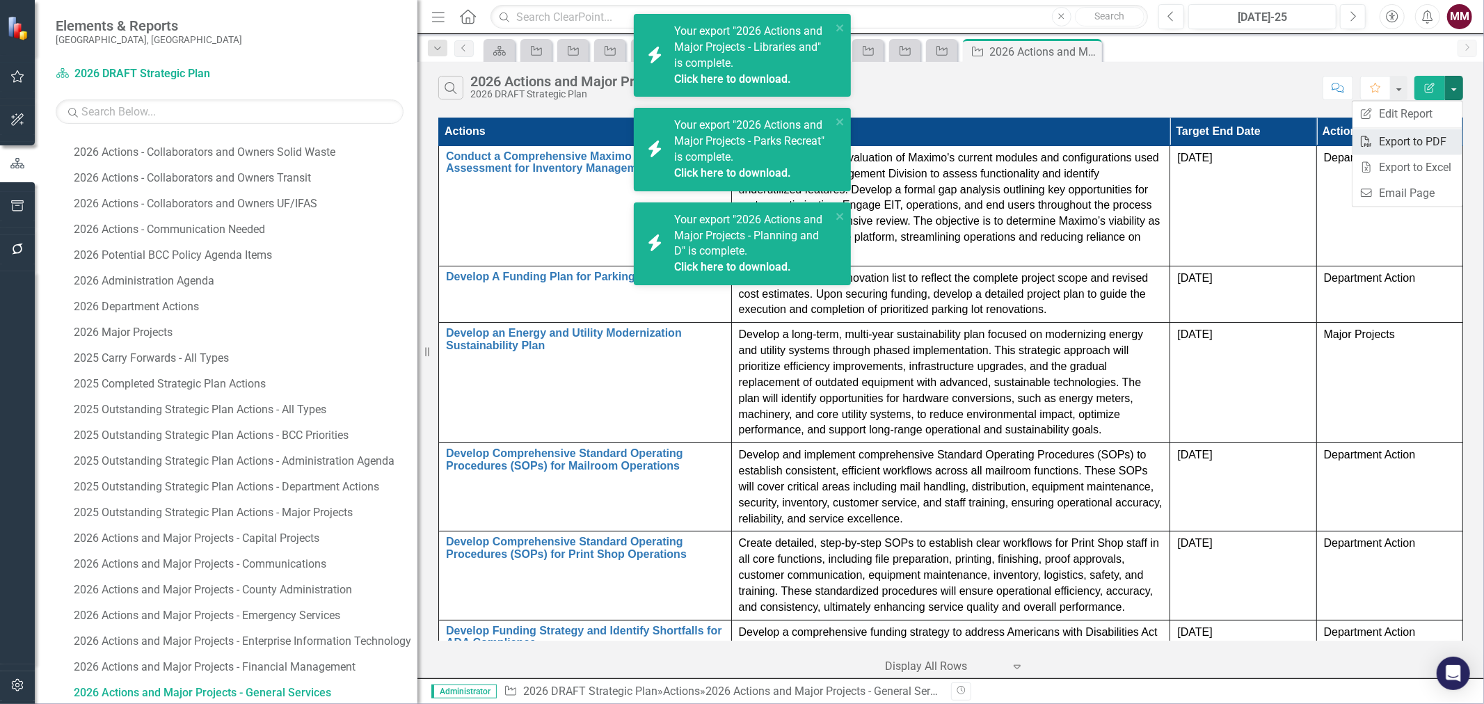
click at [1414, 139] on link "PDF Export to PDF" at bounding box center [1408, 142] width 110 height 26
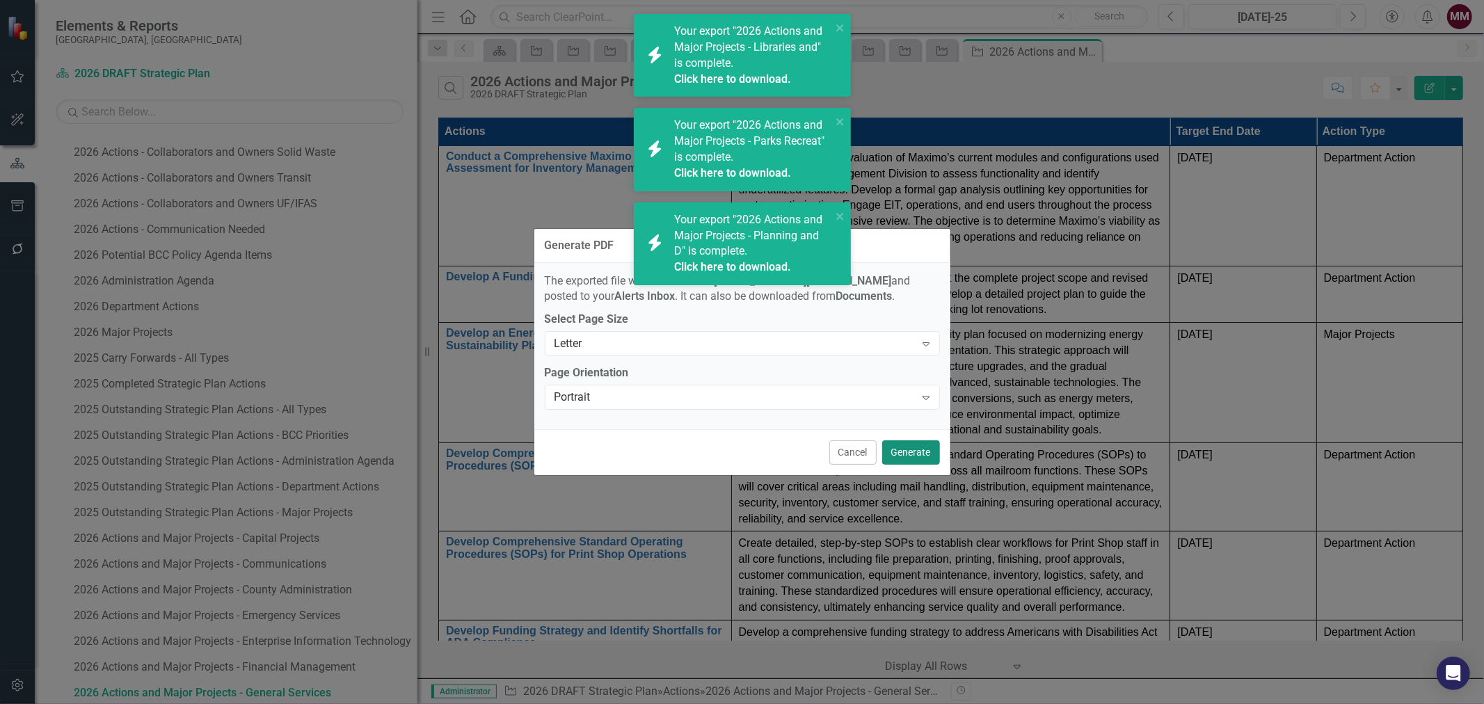
click at [908, 449] on button "Generate" at bounding box center [911, 453] width 58 height 24
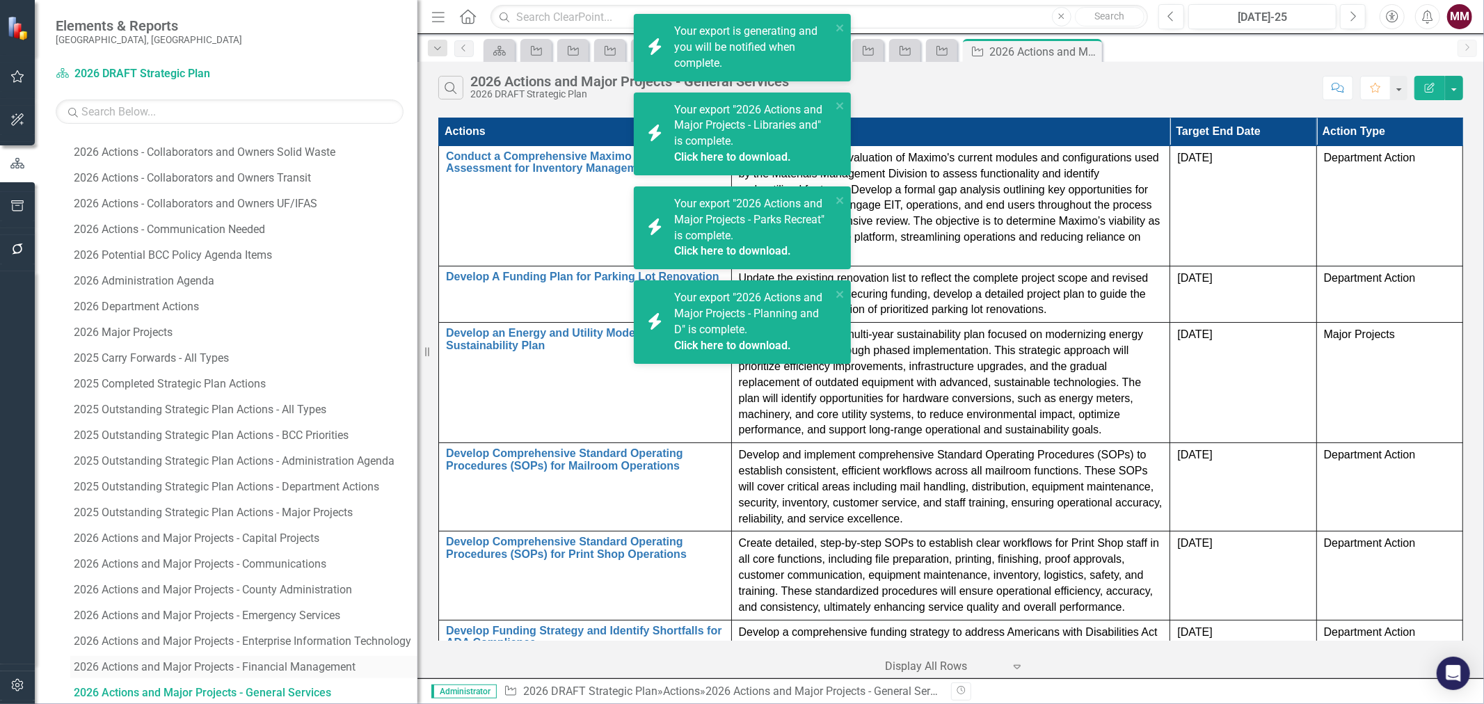
click at [304, 665] on div "2026 Actions and Major Projects - Financial Management" at bounding box center [246, 667] width 344 height 13
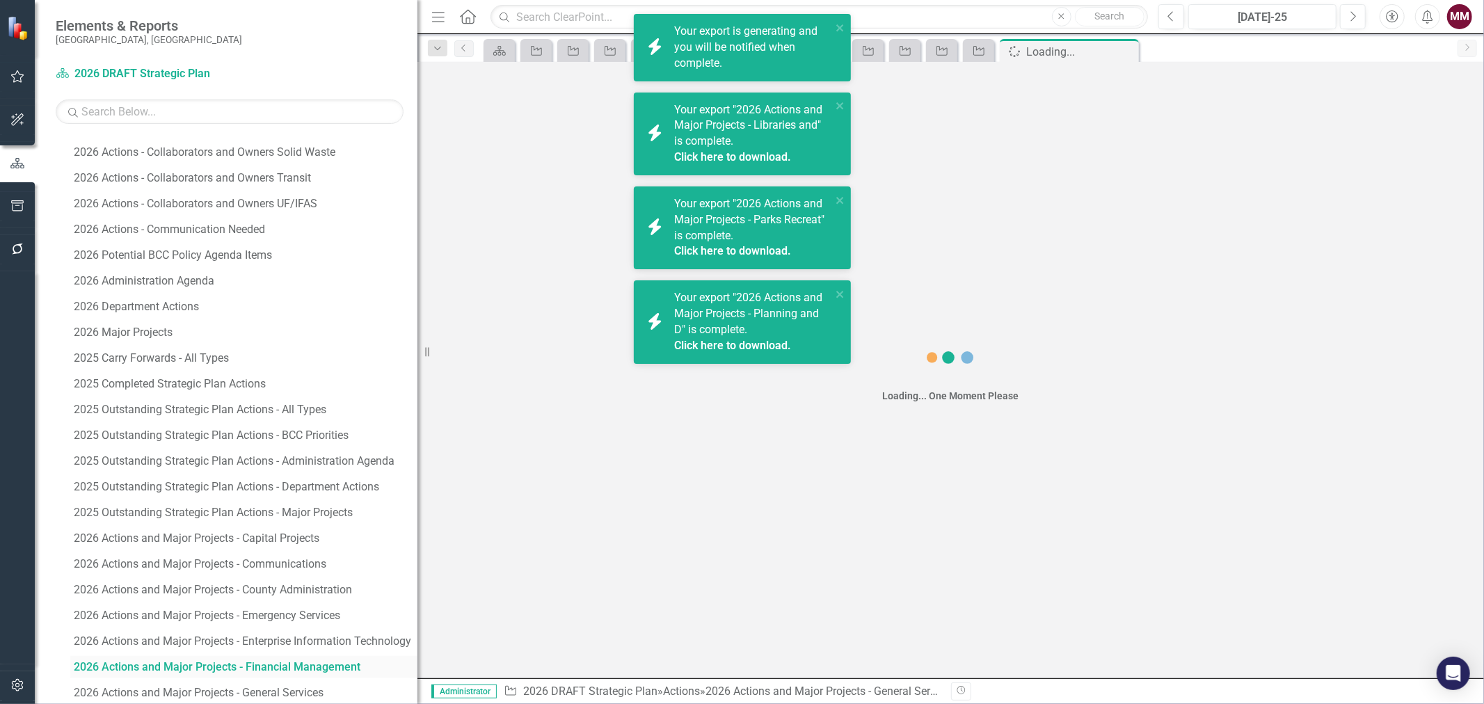
scroll to position [559, 0]
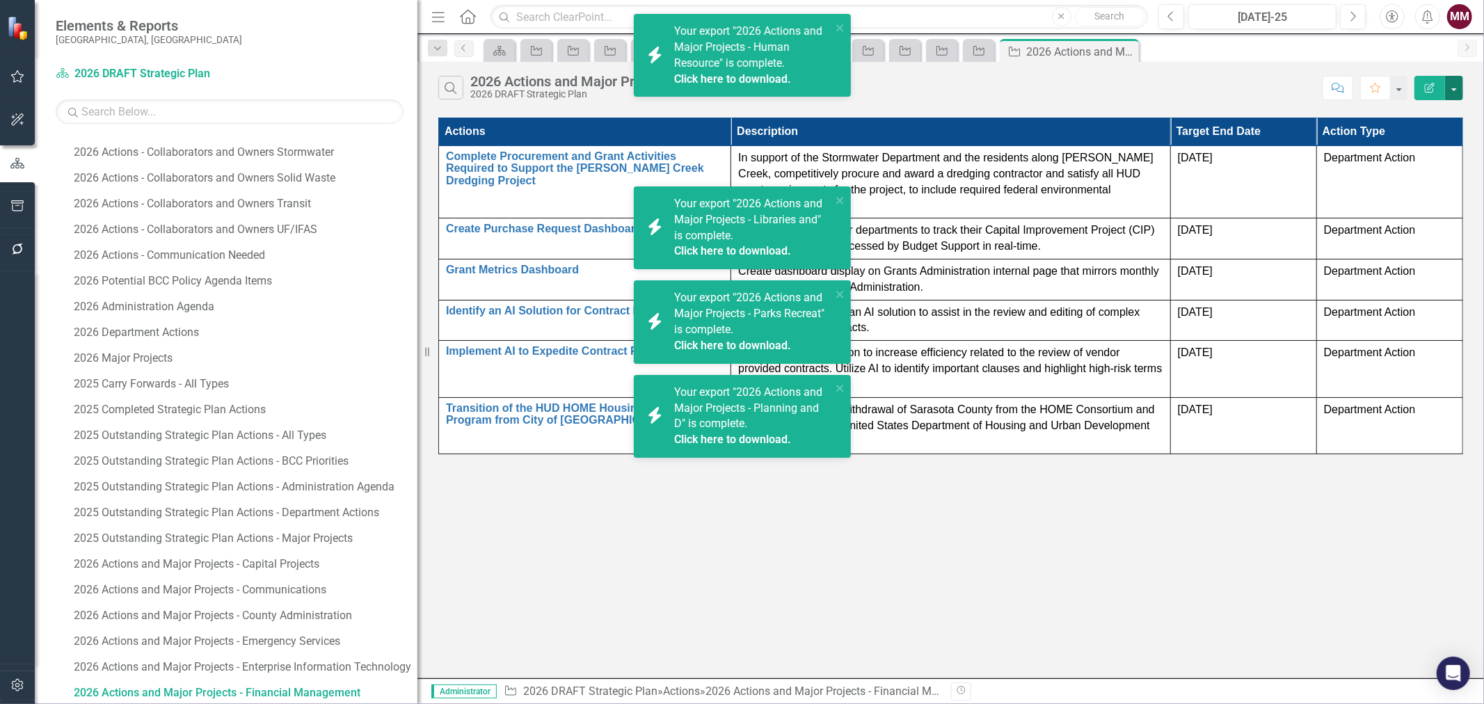
click at [1457, 89] on button "button" at bounding box center [1454, 88] width 18 height 24
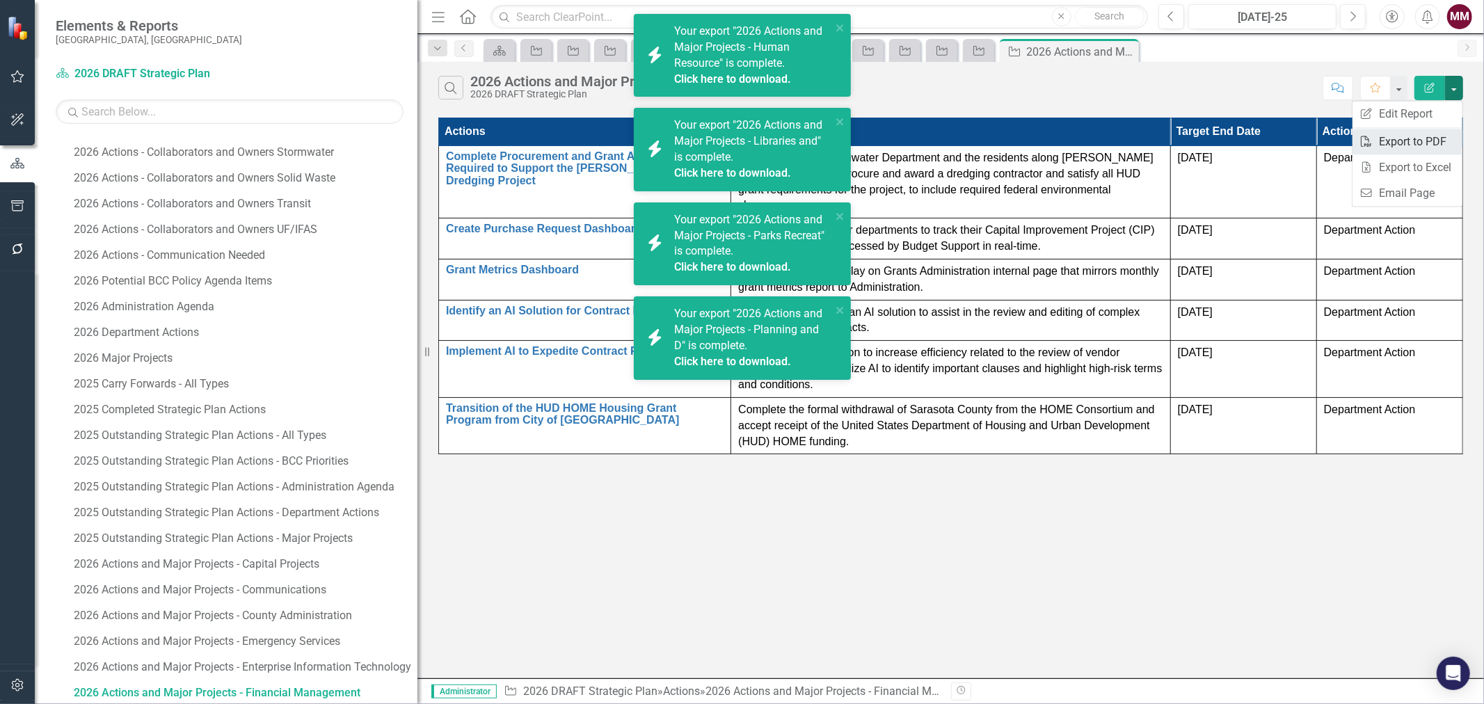
click at [1413, 136] on link "PDF Export to PDF" at bounding box center [1408, 142] width 110 height 26
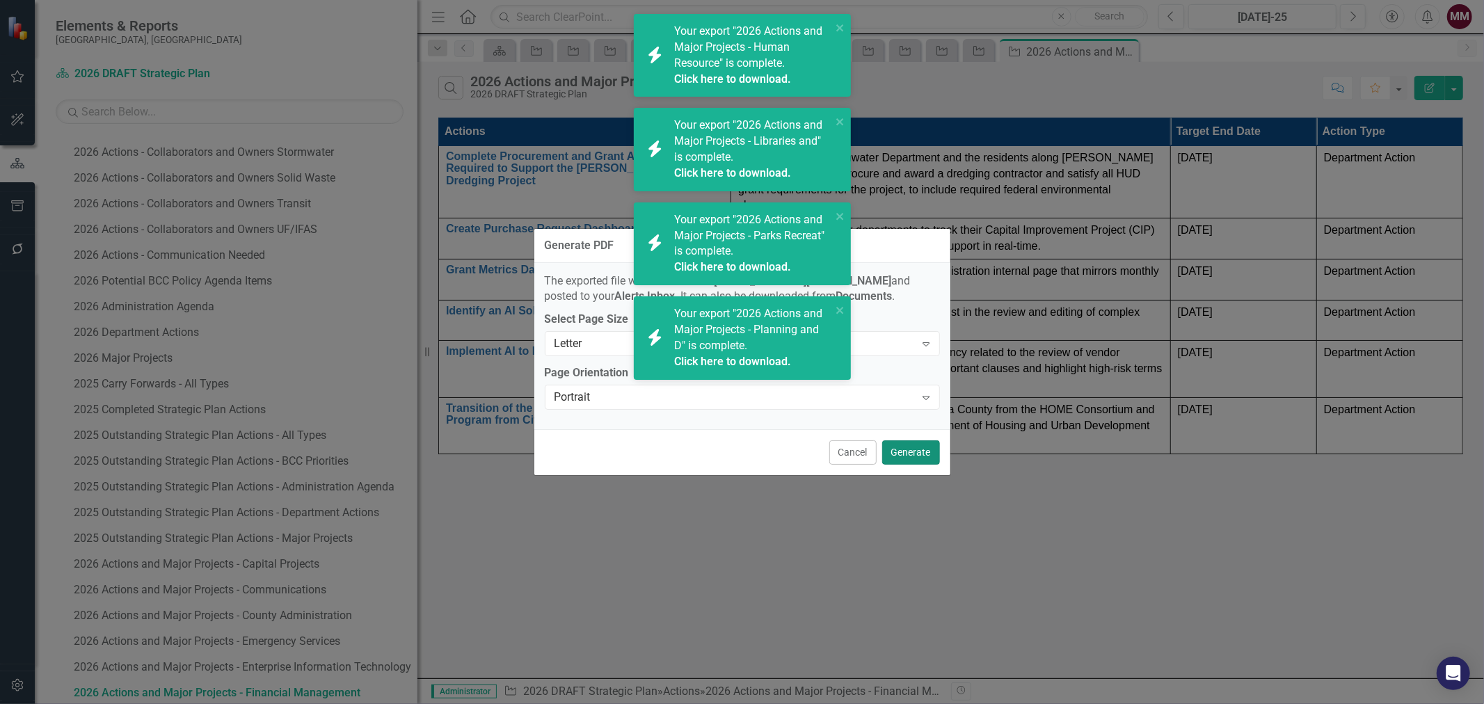
click at [928, 453] on button "Generate" at bounding box center [911, 453] width 58 height 24
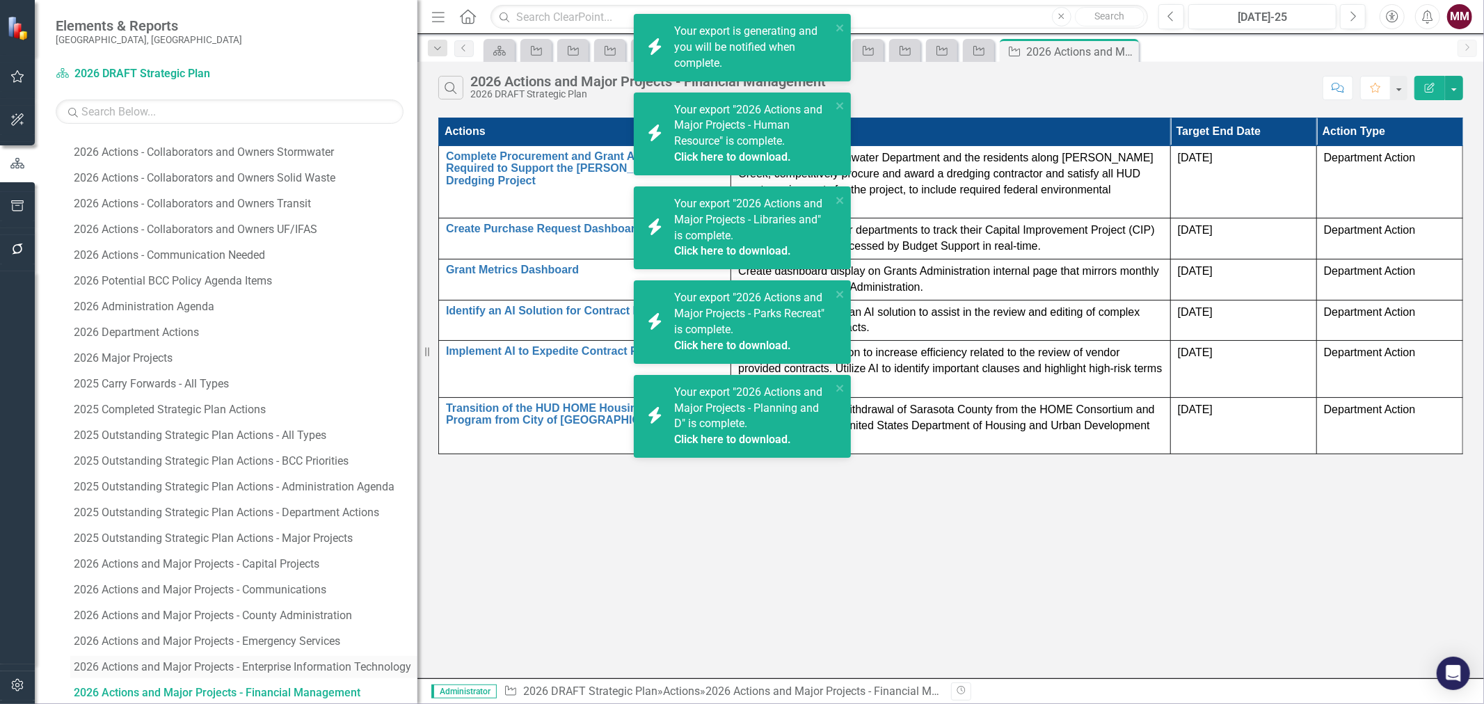
click at [303, 667] on div "2026 Actions and Major Projects - Enterprise Information Technology" at bounding box center [246, 667] width 344 height 13
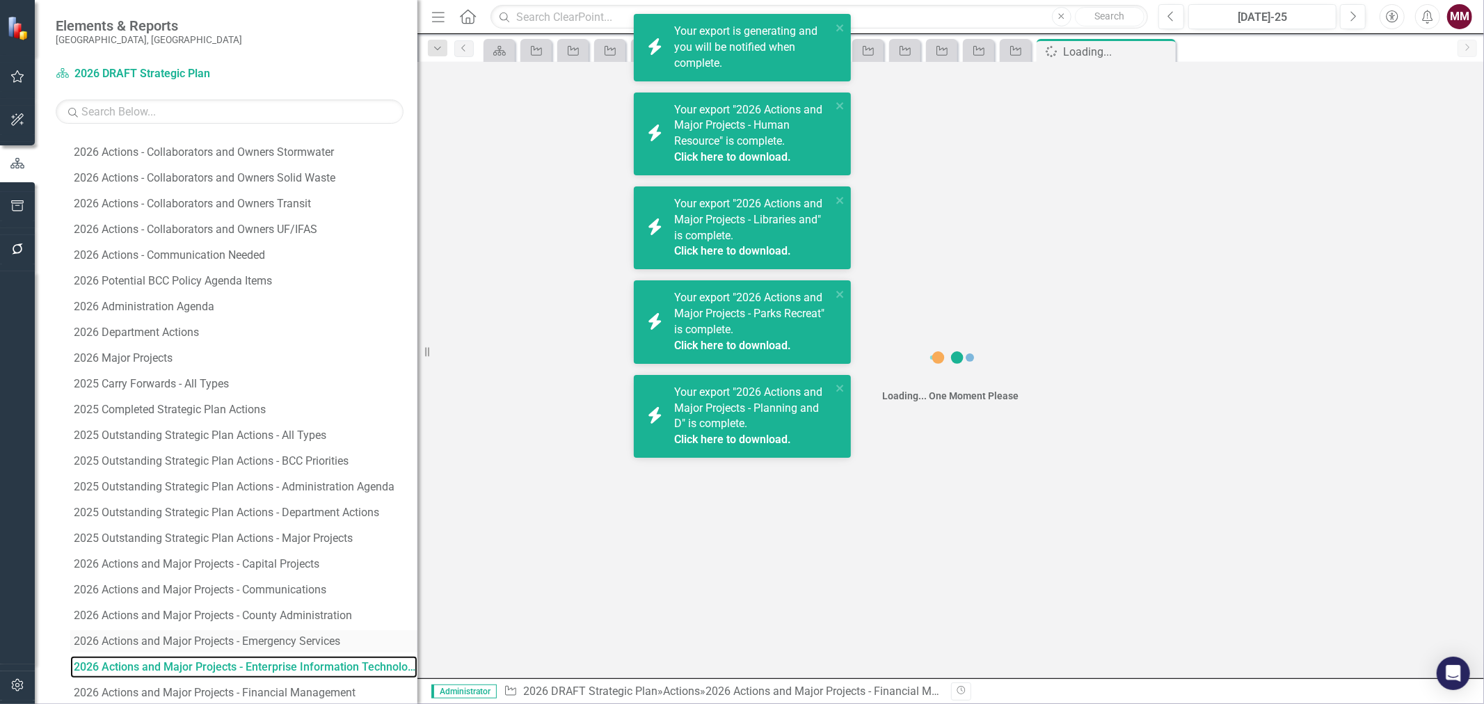
scroll to position [532, 0]
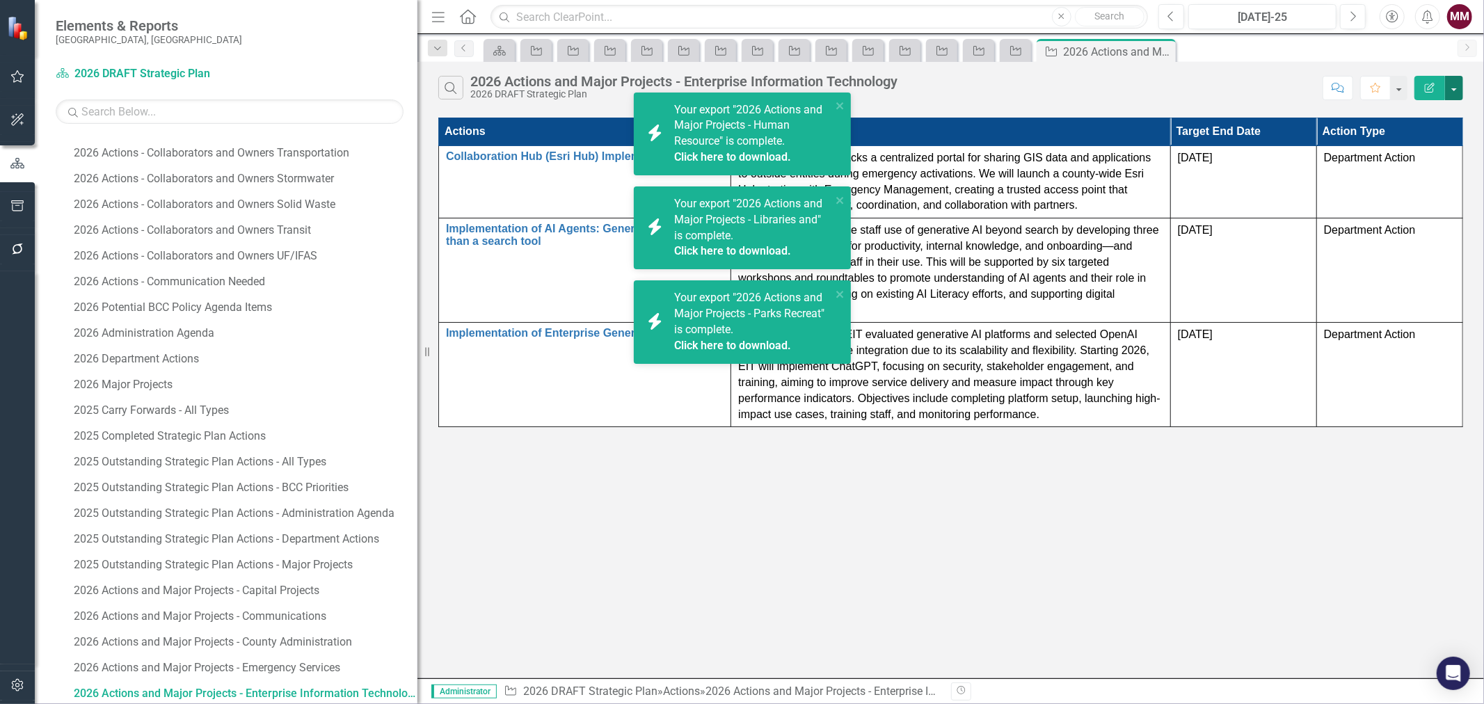
click at [1457, 95] on button "button" at bounding box center [1454, 88] width 18 height 24
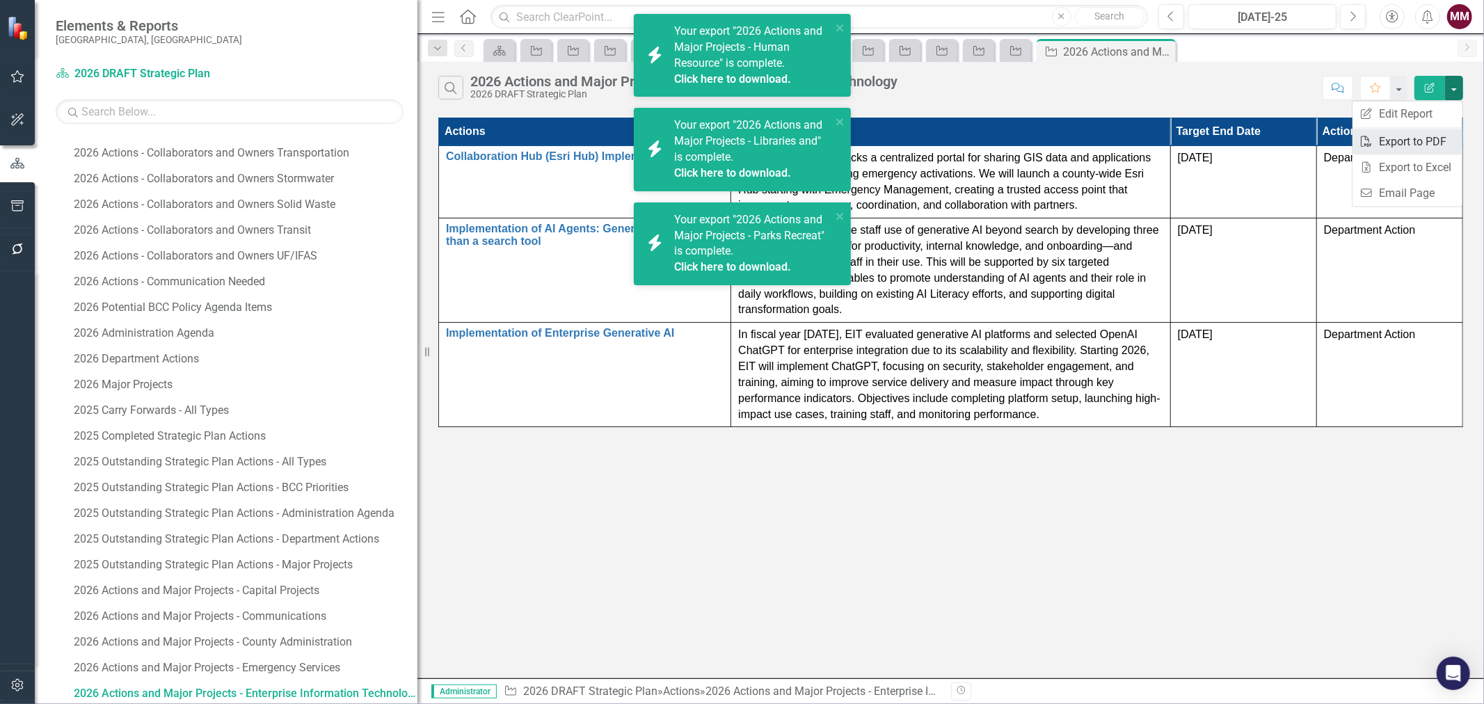
click at [1436, 146] on link "PDF Export to PDF" at bounding box center [1408, 142] width 110 height 26
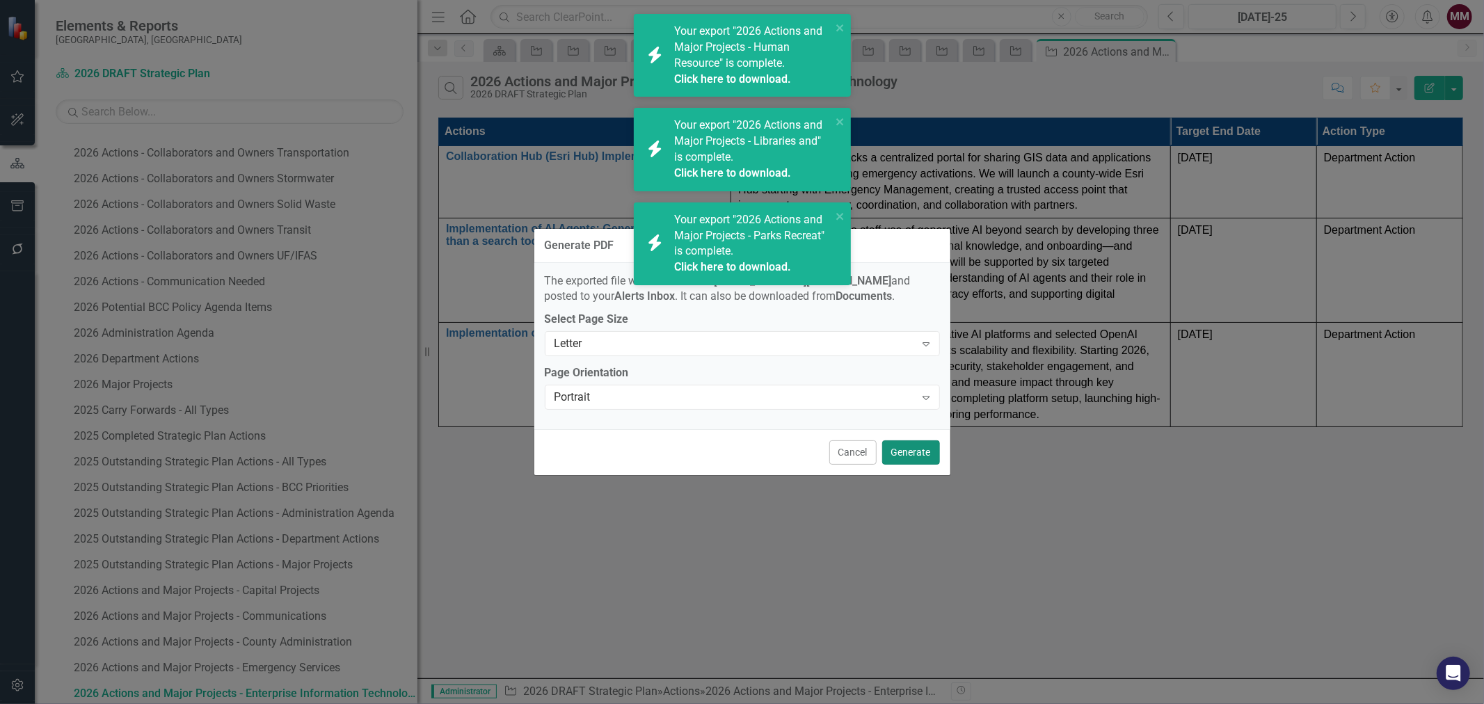
click at [900, 451] on button "Generate" at bounding box center [911, 453] width 58 height 24
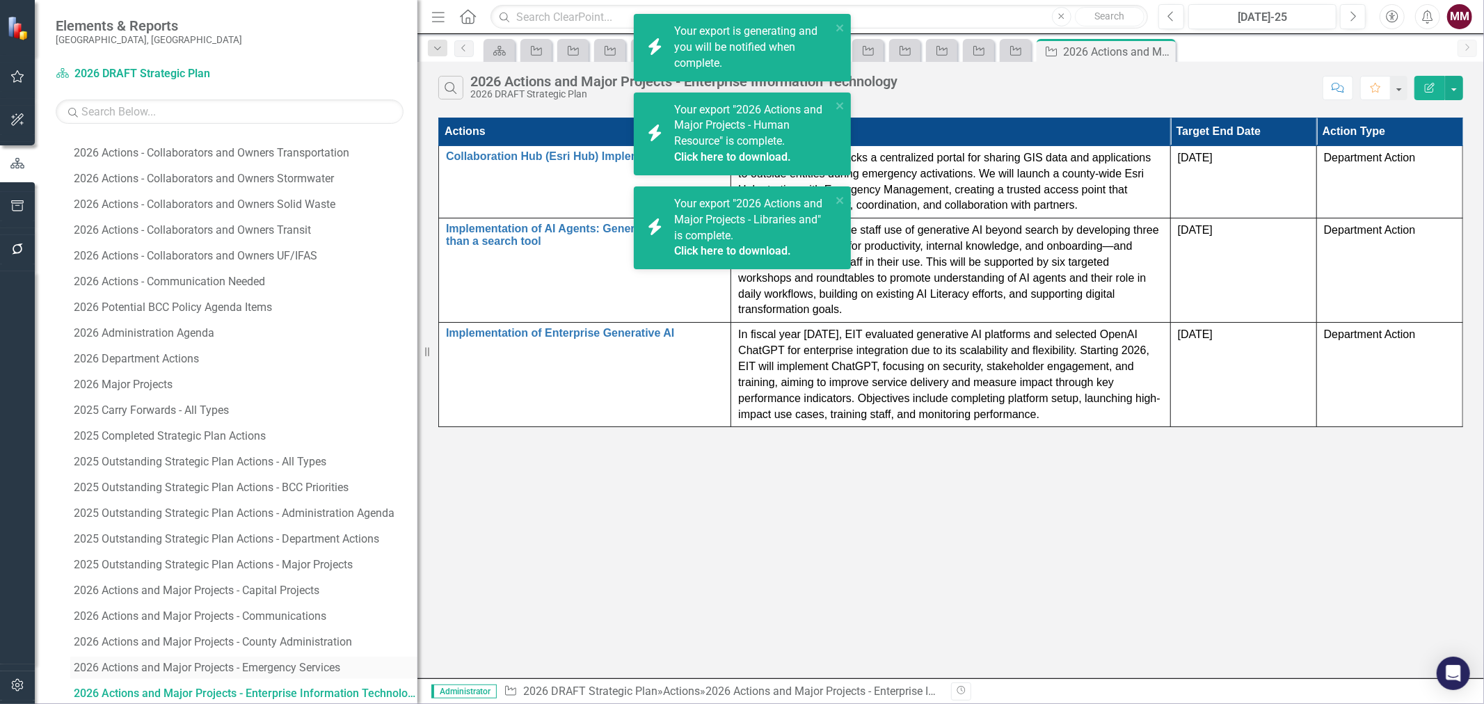
click at [249, 663] on div "2026 Actions and Major Projects - Emergency Services" at bounding box center [246, 668] width 344 height 13
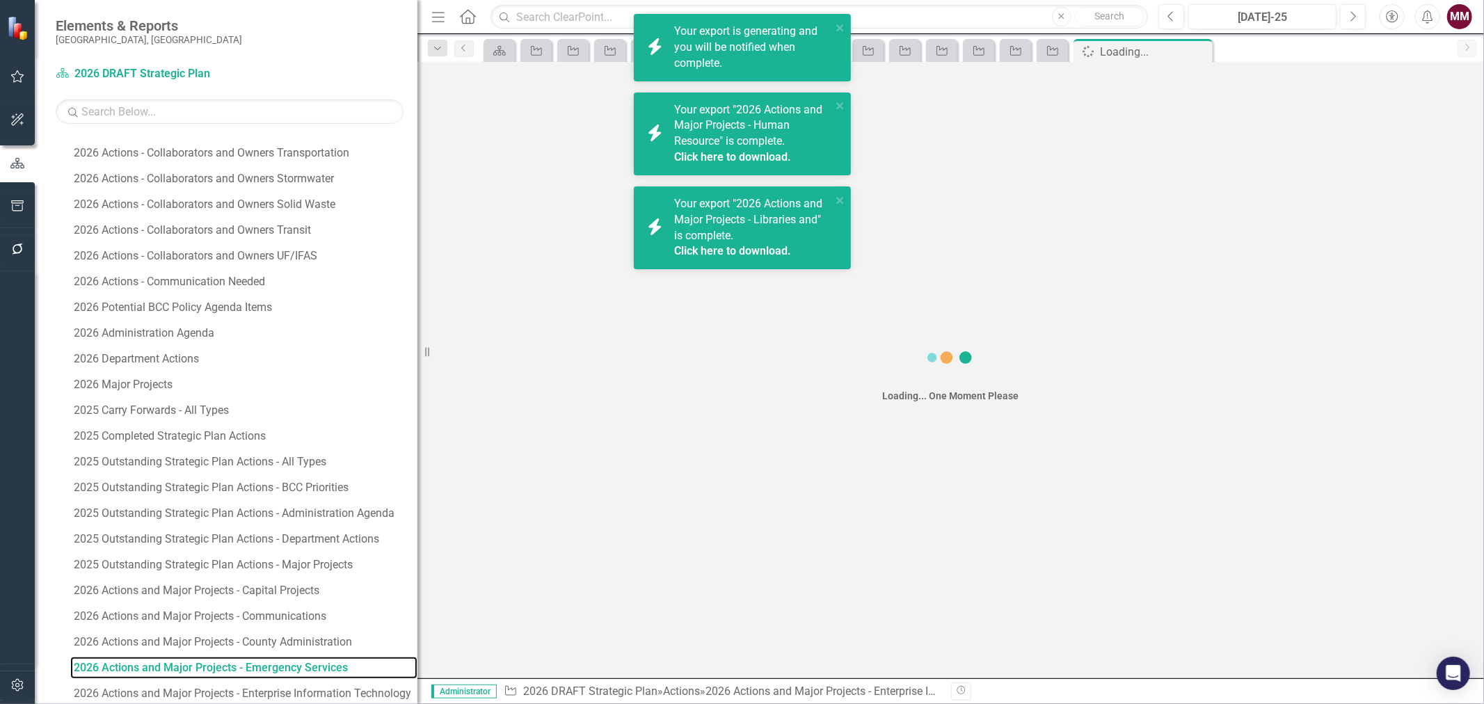
scroll to position [507, 0]
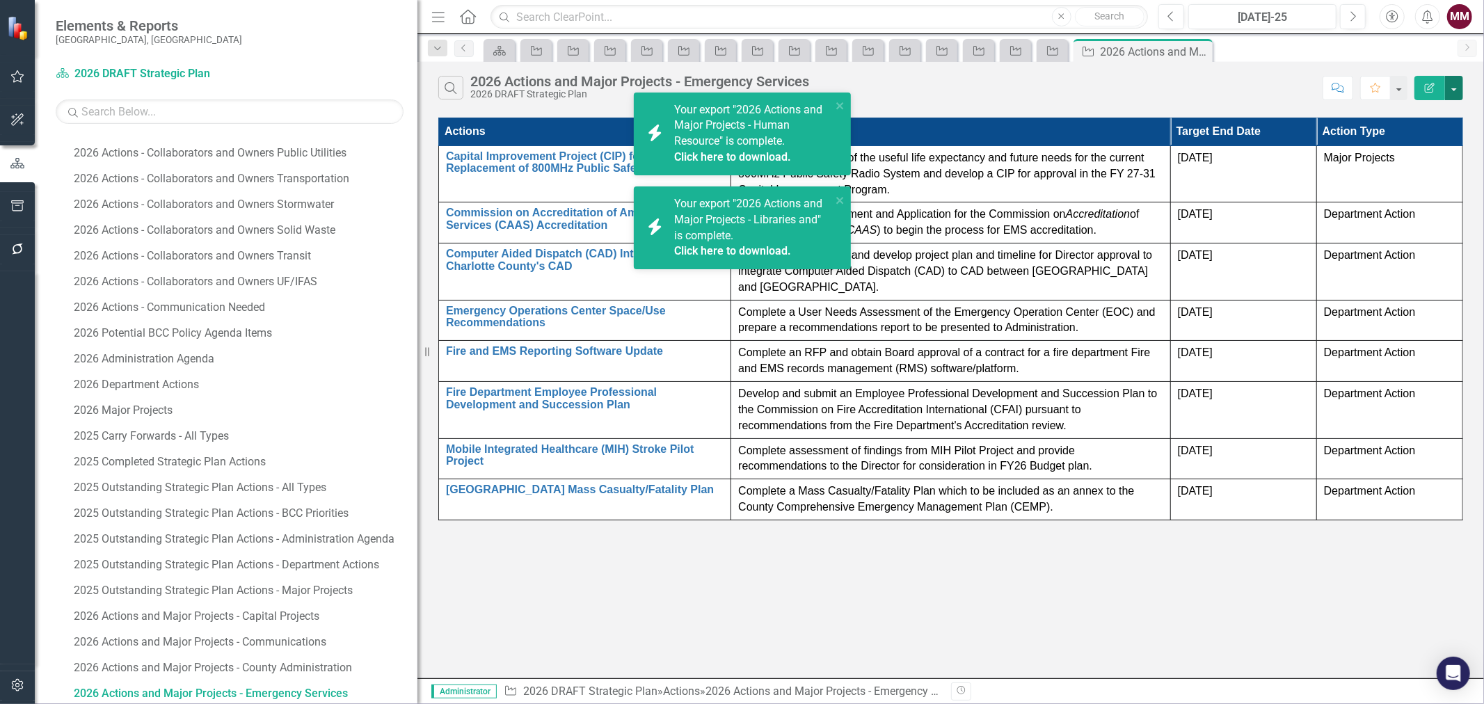
click at [1458, 89] on button "button" at bounding box center [1454, 88] width 18 height 24
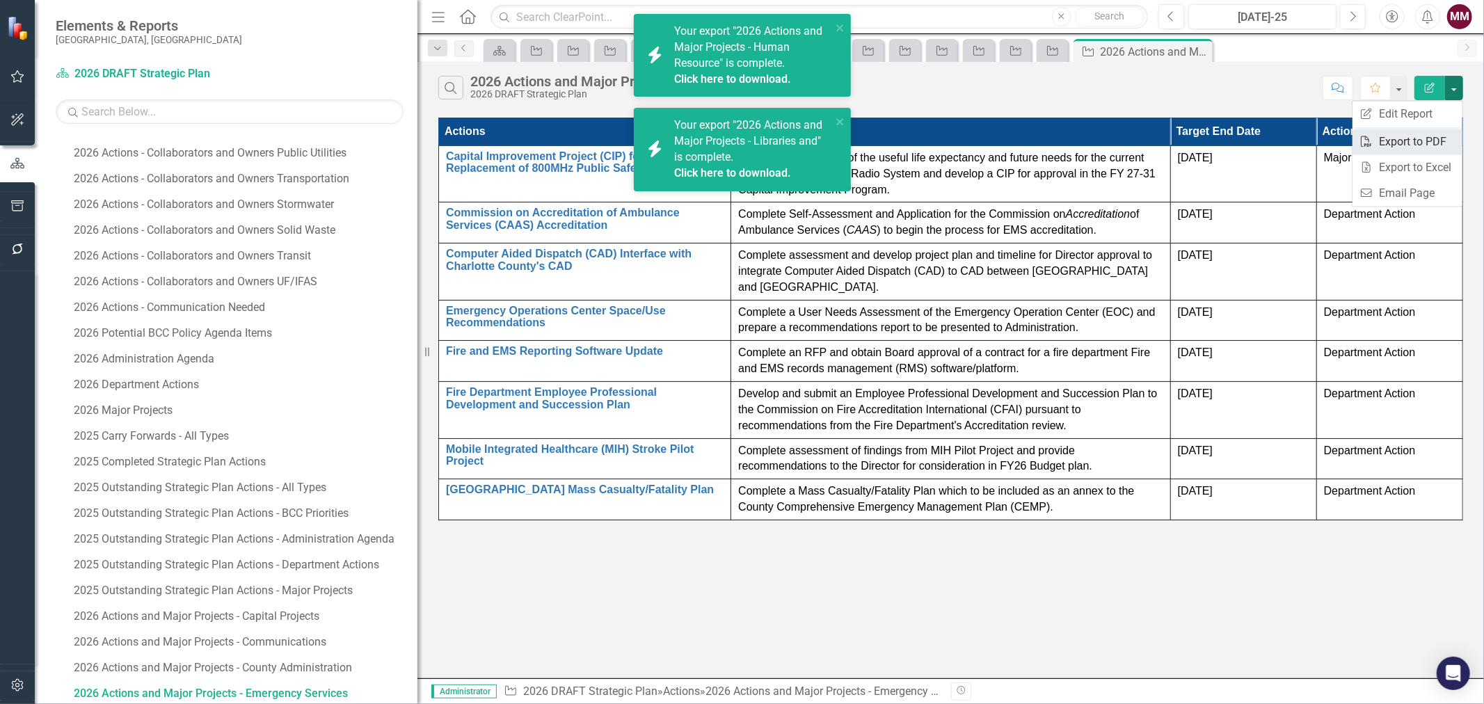
click at [1435, 139] on link "PDF Export to PDF" at bounding box center [1408, 142] width 110 height 26
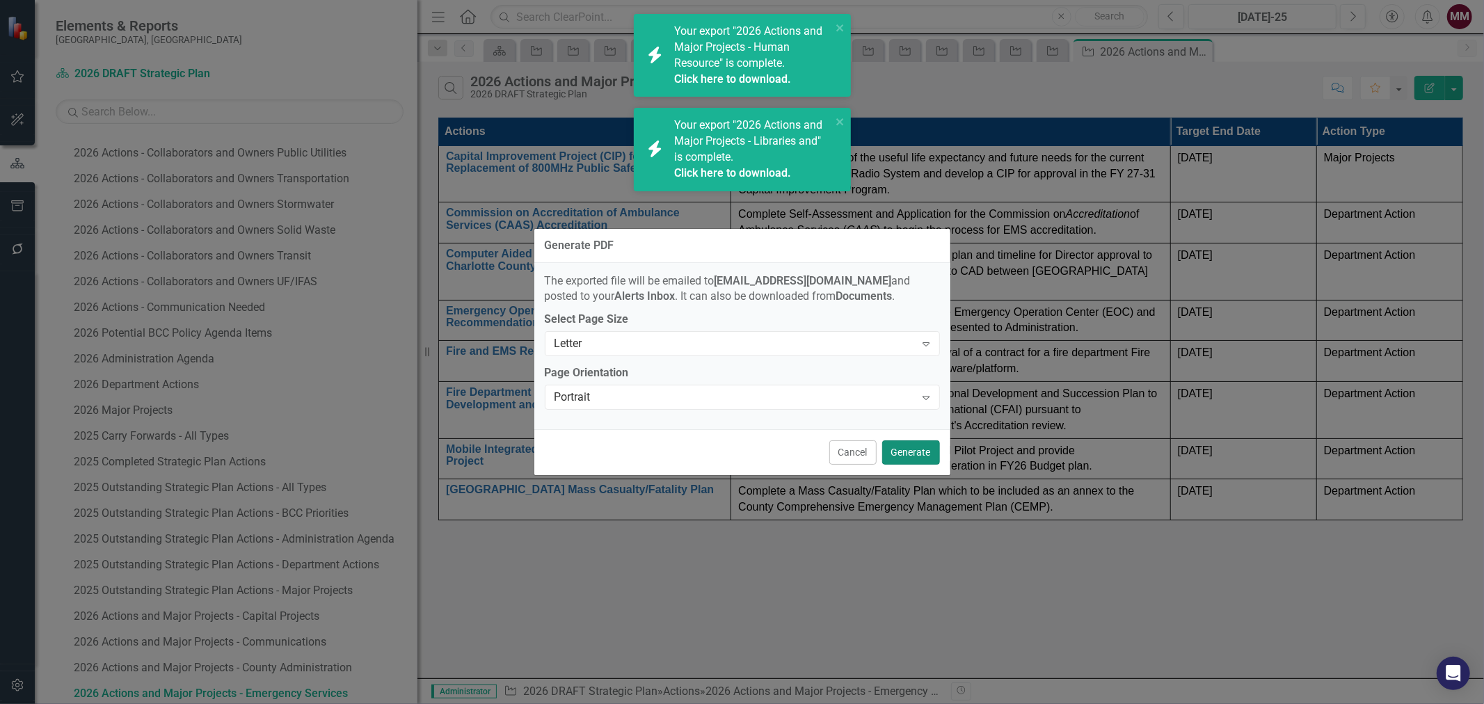
click at [901, 454] on button "Generate" at bounding box center [911, 453] width 58 height 24
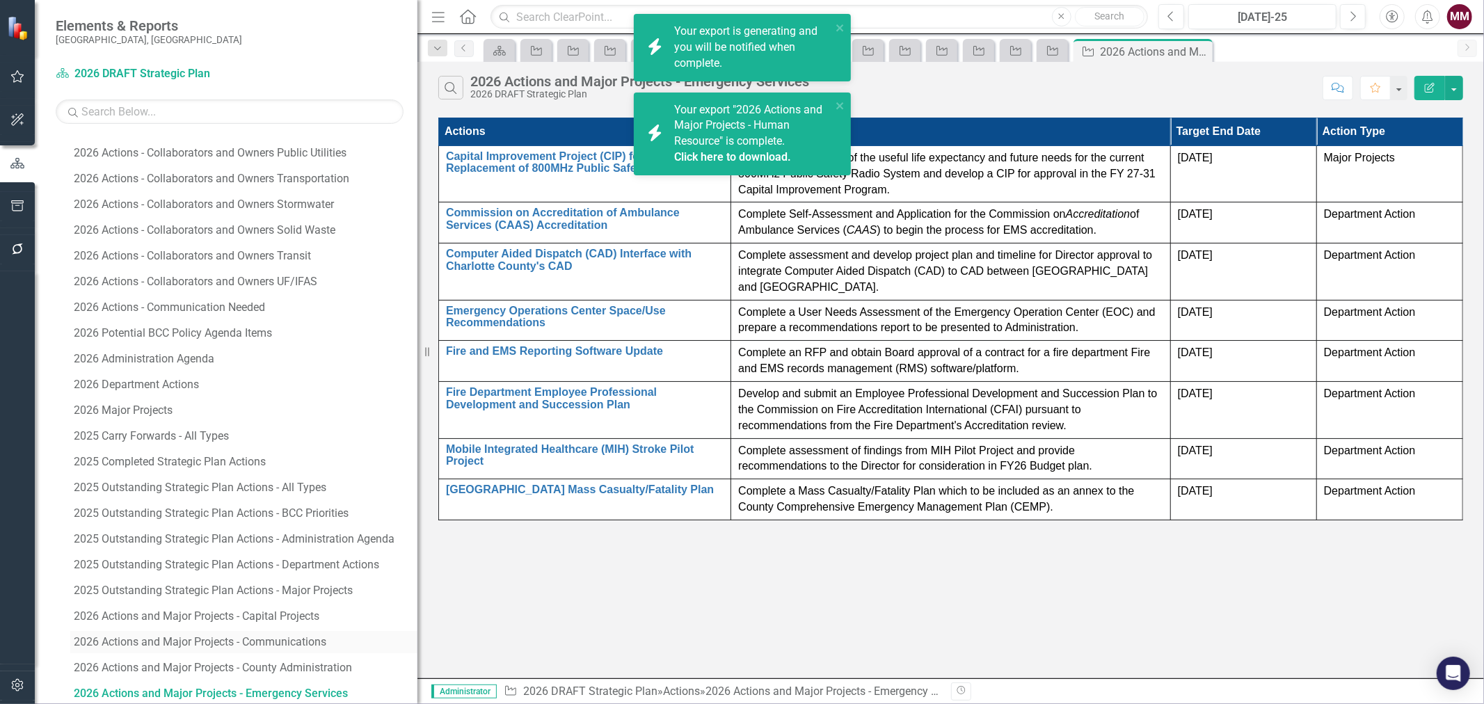
click at [290, 644] on div "2026 Actions and Major Projects - Communications" at bounding box center [246, 642] width 344 height 13
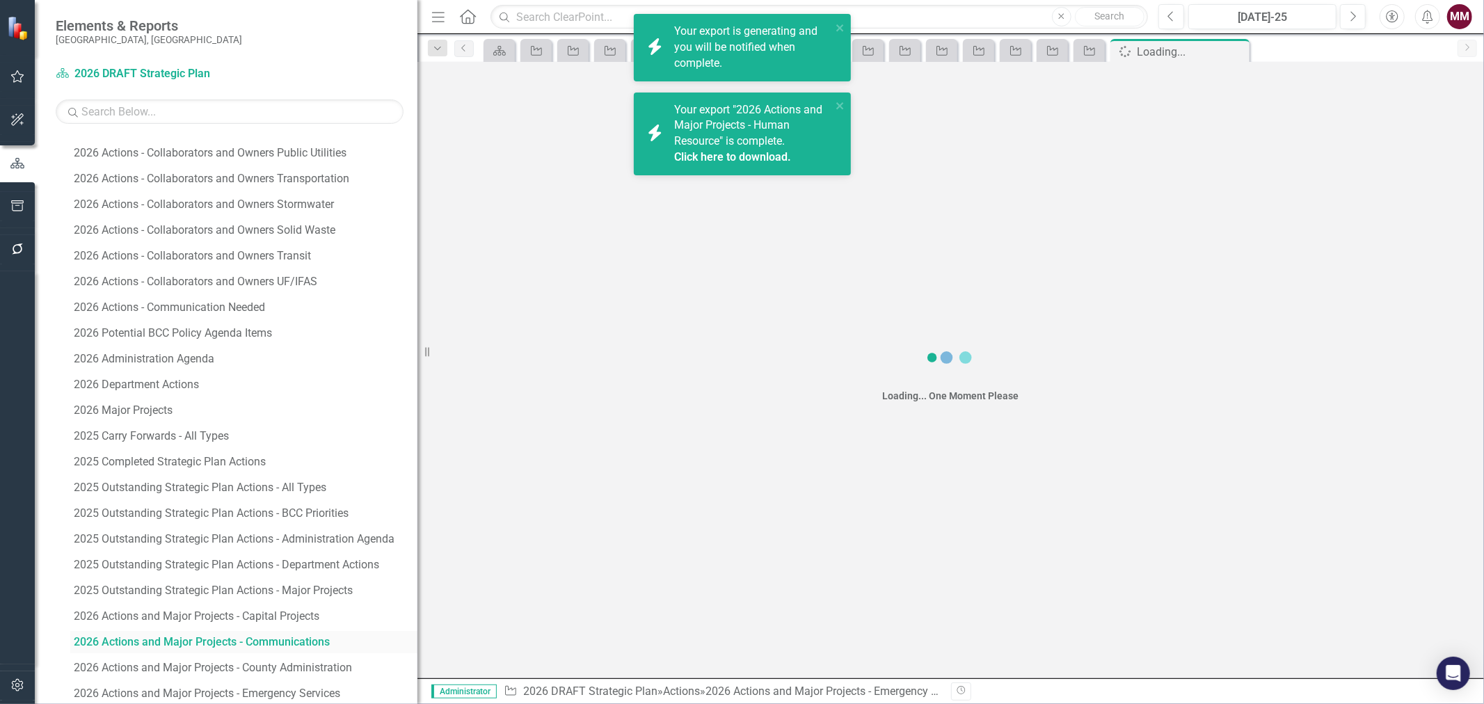
scroll to position [456, 0]
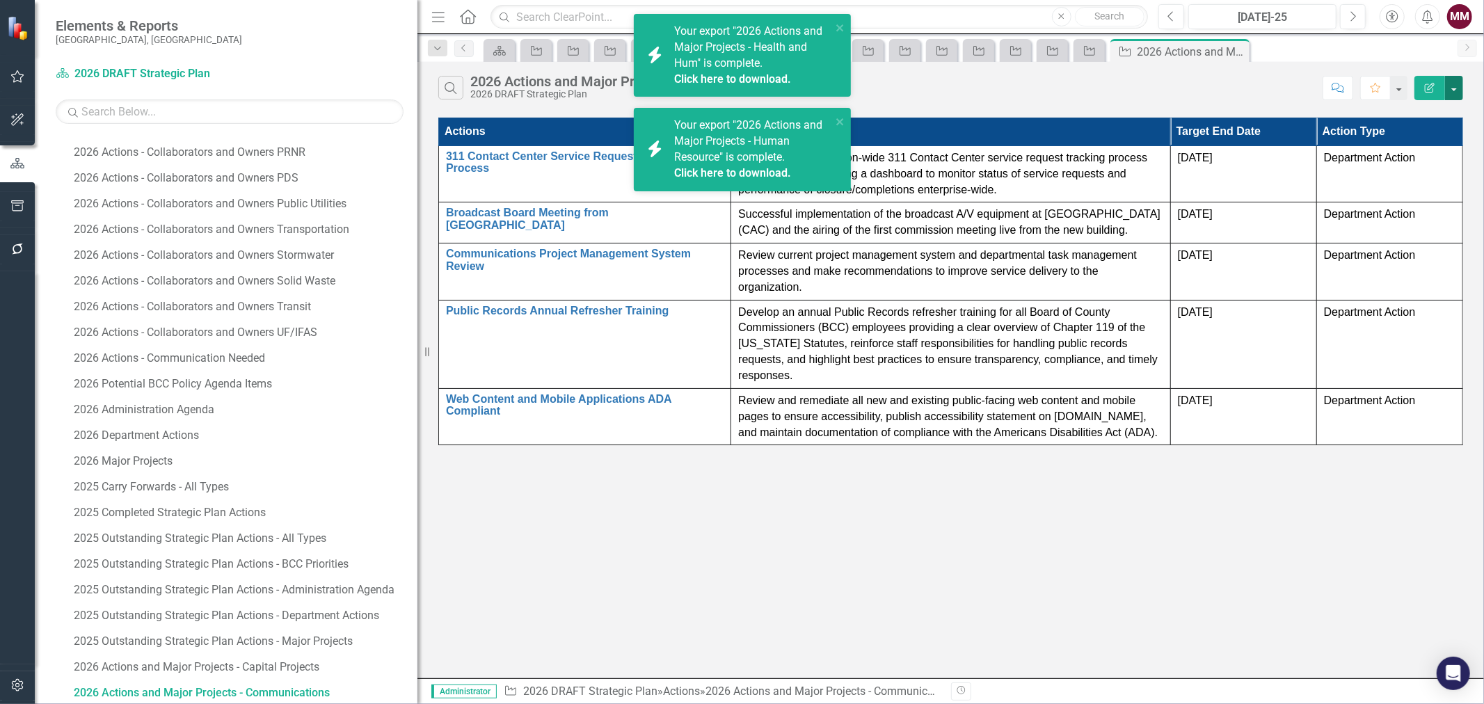
click at [1455, 95] on button "button" at bounding box center [1454, 88] width 18 height 24
click at [1406, 144] on link "PDF Export to PDF" at bounding box center [1408, 142] width 110 height 26
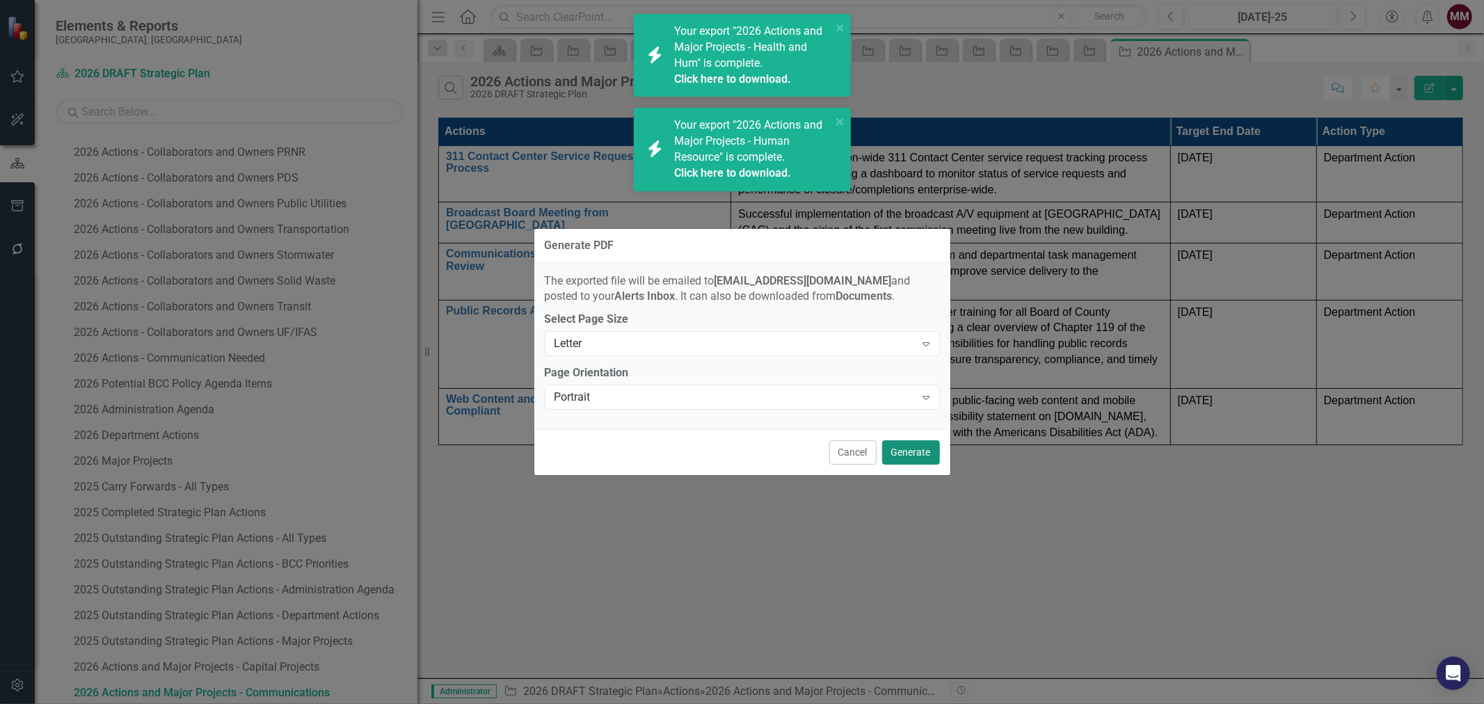
click at [900, 446] on button "Generate" at bounding box center [911, 453] width 58 height 24
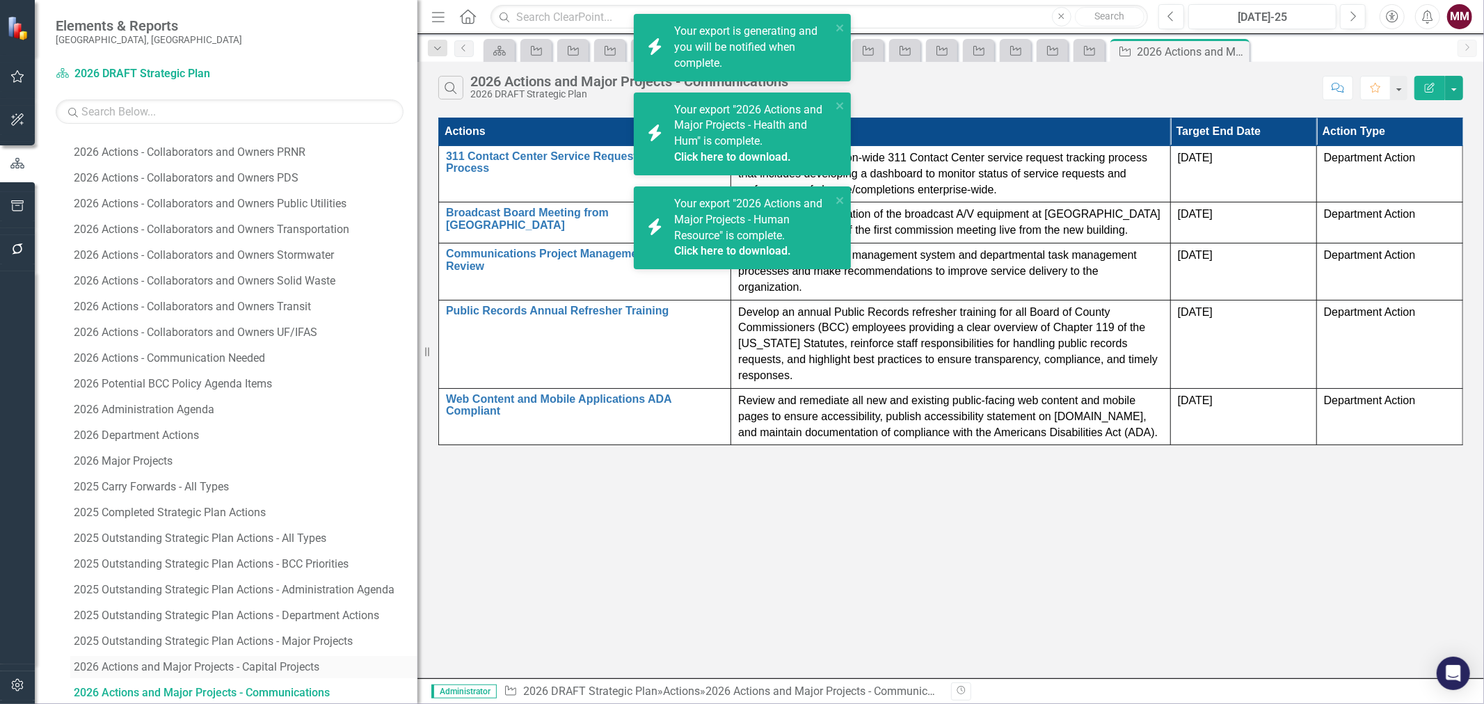
click at [297, 669] on div "2026 Actions and Major Projects - Capital Projects" at bounding box center [246, 667] width 344 height 13
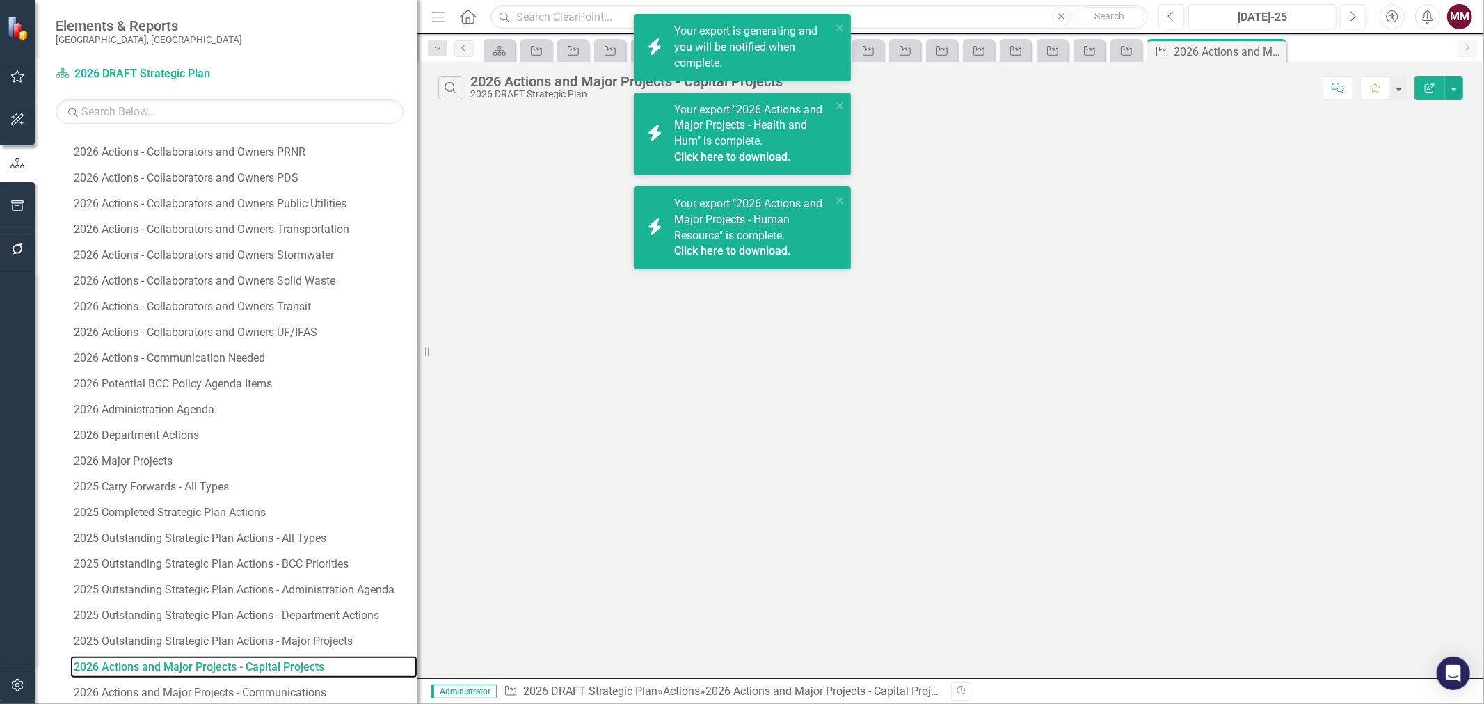
scroll to position [429, 0]
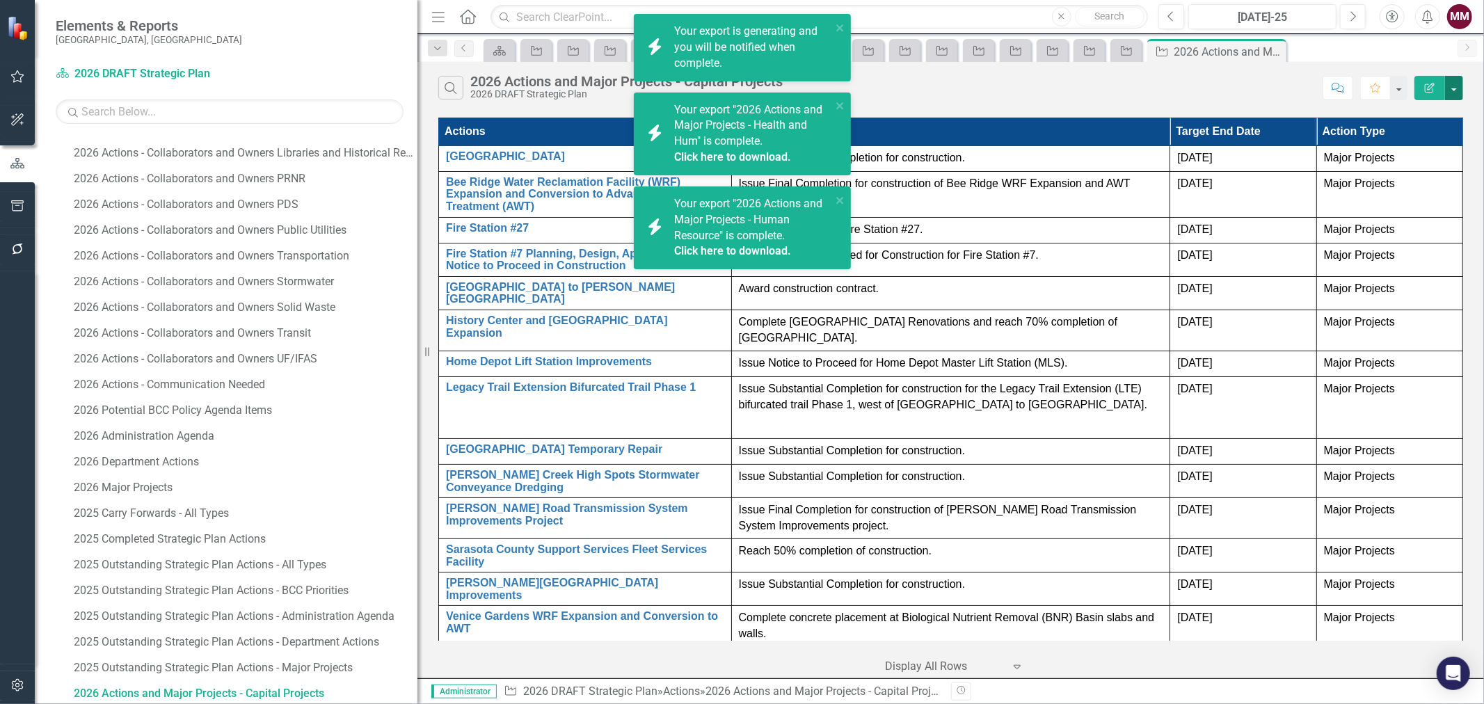
click at [1458, 95] on button "button" at bounding box center [1454, 88] width 18 height 24
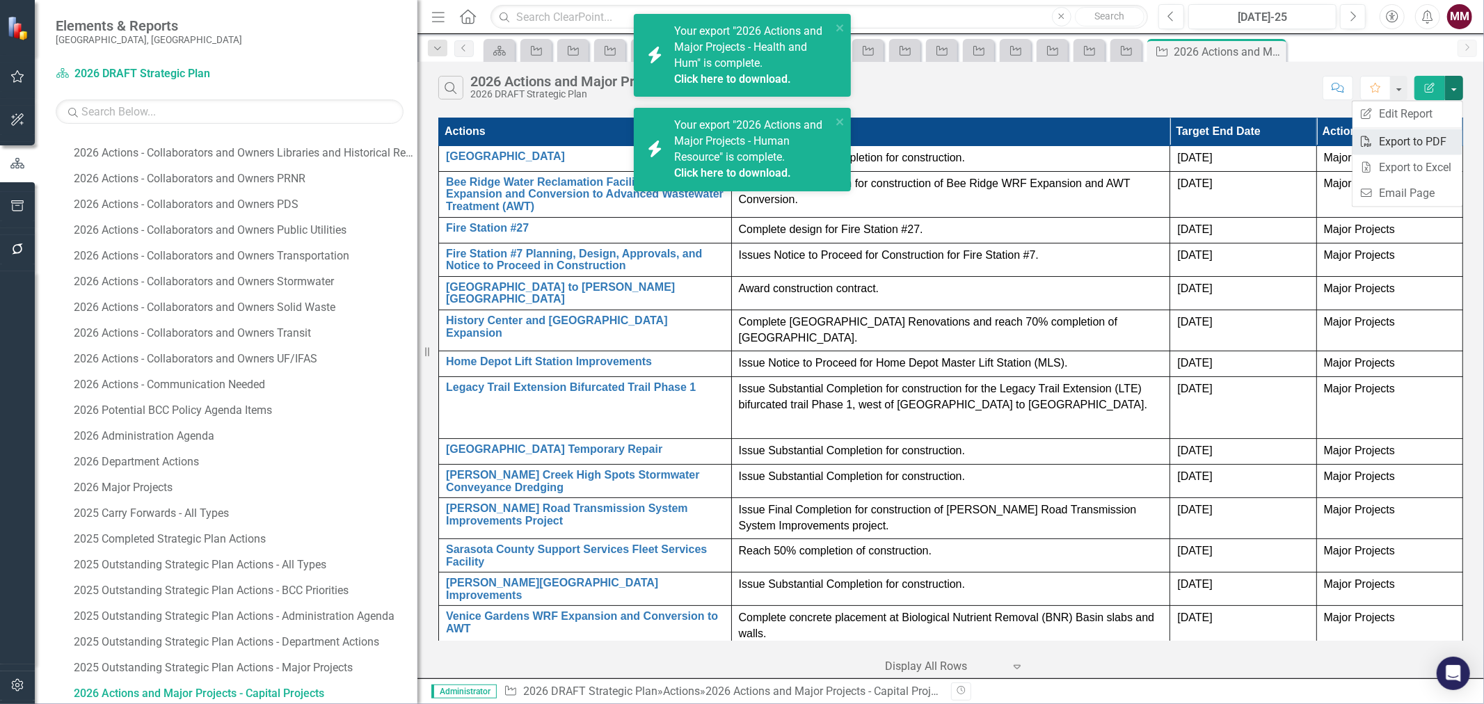
click at [1420, 143] on link "PDF Export to PDF" at bounding box center [1408, 142] width 110 height 26
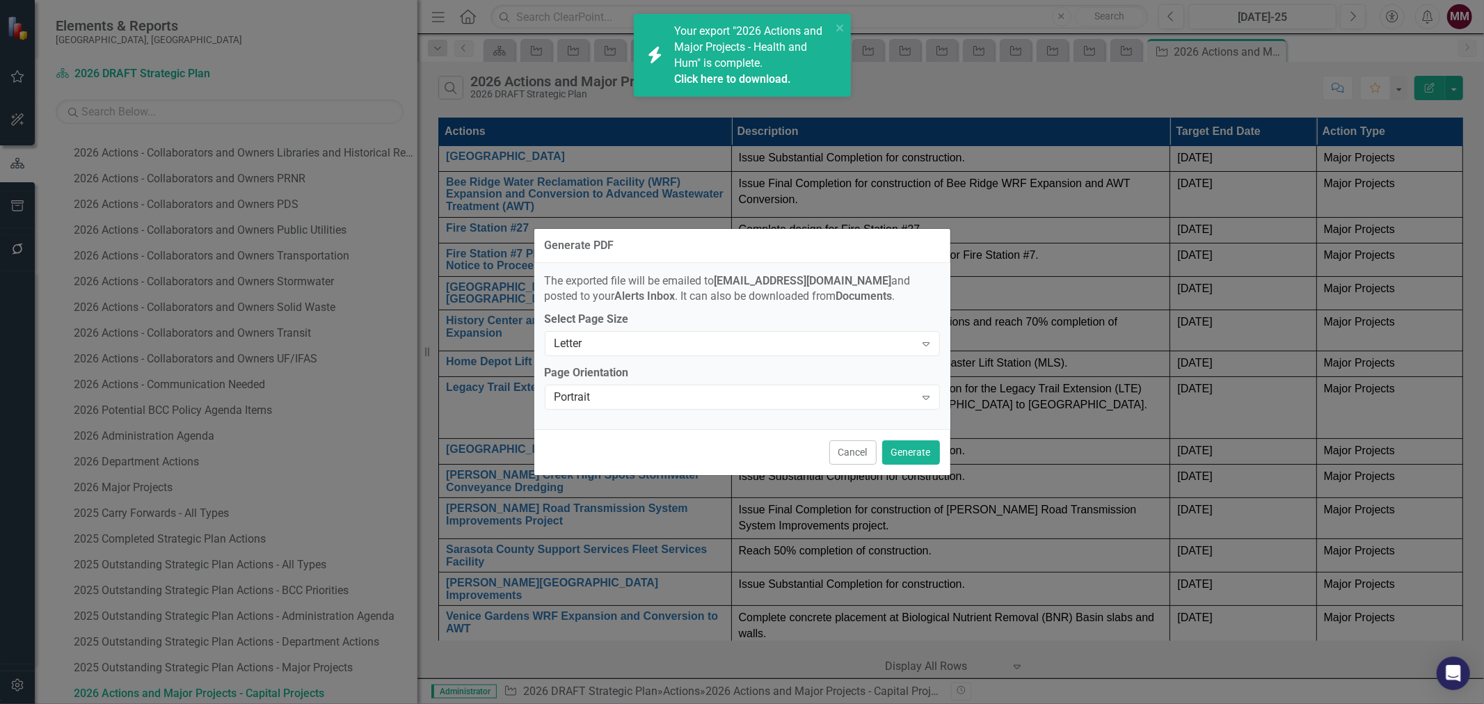
click at [940, 452] on div "Cancel Generate" at bounding box center [742, 452] width 416 height 46
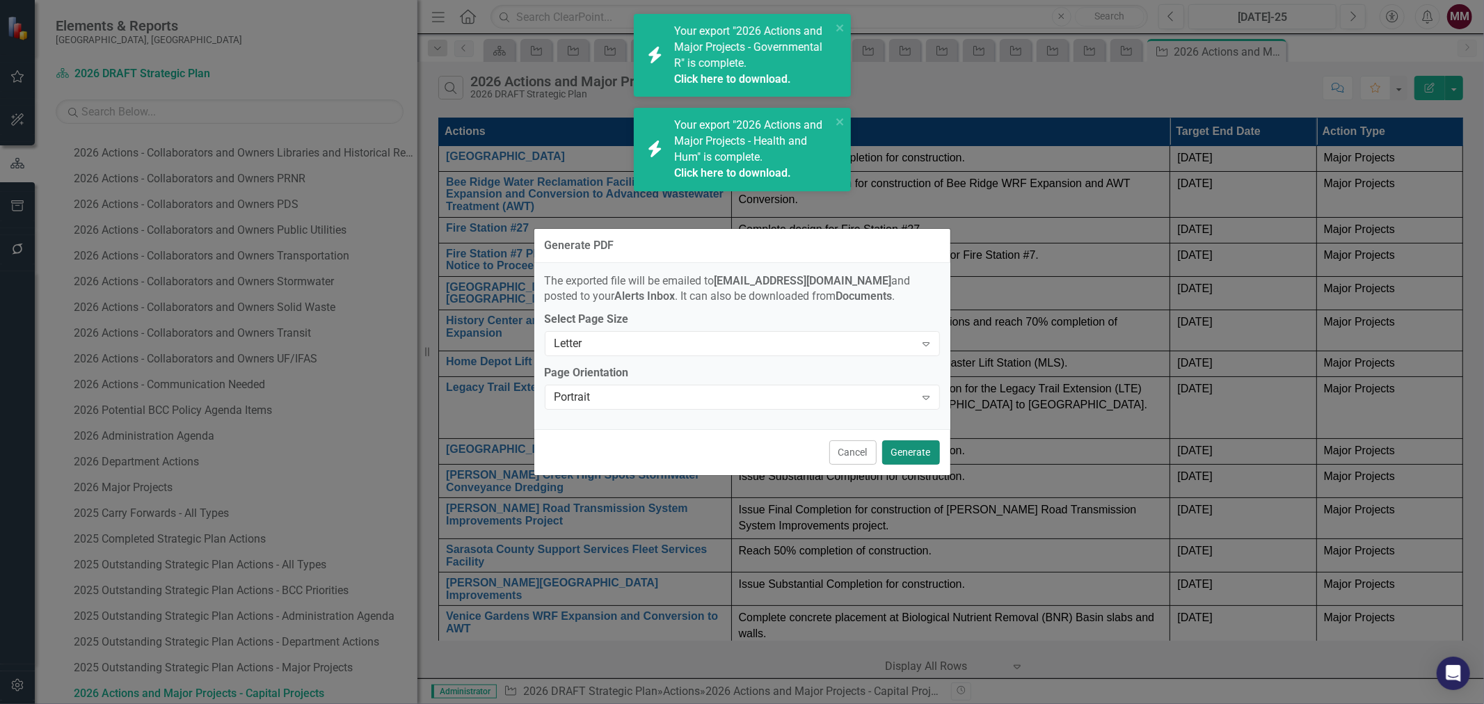
click at [910, 447] on button "Generate" at bounding box center [911, 453] width 58 height 24
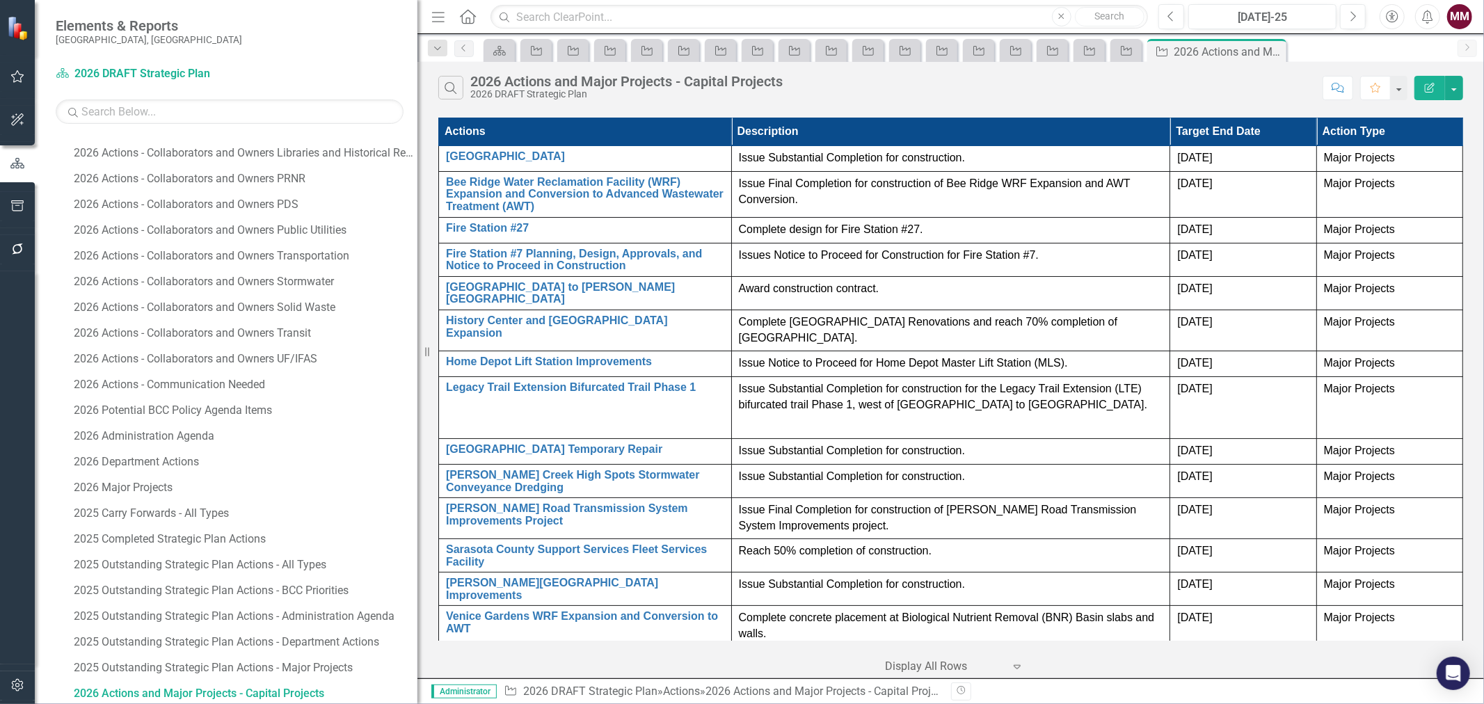
scroll to position [120, 0]
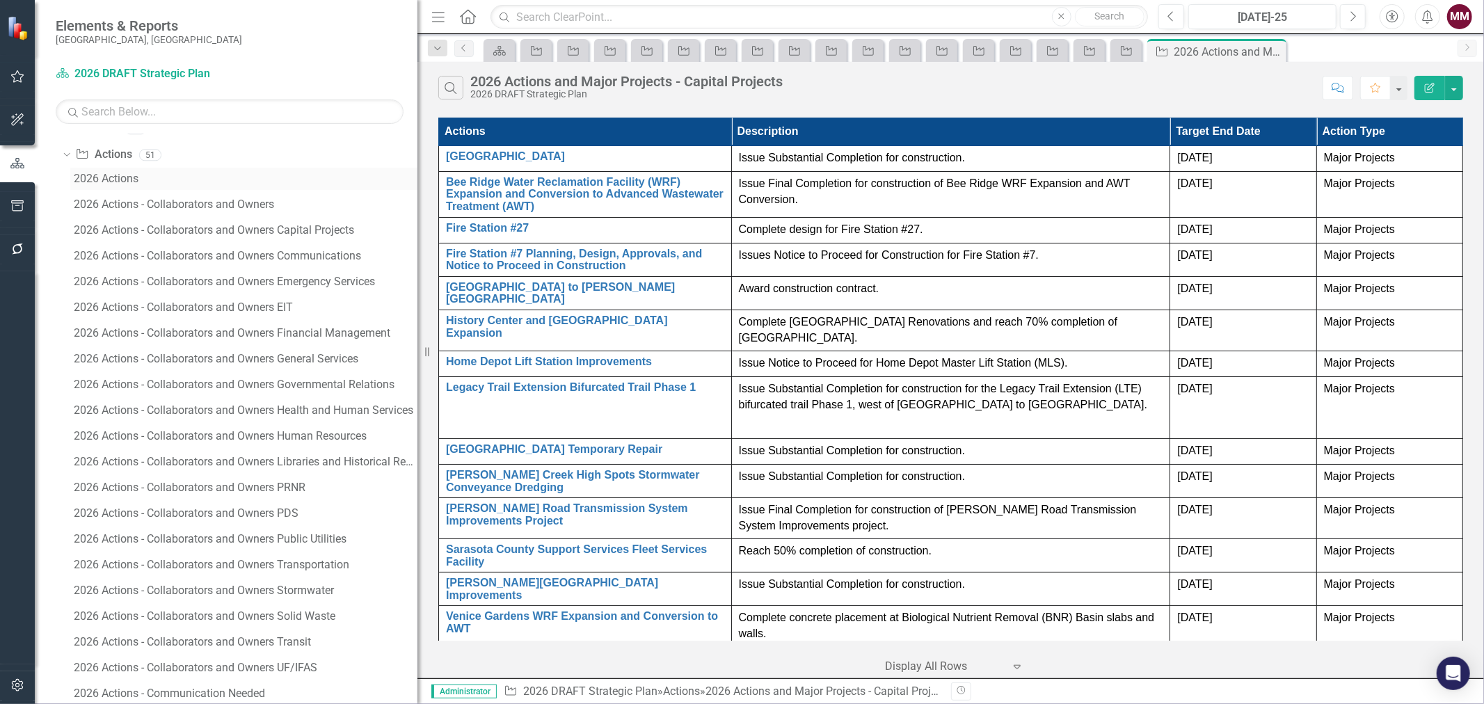
click at [129, 179] on div "2026 Actions" at bounding box center [246, 179] width 344 height 13
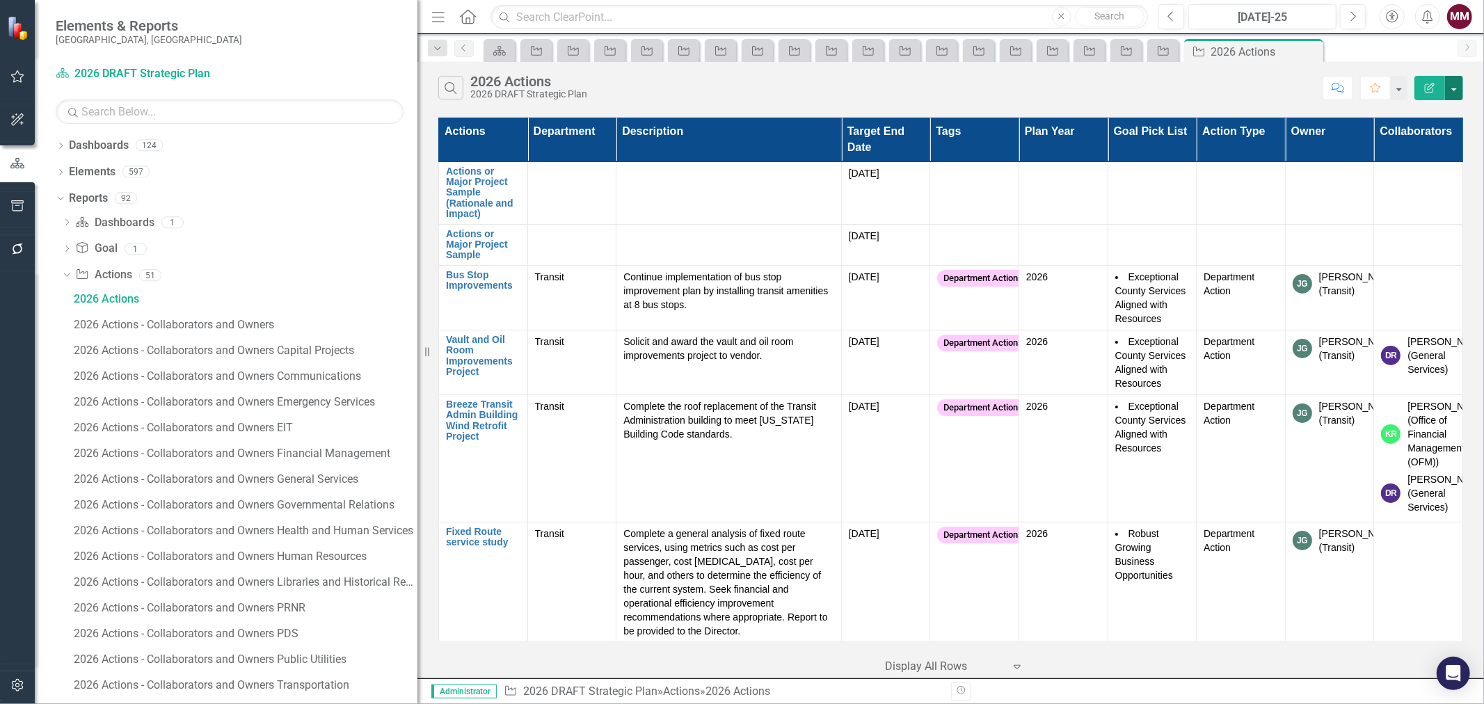
click at [1459, 90] on button "button" at bounding box center [1454, 88] width 18 height 24
click at [1423, 164] on link "Excel Export to Excel" at bounding box center [1408, 167] width 110 height 26
click at [17, 216] on button "button" at bounding box center [17, 206] width 31 height 29
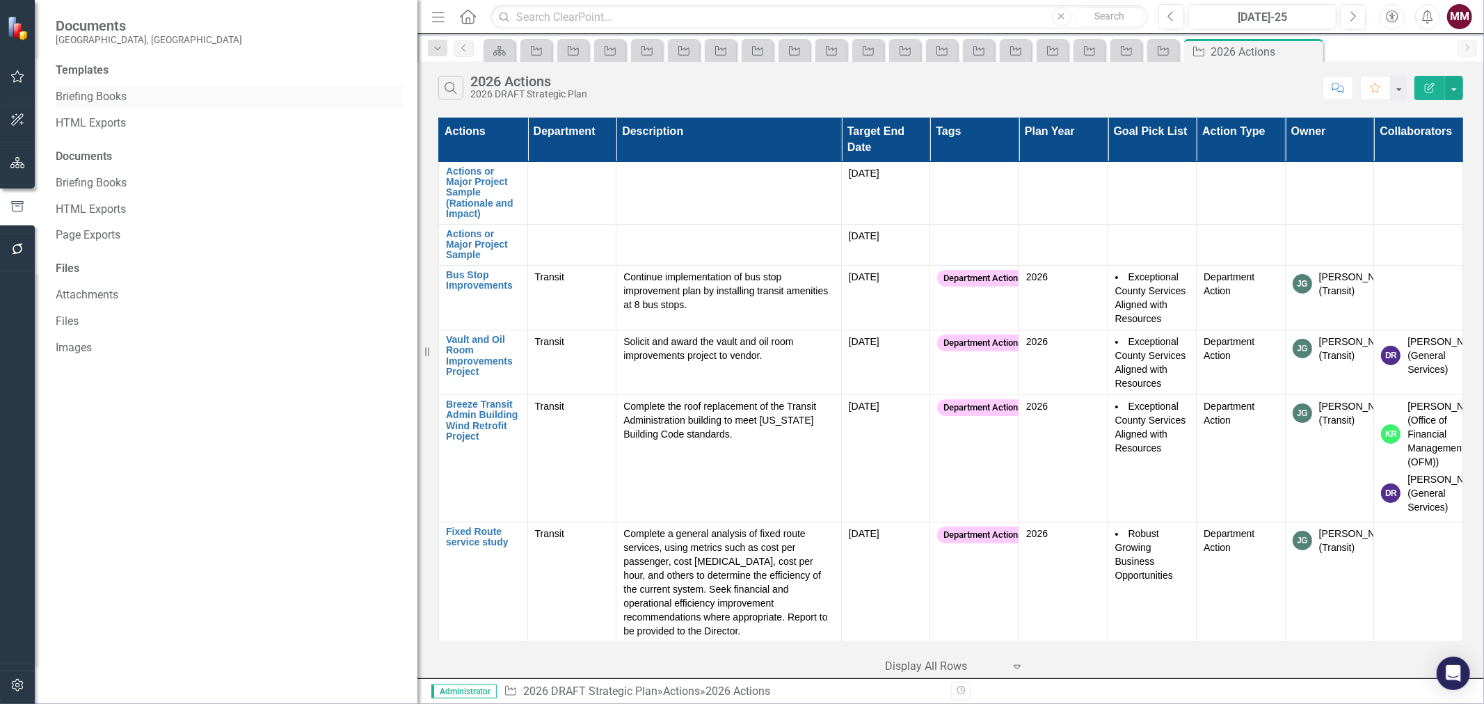
click at [79, 97] on link "Briefing Books" at bounding box center [230, 97] width 348 height 16
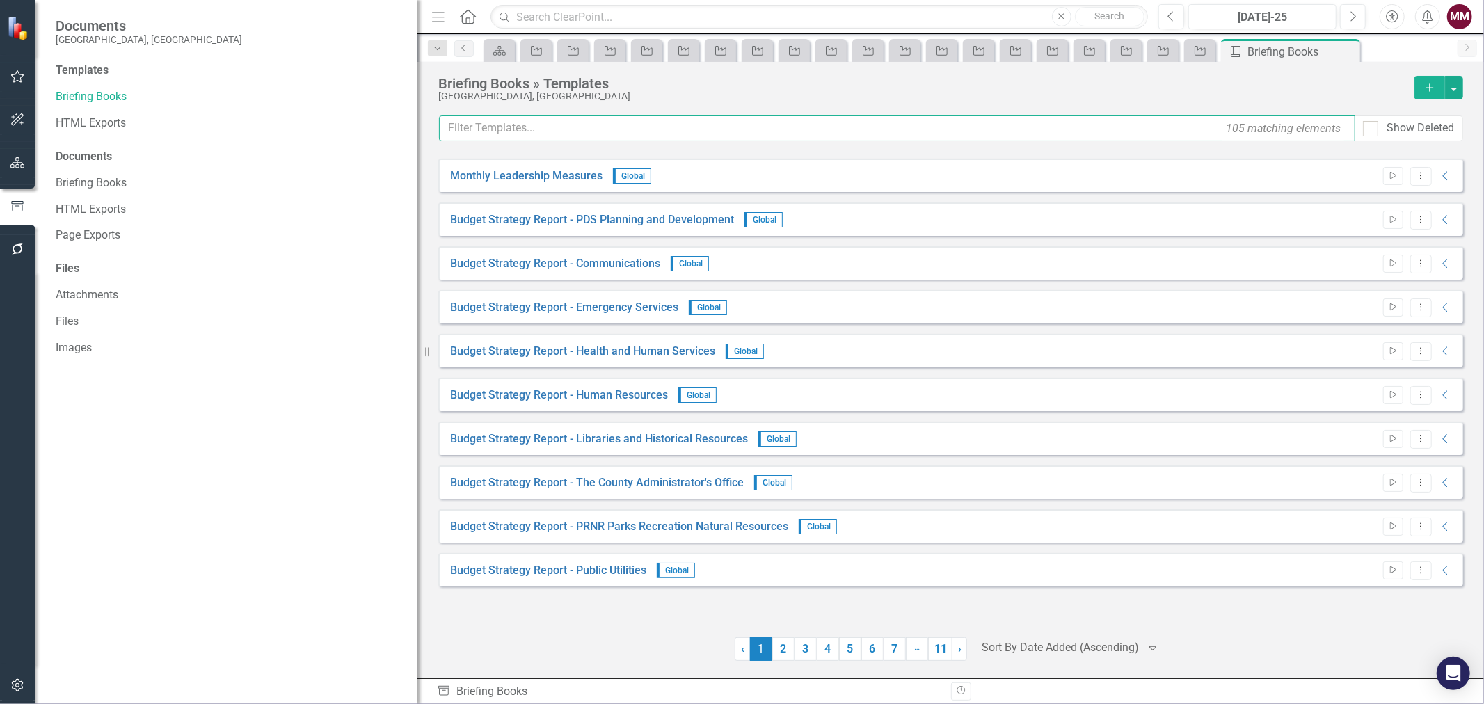
click at [491, 131] on input "text" at bounding box center [897, 129] width 917 height 26
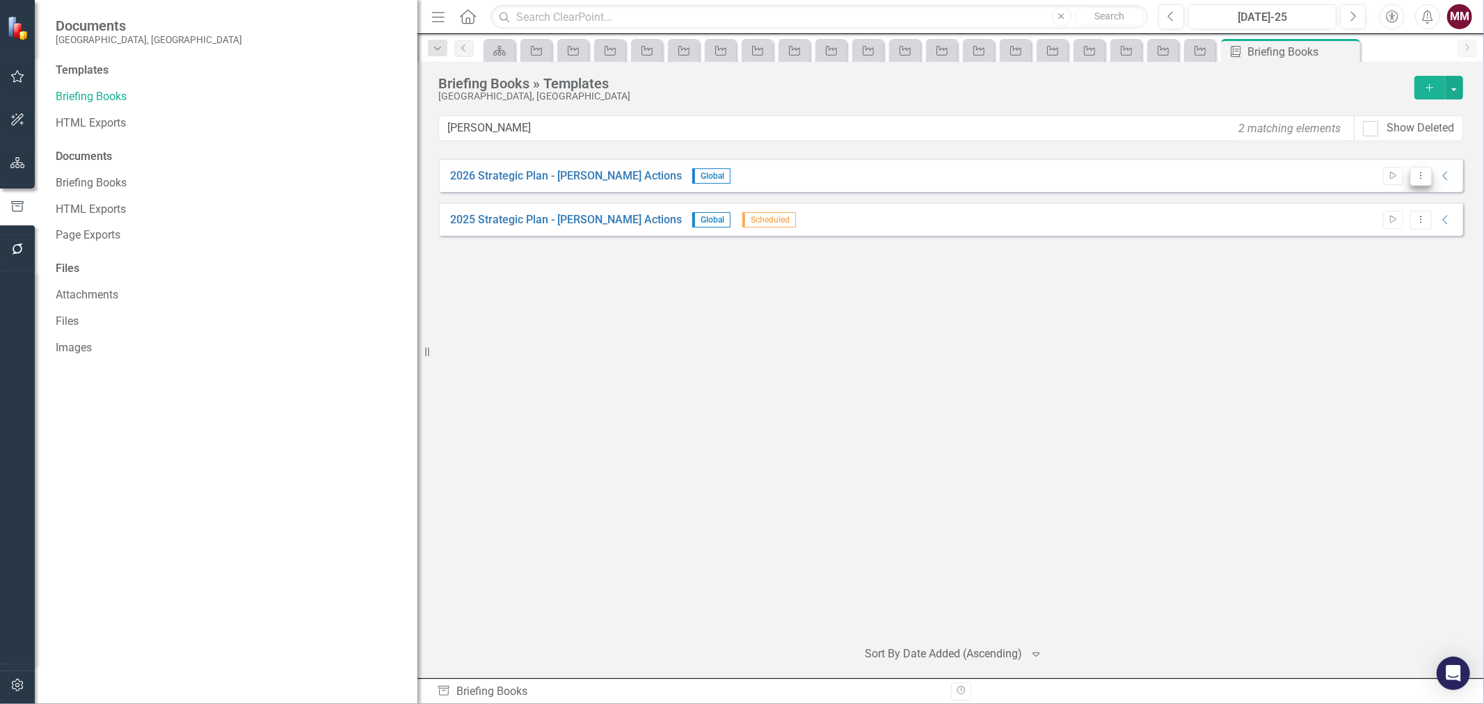
click at [1416, 176] on icon "Dropdown Menu" at bounding box center [1422, 175] width 12 height 9
click at [1356, 253] on link "Edit Edit Template" at bounding box center [1366, 251] width 129 height 26
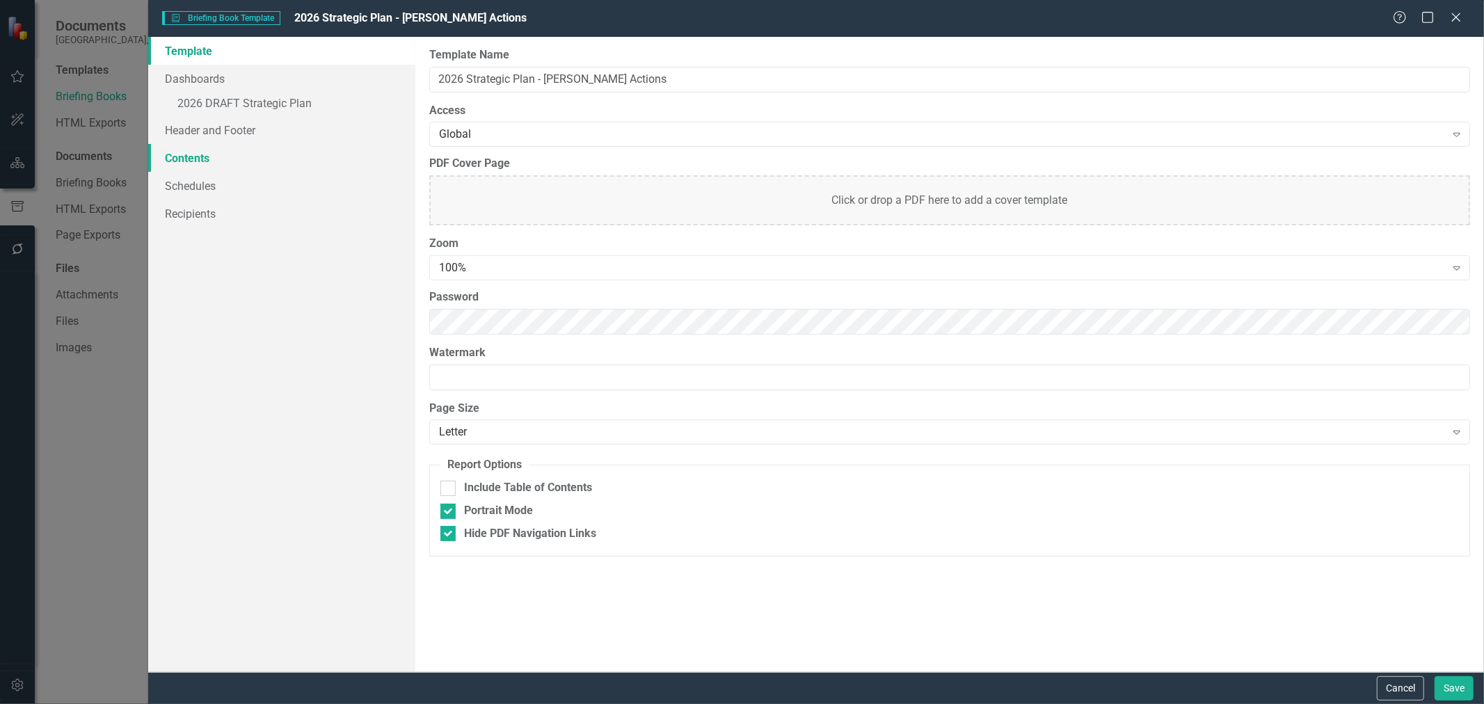
click at [205, 161] on link "Contents" at bounding box center [281, 158] width 267 height 28
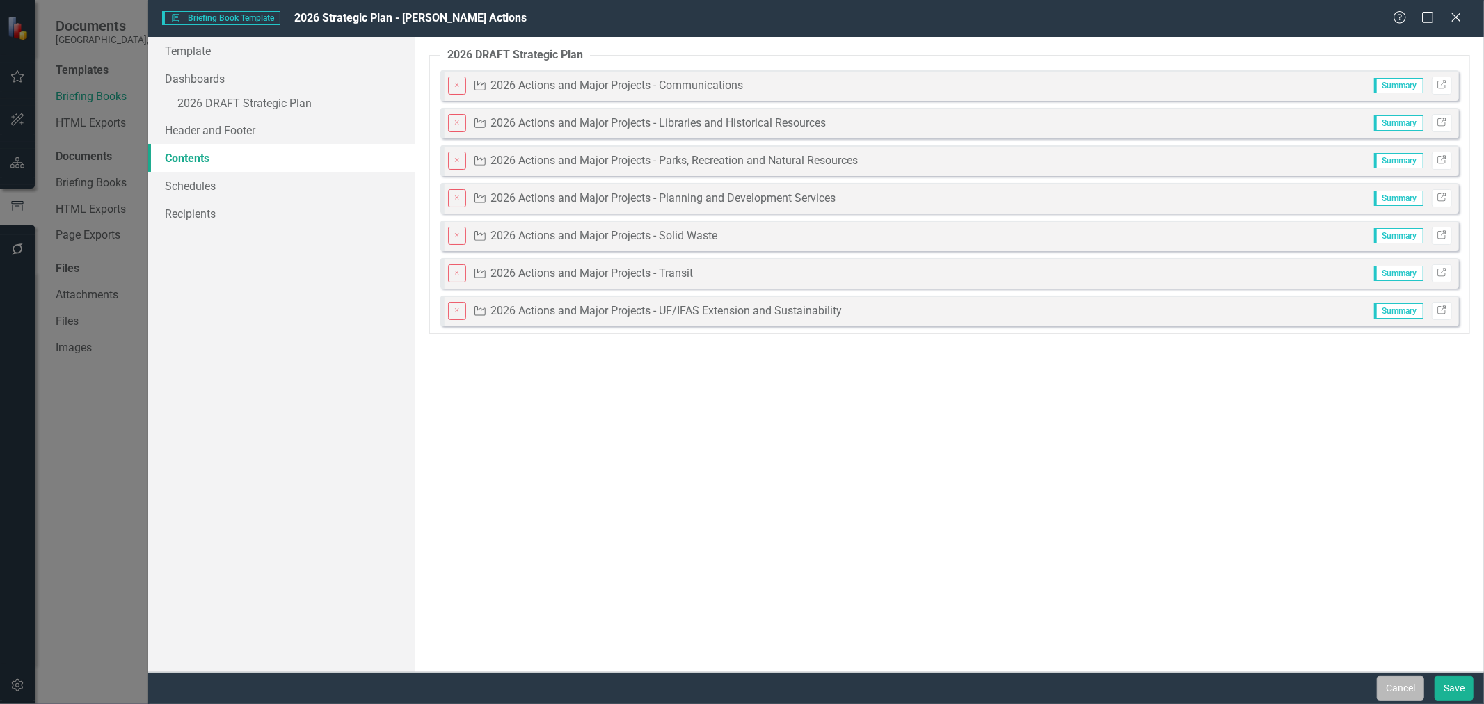
click at [1390, 686] on button "Cancel" at bounding box center [1400, 688] width 47 height 24
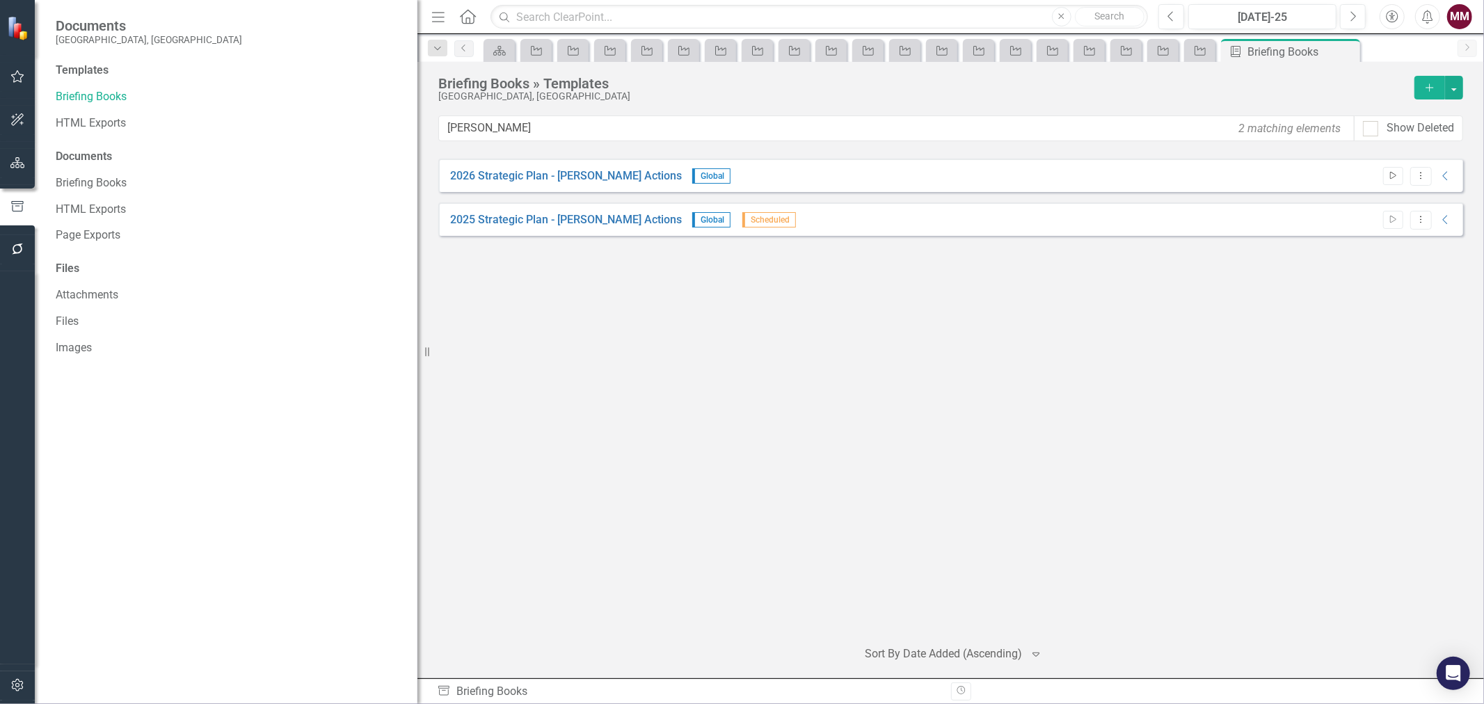
click at [1388, 175] on icon "Start" at bounding box center [1393, 176] width 10 height 8
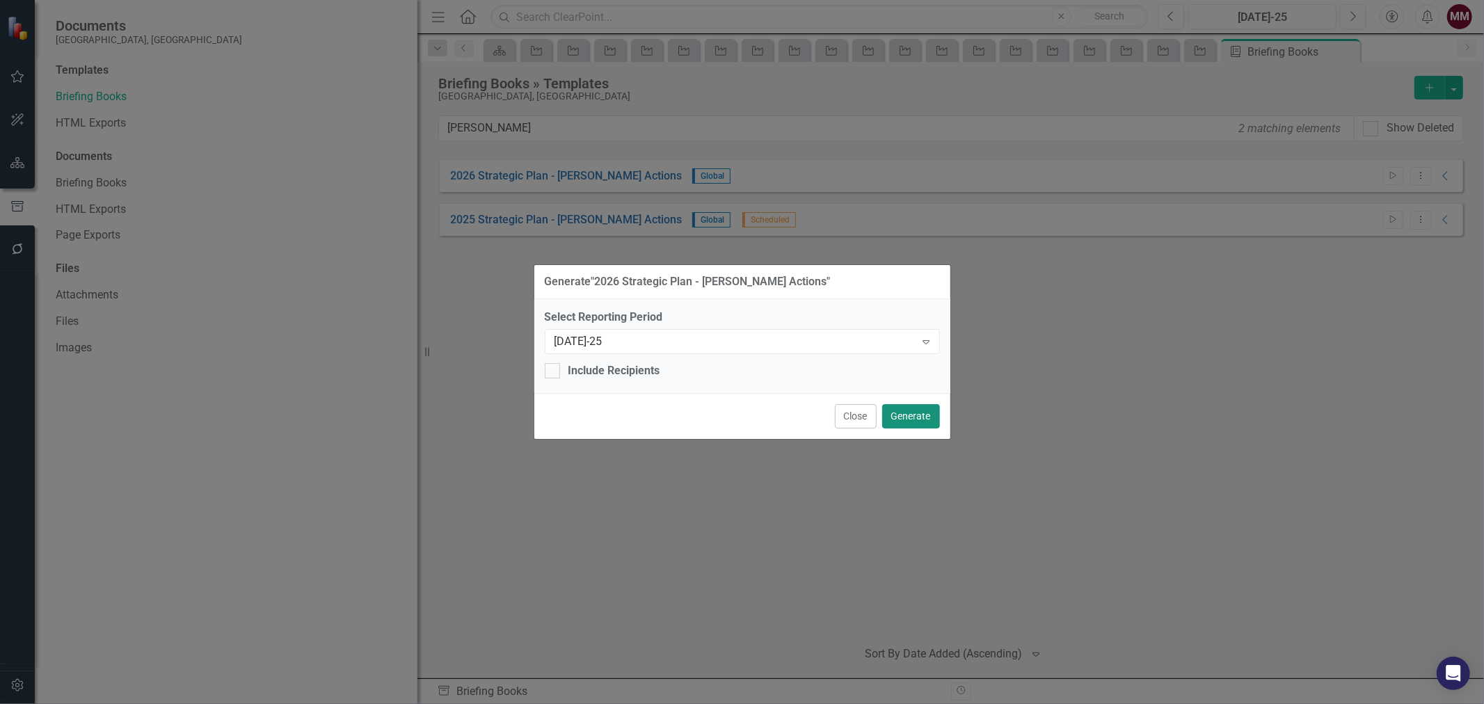
click at [914, 418] on button "Generate" at bounding box center [911, 416] width 58 height 24
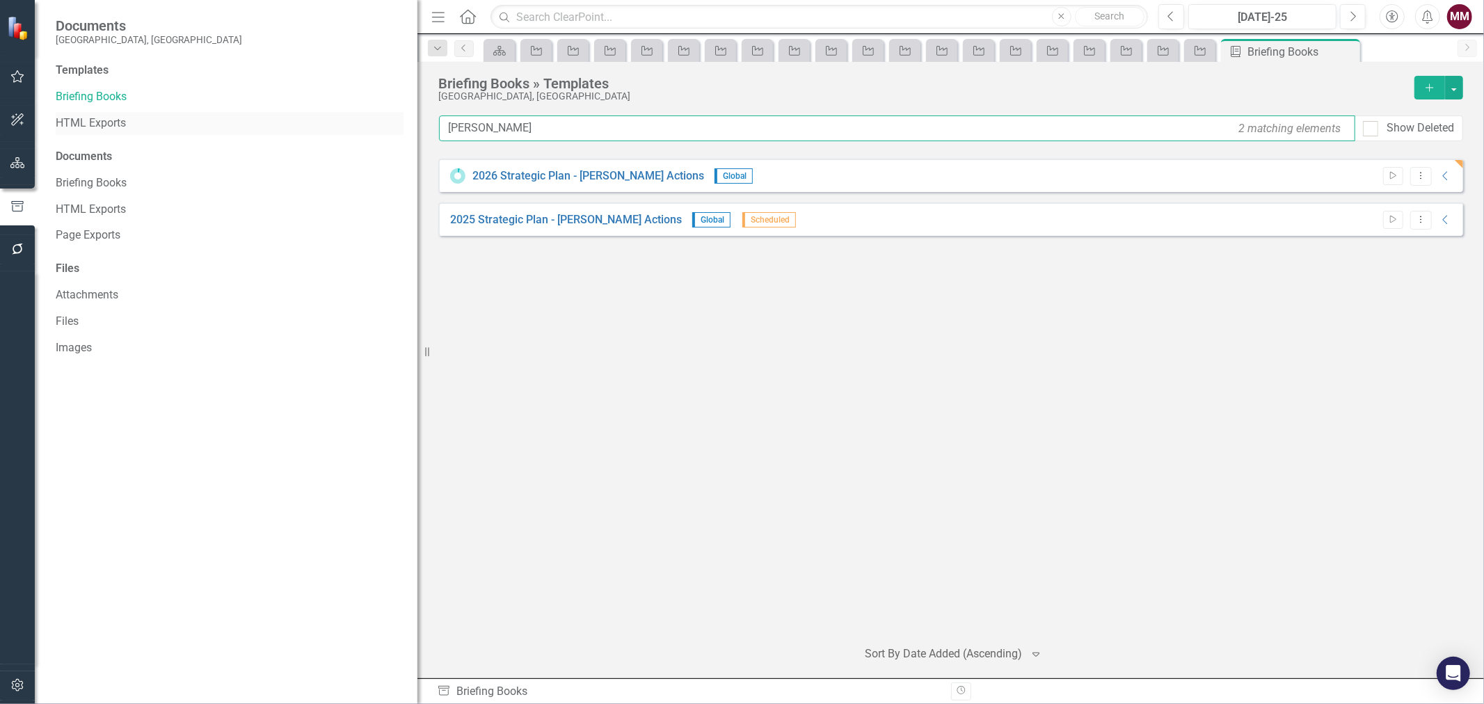
drag, startPoint x: 524, startPoint y: 134, endPoint x: 365, endPoint y: 112, distance: 160.9
click at [379, 113] on div "Documents [GEOGRAPHIC_DATA], [GEOGRAPHIC_DATA] Templates Briefing Books HTML Ex…" at bounding box center [742, 352] width 1484 height 704
type input "mark"
click at [1422, 177] on icon "Dropdown Menu" at bounding box center [1422, 175] width 12 height 9
click at [1378, 249] on link "Edit Edit Template" at bounding box center [1366, 251] width 129 height 26
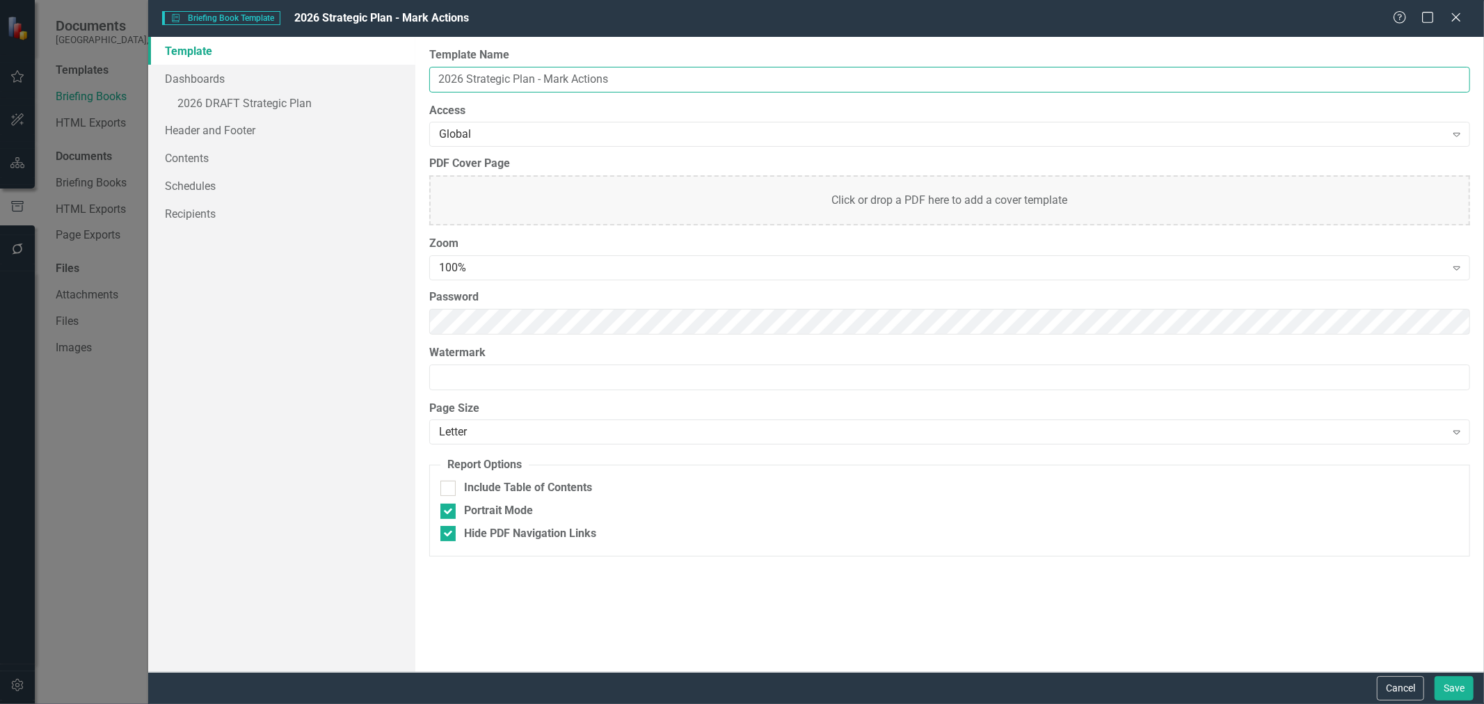
click at [557, 72] on input "2026 Strategic Plan - Mark Actions" at bounding box center [949, 80] width 1041 height 26
type input "2026 Strategic Plan - [PERSON_NAME] Actions"
click at [279, 105] on link "» 2026 DRAFT Strategic Plan" at bounding box center [281, 105] width 267 height 24
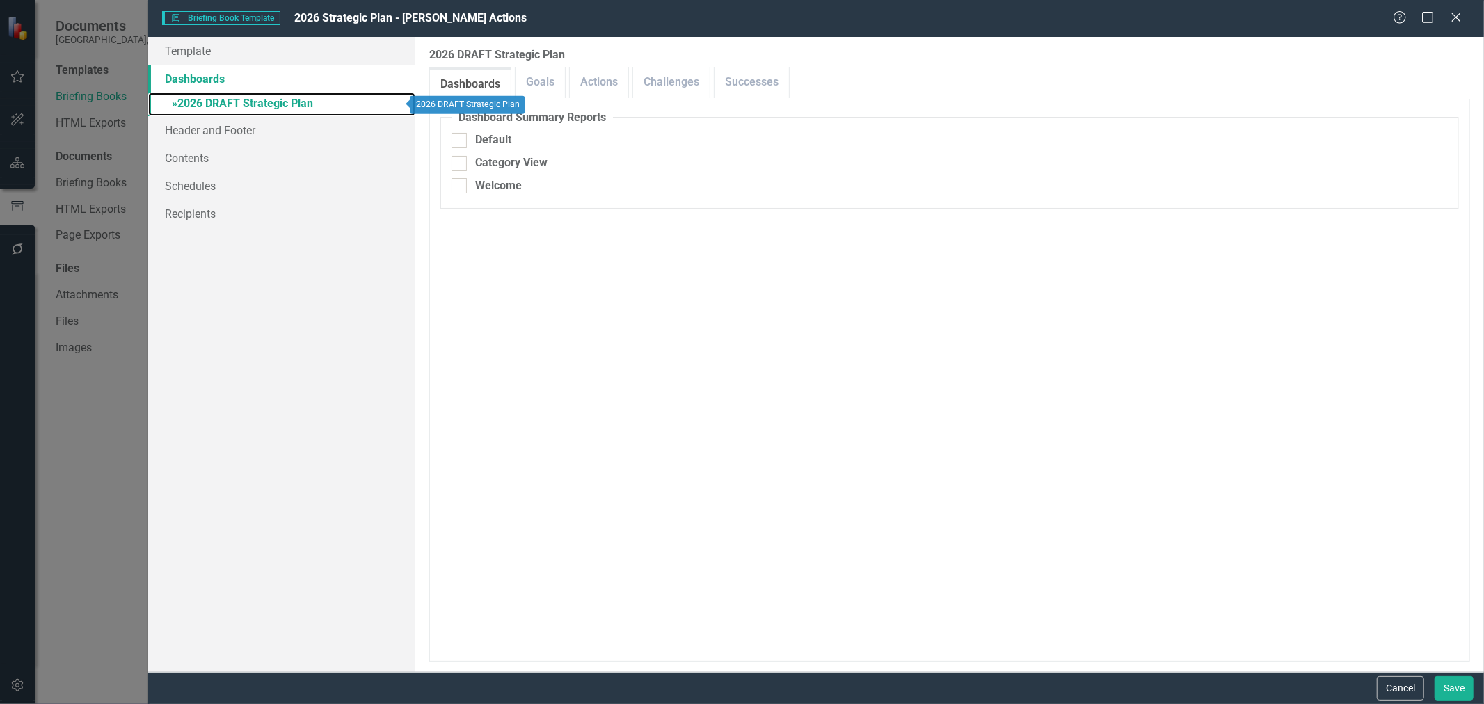
checkbox input "false"
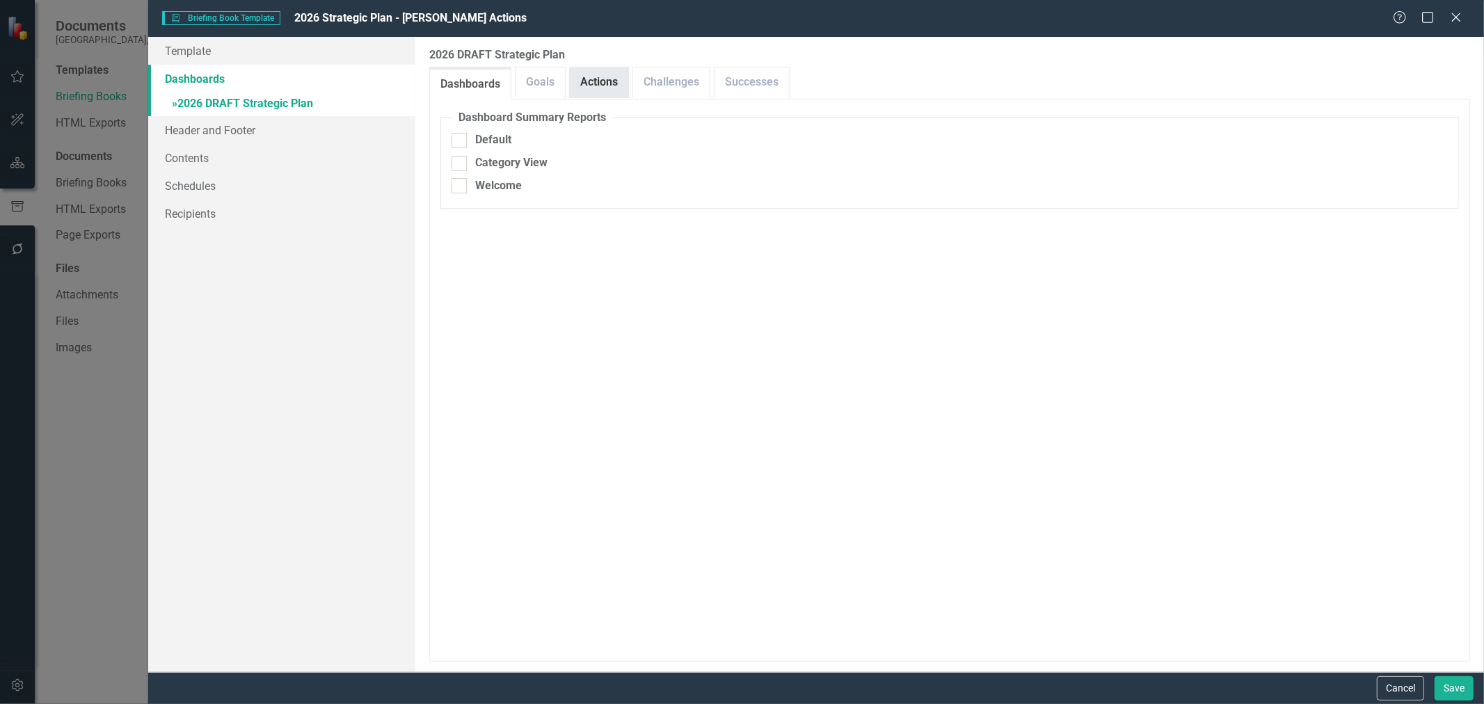
click at [608, 82] on link "Actions" at bounding box center [599, 83] width 58 height 30
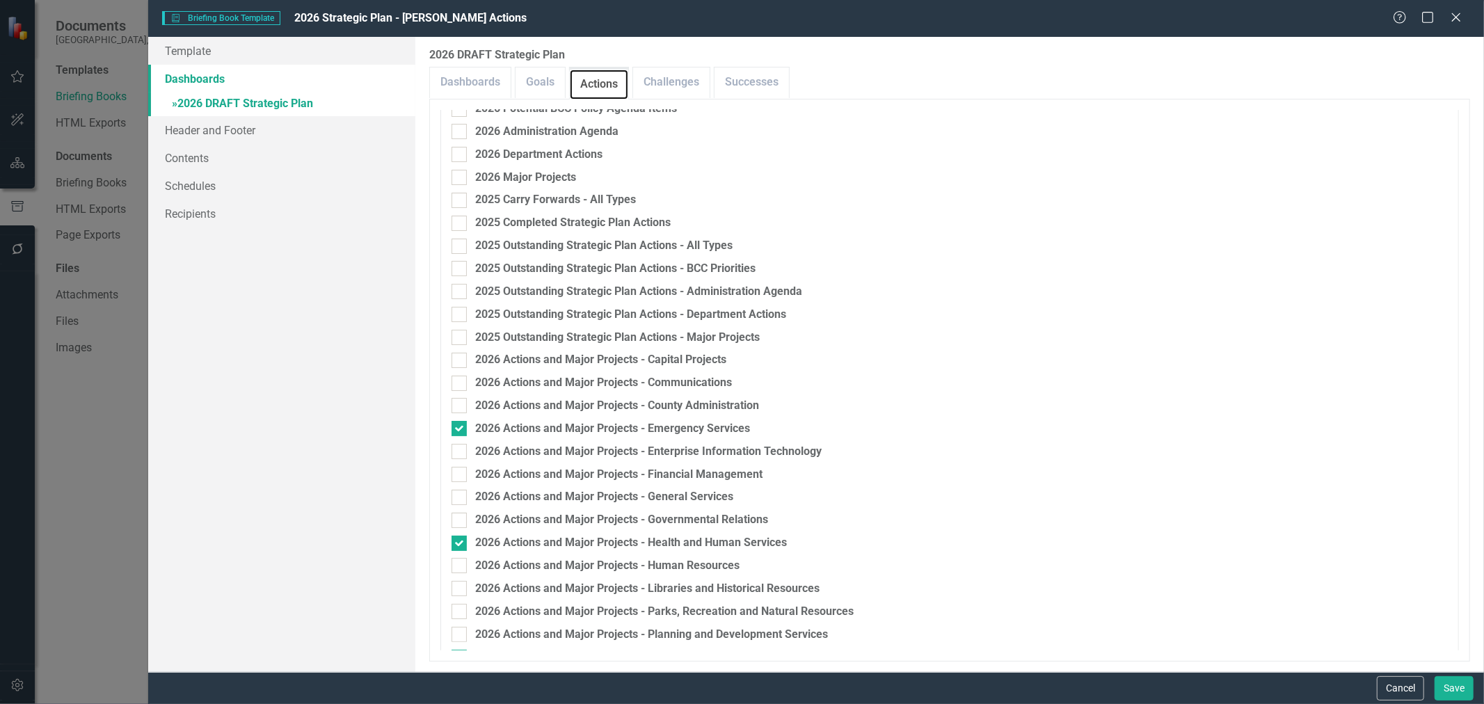
scroll to position [541, 0]
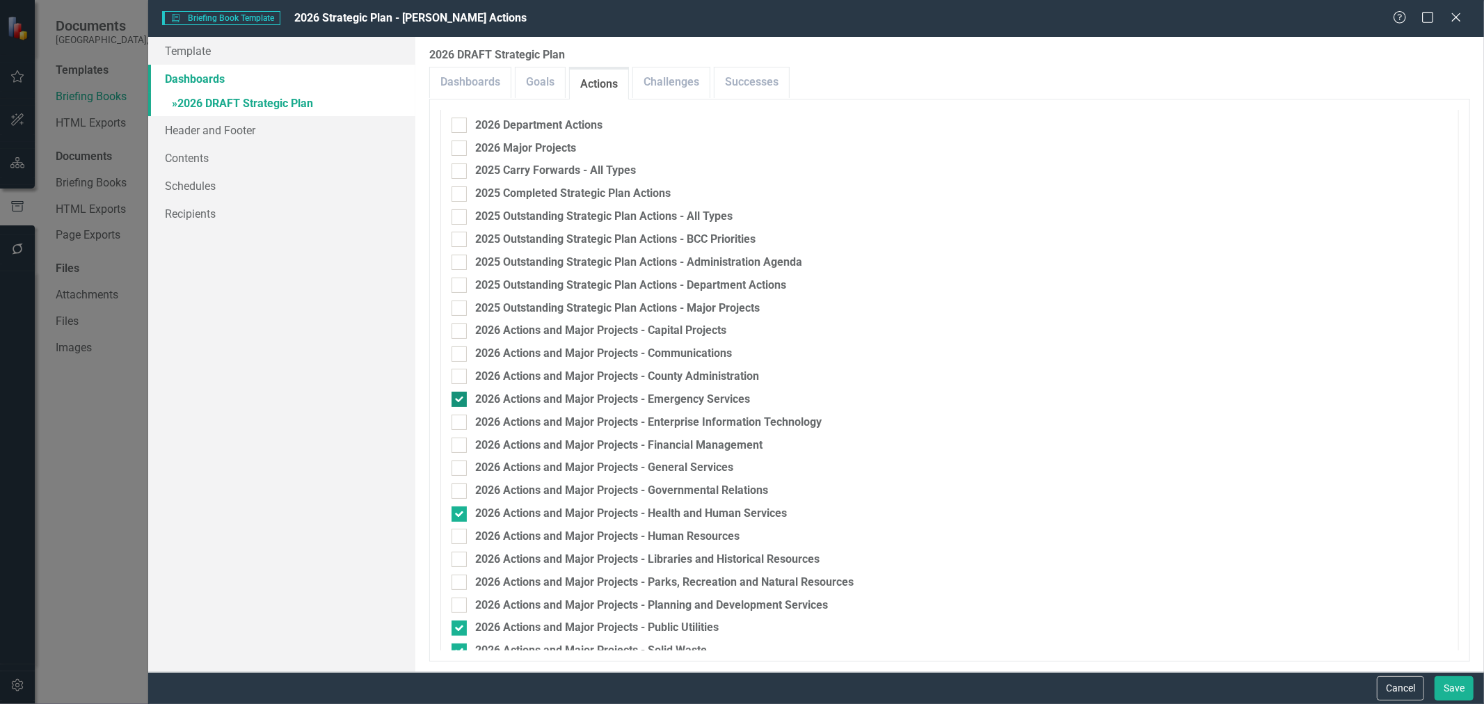
click at [457, 399] on input "2026 Actions and Major Projects - Emergency Services" at bounding box center [456, 396] width 9 height 9
checkbox input "false"
click at [455, 512] on input "2026 Actions and Major Projects - Health and Human Services" at bounding box center [456, 511] width 9 height 9
checkbox input "false"
click at [457, 628] on input "2026 Actions and Major Projects - Public Utilities" at bounding box center [456, 625] width 9 height 9
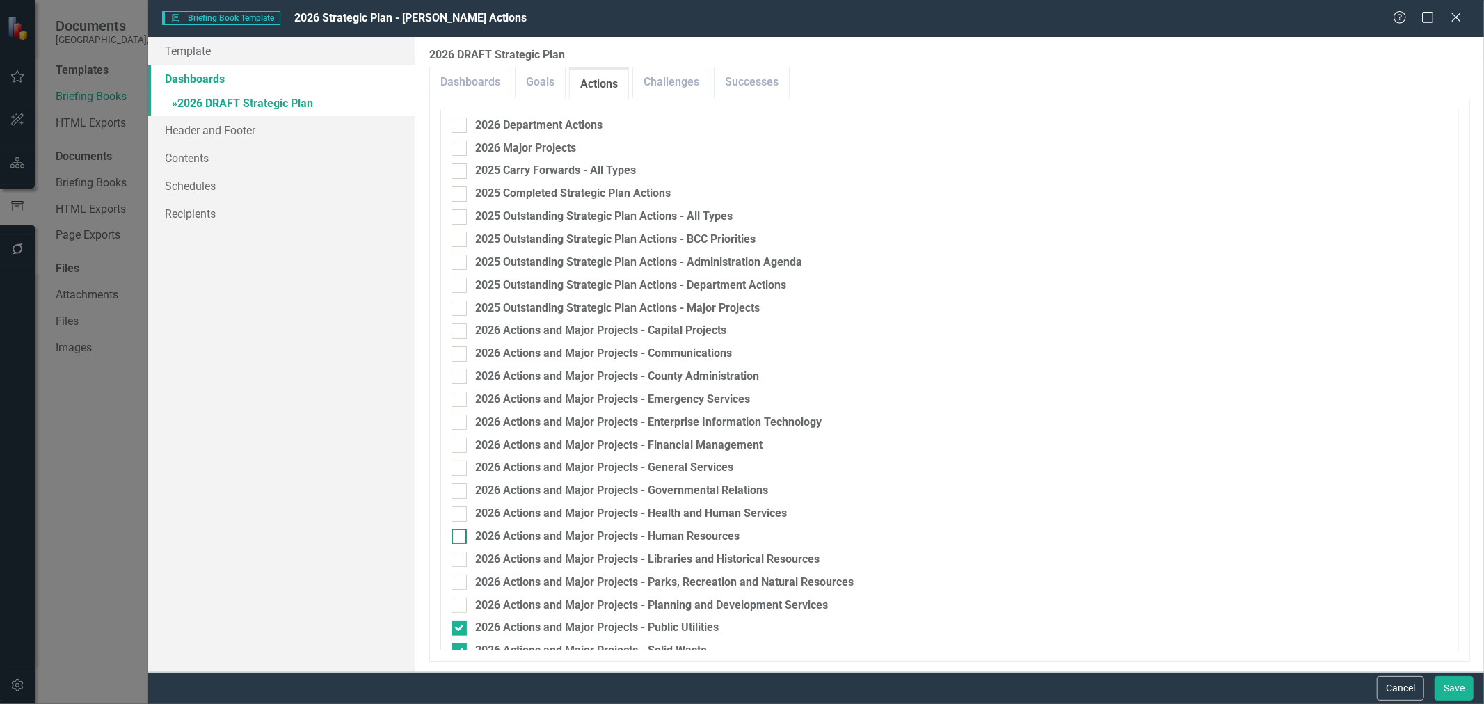
checkbox input "false"
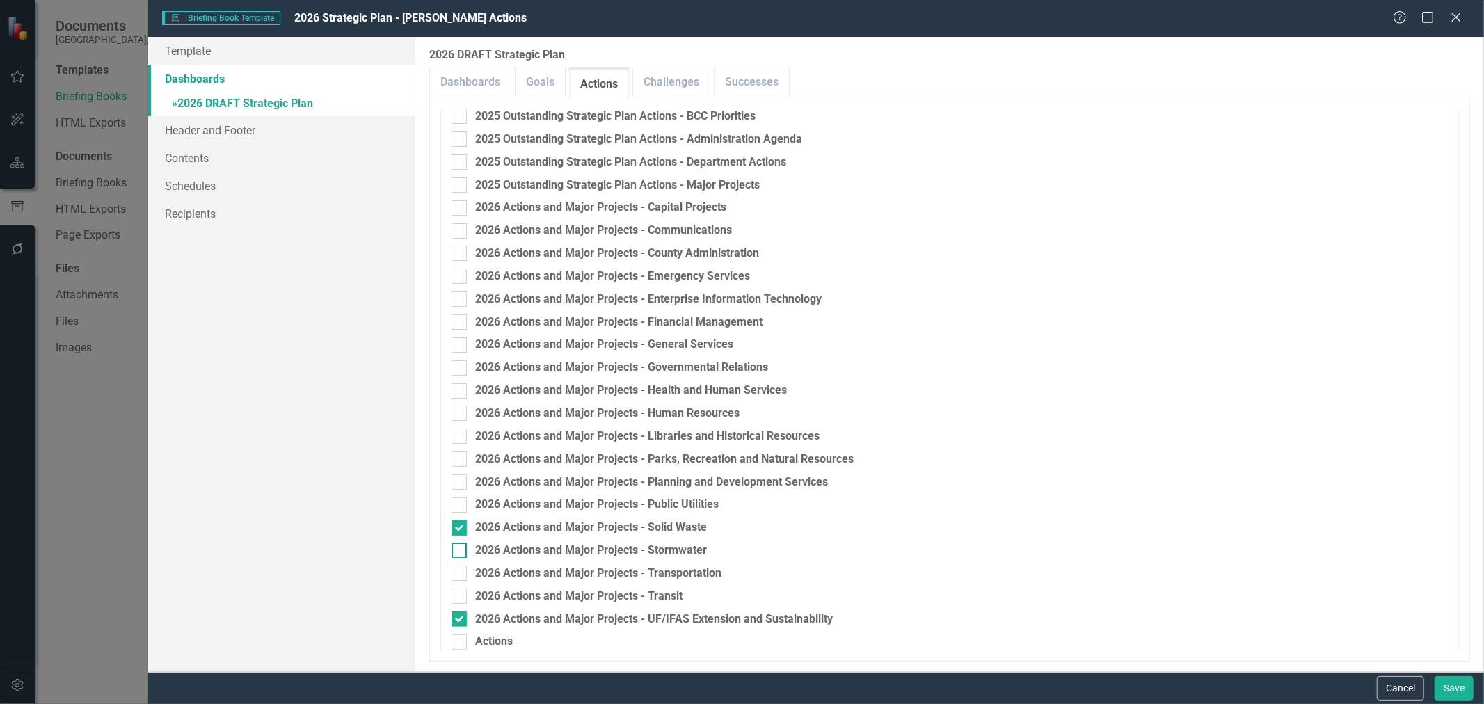
scroll to position [696, 0]
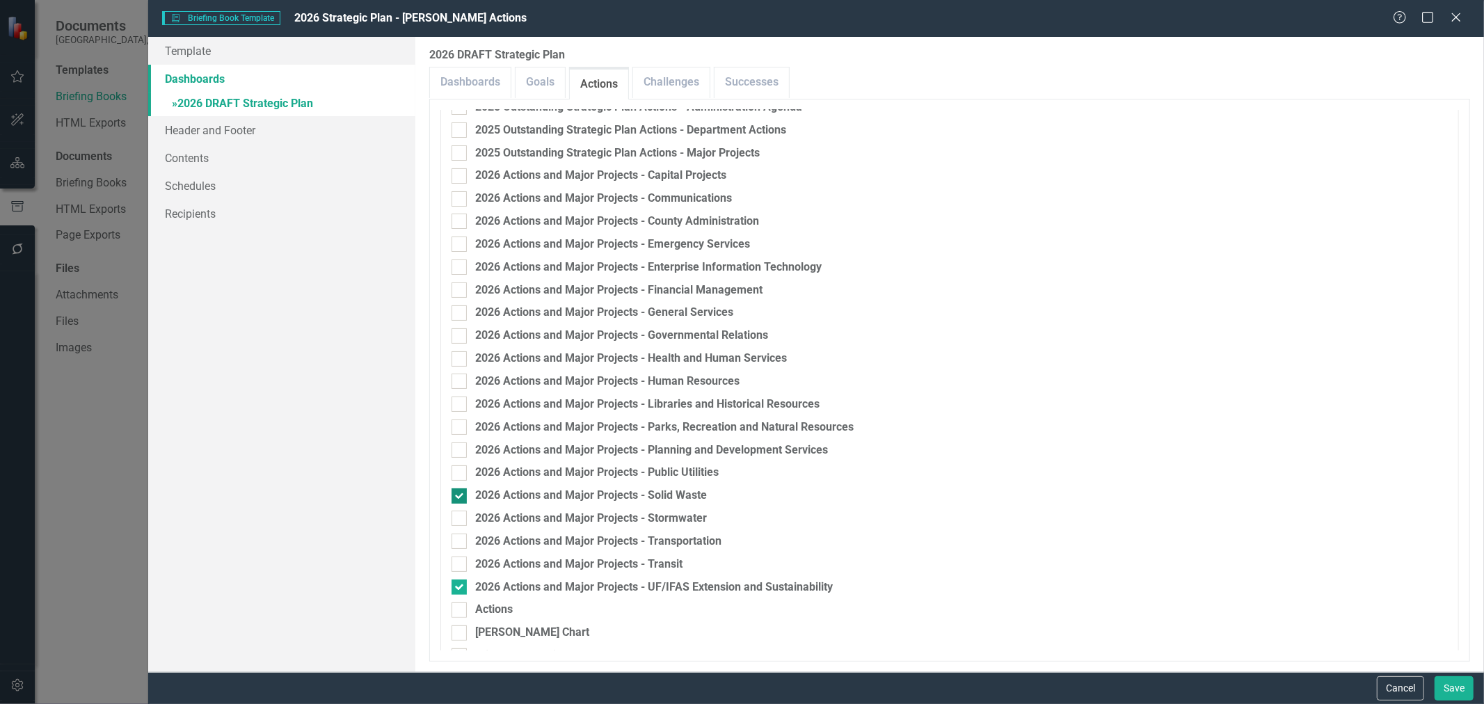
click at [461, 494] on input "2026 Actions and Major Projects - Solid Waste" at bounding box center [456, 493] width 9 height 9
checkbox input "false"
click at [456, 589] on div at bounding box center [459, 587] width 15 height 15
click at [456, 589] on input "2026 Actions and Major Projects - UF/IFAS Extension and Sustainability" at bounding box center [456, 584] width 9 height 9
checkbox input "false"
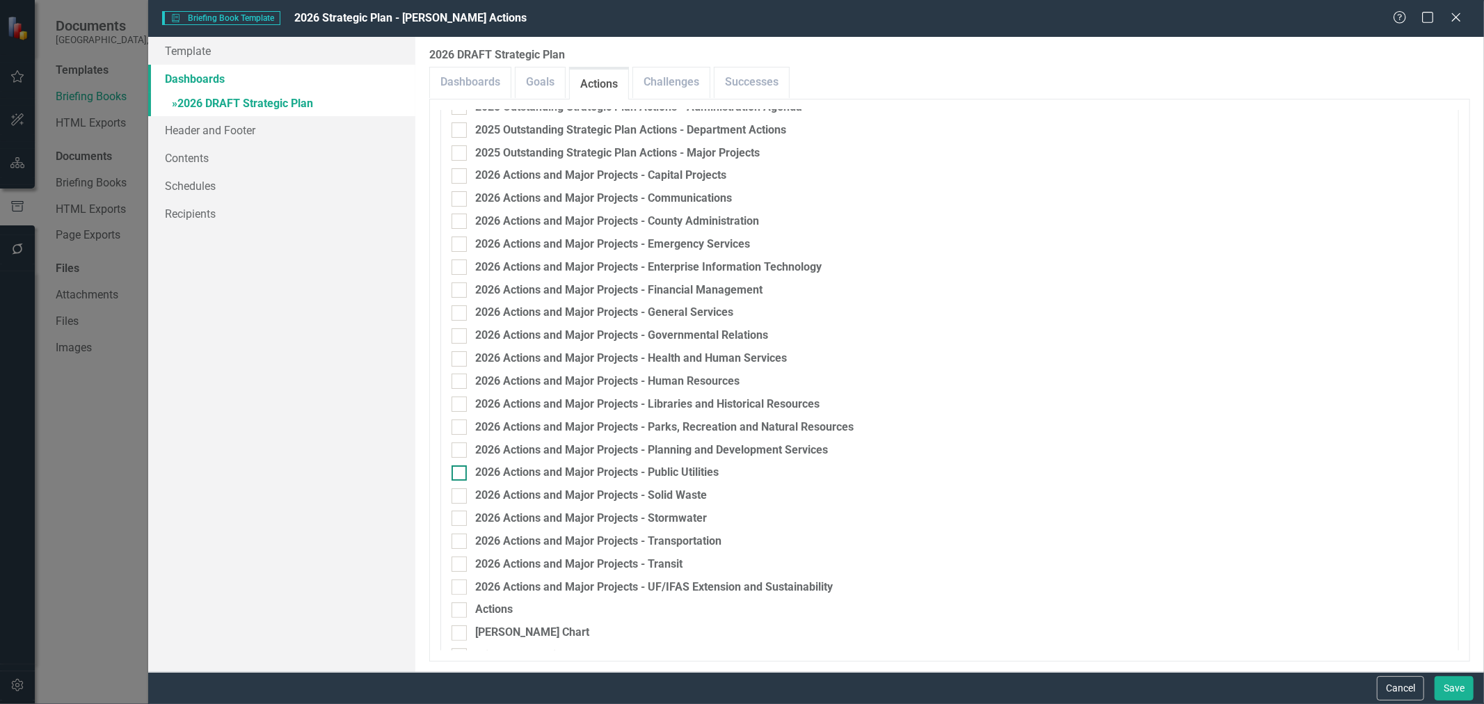
click at [463, 475] on div at bounding box center [459, 473] width 15 height 15
click at [461, 475] on input "2026 Actions and Major Projects - Public Utilities" at bounding box center [456, 470] width 9 height 9
checkbox input "true"
click at [461, 522] on div at bounding box center [459, 518] width 15 height 15
click at [461, 520] on input "2026 Actions and Major Projects - Stormwater" at bounding box center [456, 515] width 9 height 9
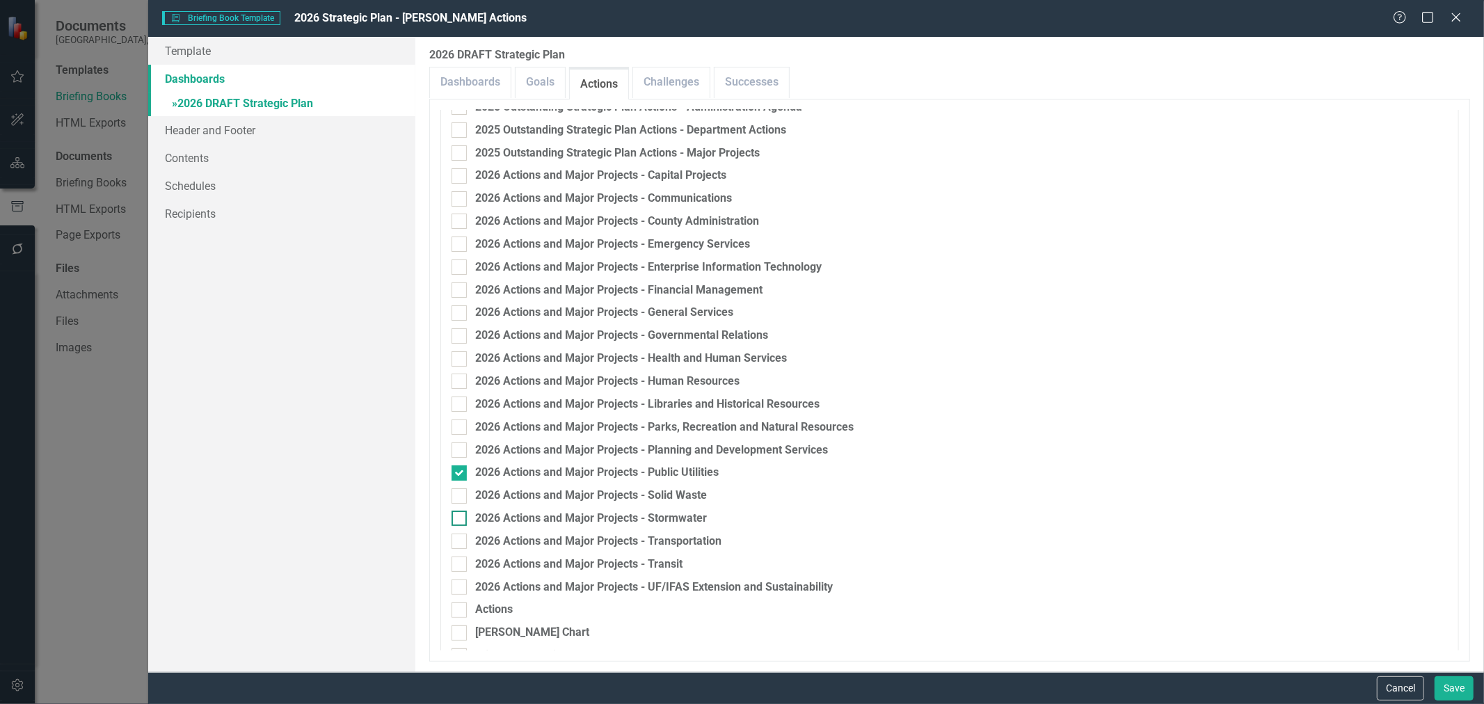
checkbox input "true"
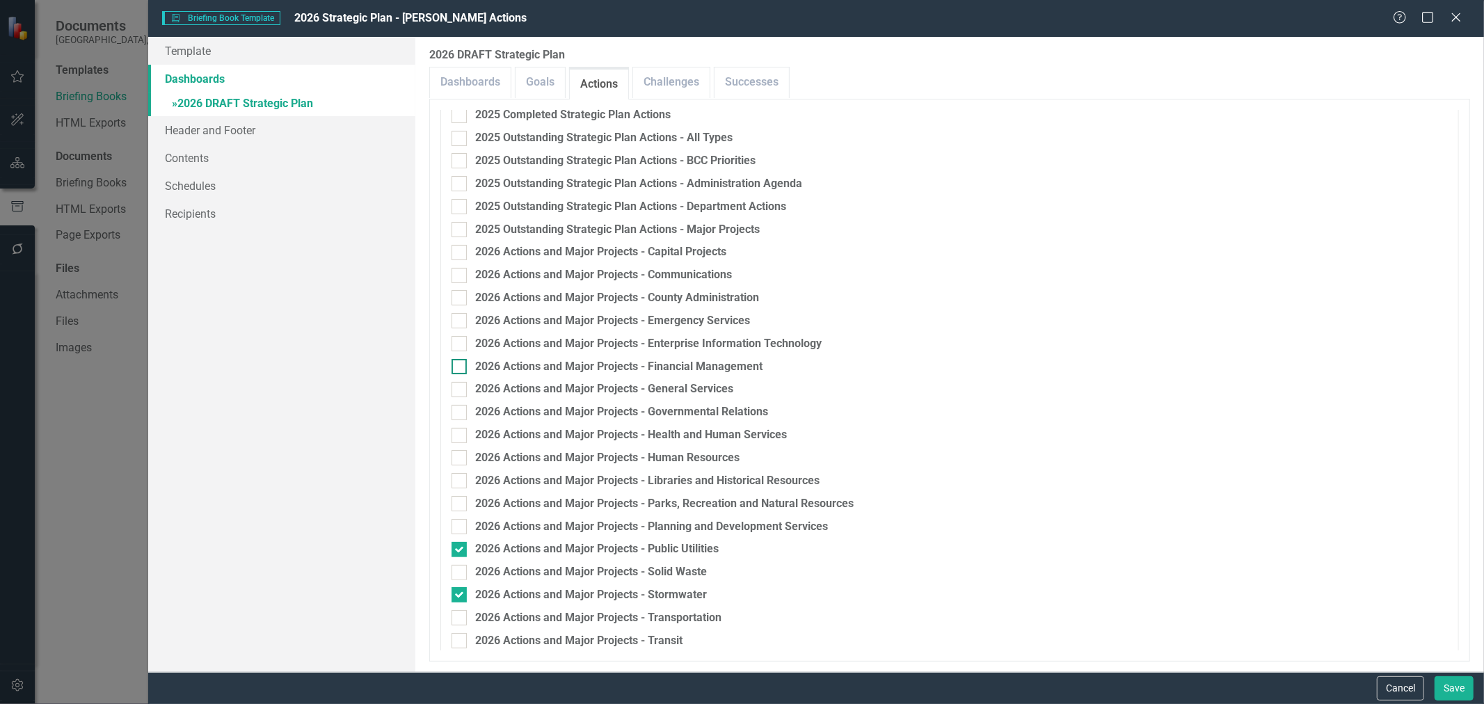
scroll to position [618, 0]
click at [461, 414] on input "2026 Actions and Major Projects - Governmental Relations" at bounding box center [456, 410] width 9 height 9
checkbox input "true"
click at [230, 136] on link "Header and Footer" at bounding box center [281, 130] width 267 height 28
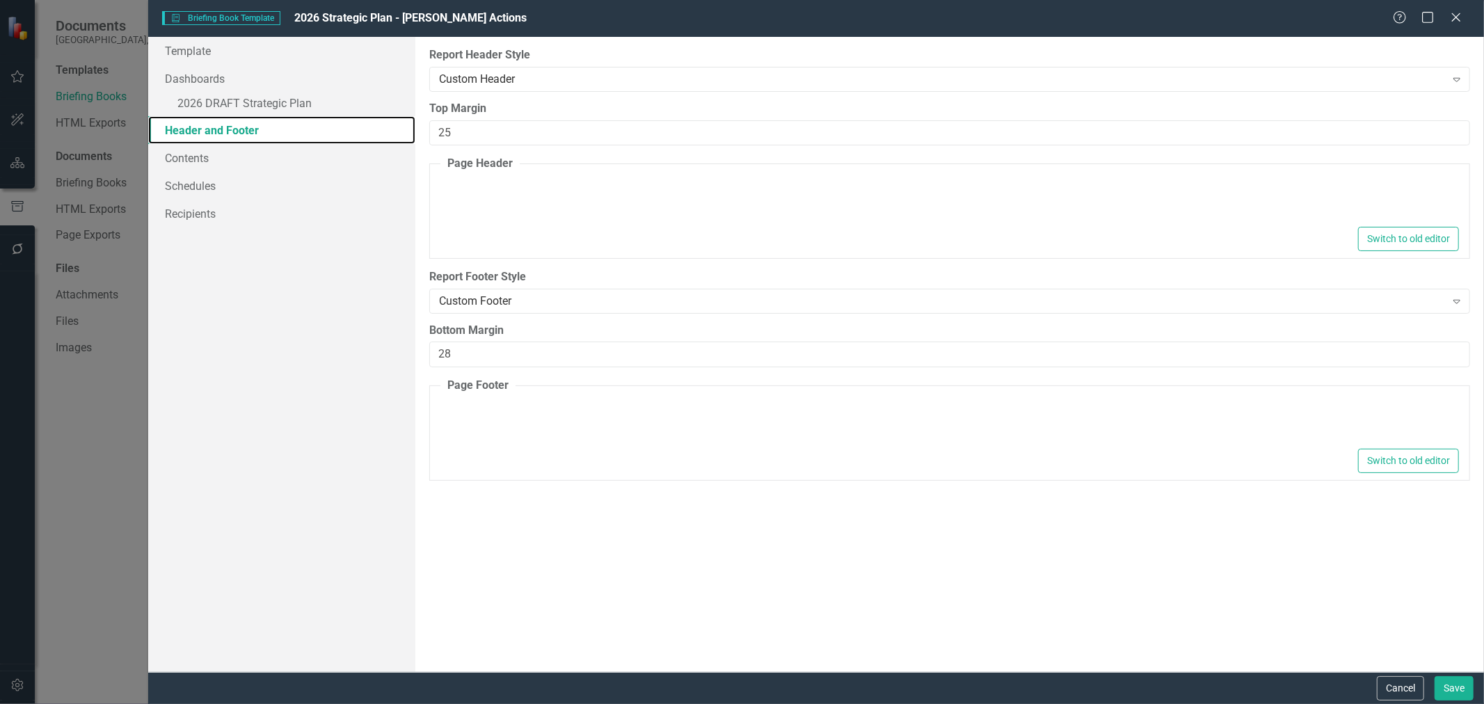
type textarea "<p>&nbsp;</p> <div style="background-color: #0a4c8c;"> <div id="headerContainer…"
type textarea "<p>&nbsp;</p> <hr size="1" width="100%"> <p><span style="color: #0a4c8c;"><span…"
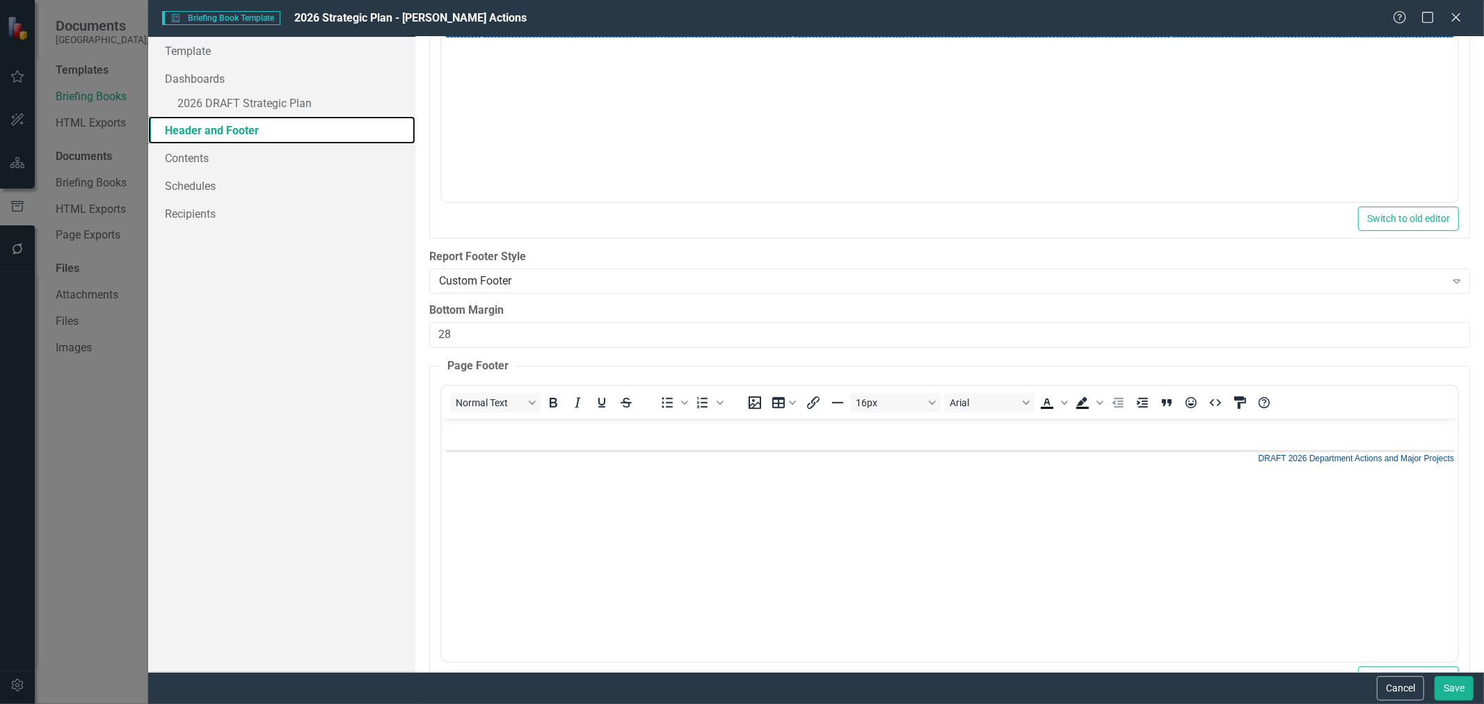
scroll to position [304, 0]
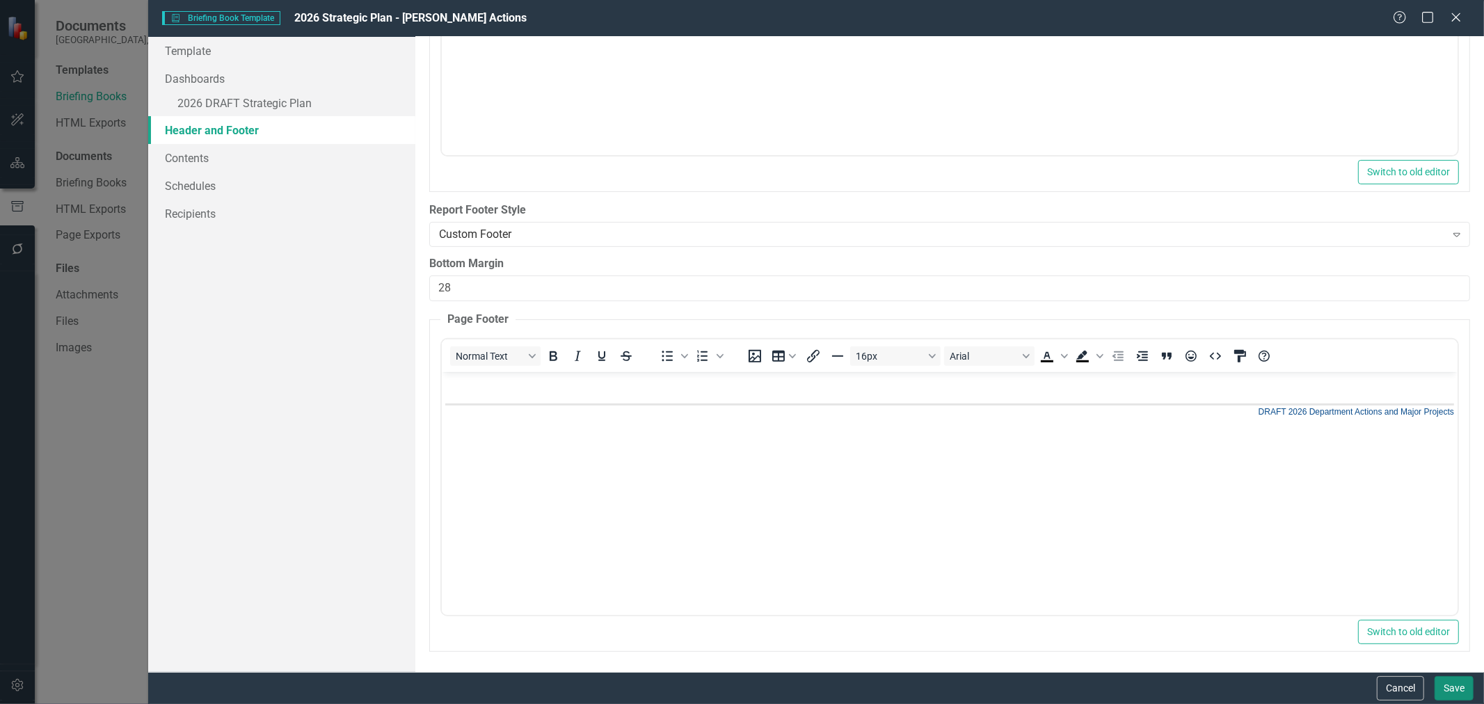
click at [1448, 692] on button "Save" at bounding box center [1454, 688] width 39 height 24
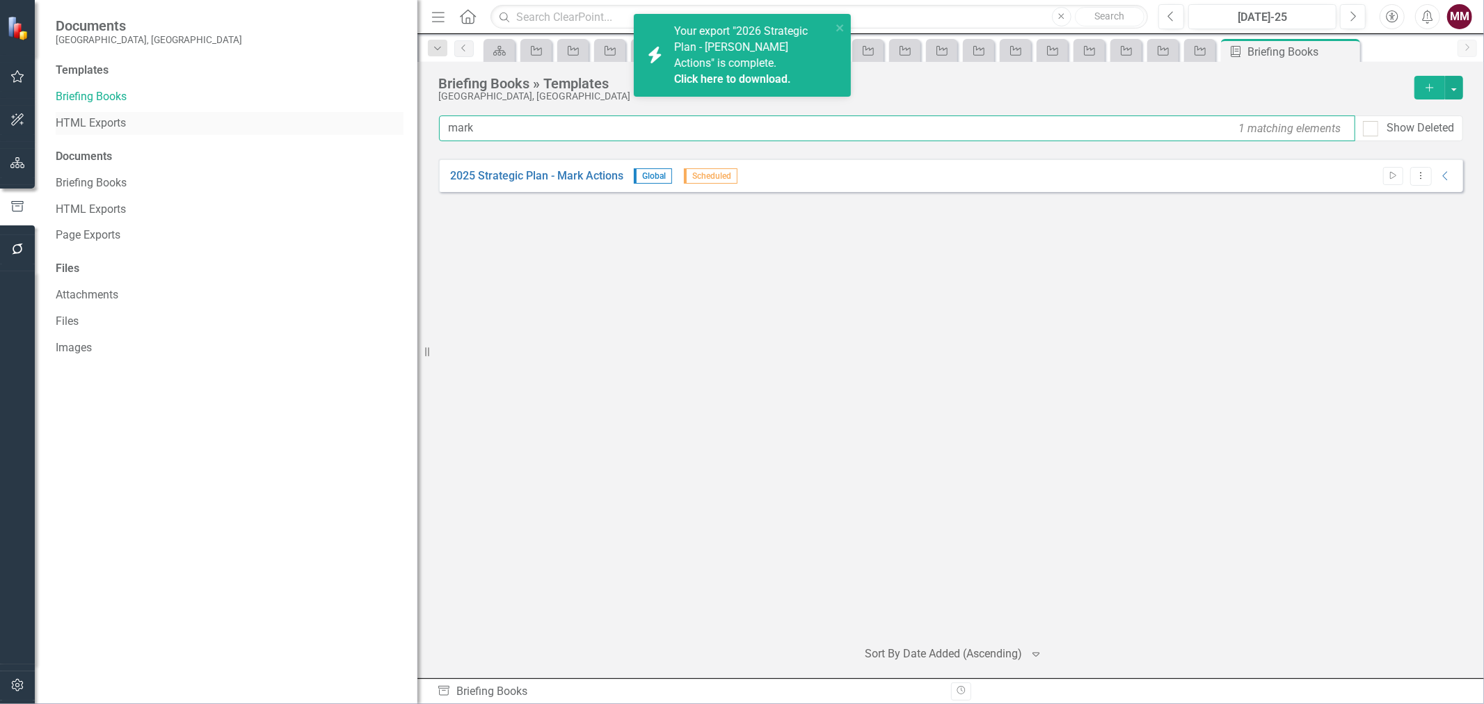
drag, startPoint x: 496, startPoint y: 120, endPoint x: 225, endPoint y: 128, distance: 270.1
click at [295, 135] on div "Documents [GEOGRAPHIC_DATA], [GEOGRAPHIC_DATA] Templates Briefing Books HTML Ex…" at bounding box center [742, 352] width 1484 height 704
type input "[PERSON_NAME]"
click at [1387, 176] on button "Start" at bounding box center [1394, 176] width 20 height 18
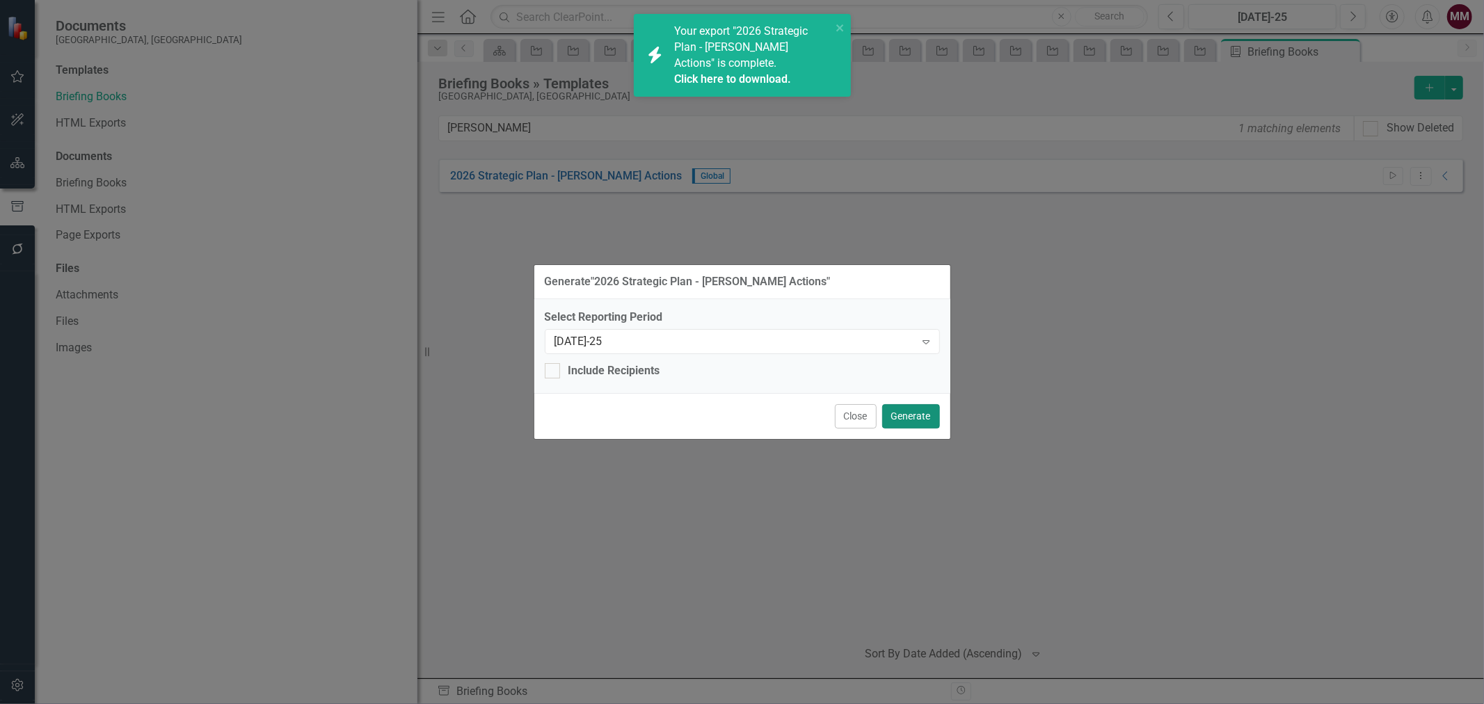
click at [908, 414] on button "Generate" at bounding box center [911, 416] width 58 height 24
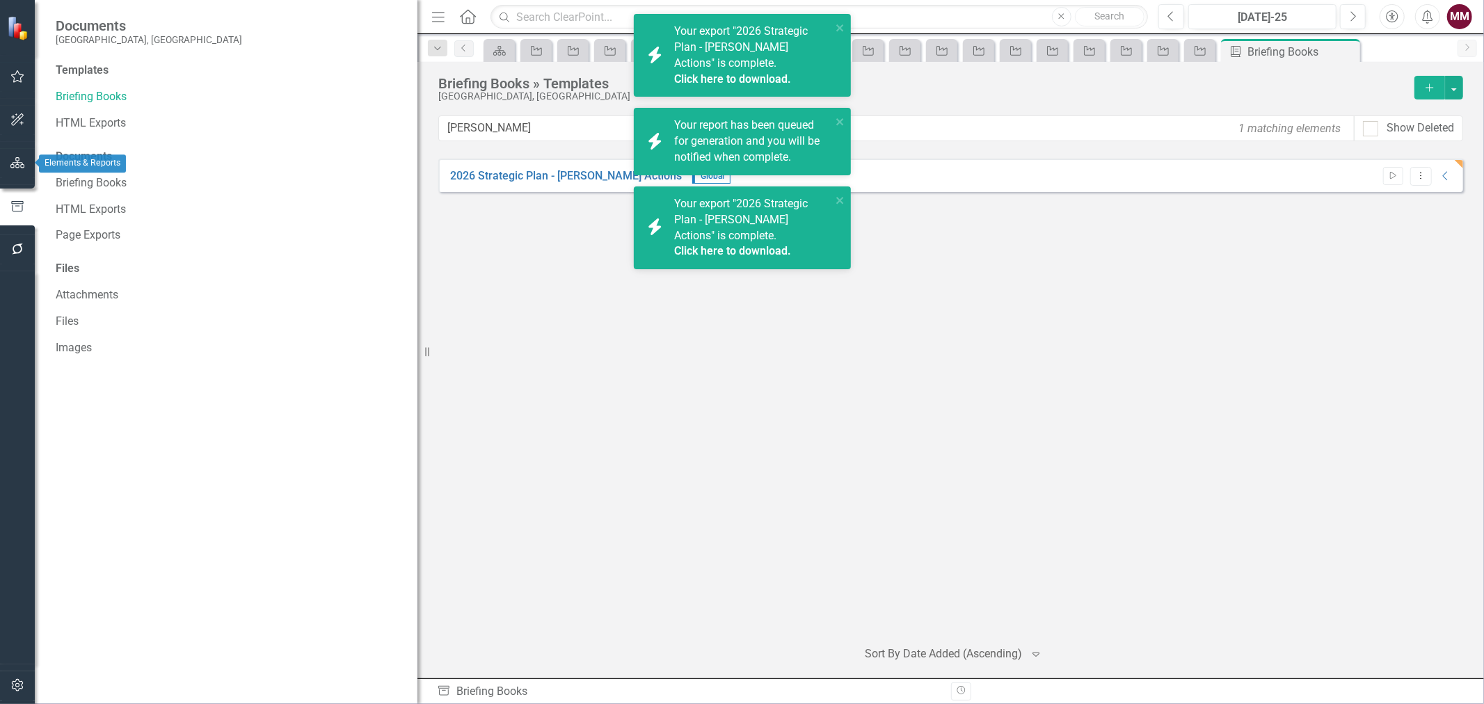
click at [14, 160] on icon "button" at bounding box center [17, 162] width 15 height 11
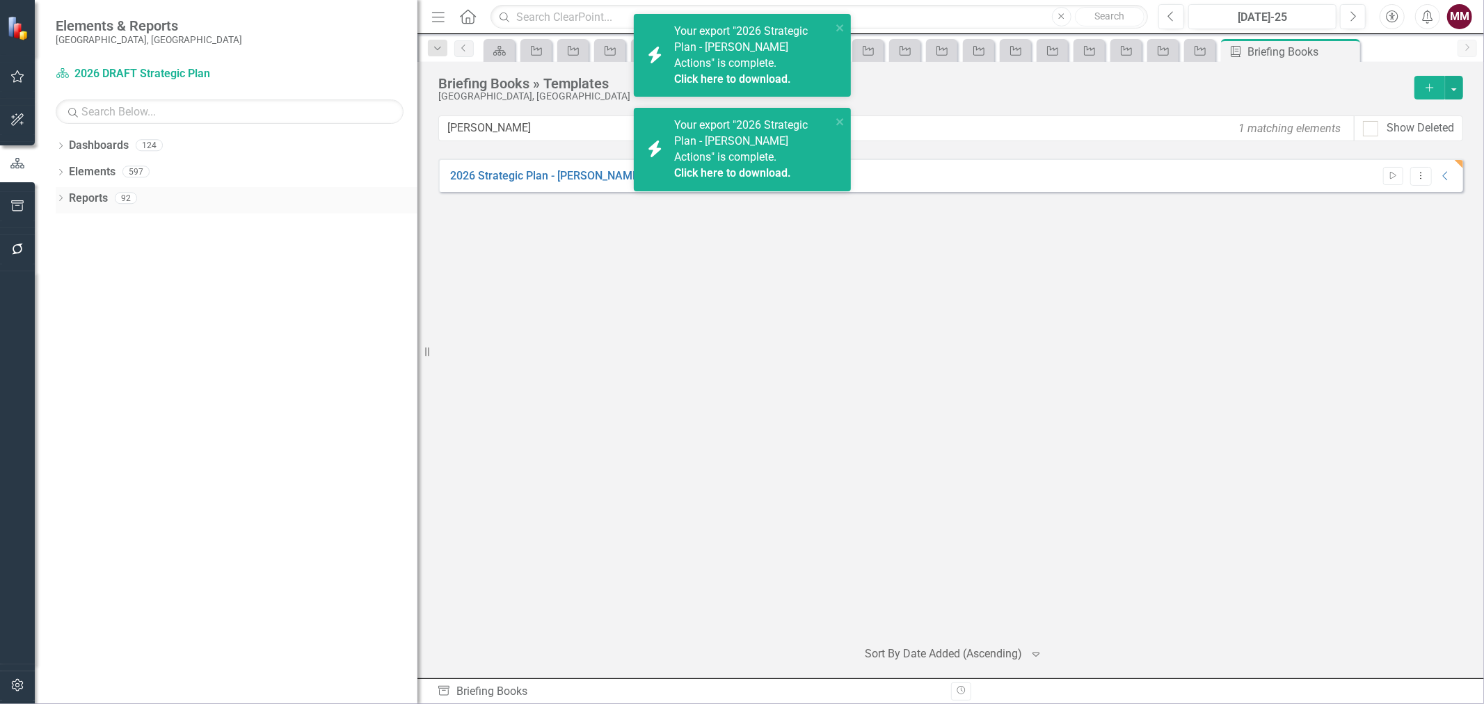
click at [57, 203] on icon "Dropdown" at bounding box center [61, 200] width 10 height 8
click at [66, 275] on icon "Dropdown" at bounding box center [67, 277] width 10 height 8
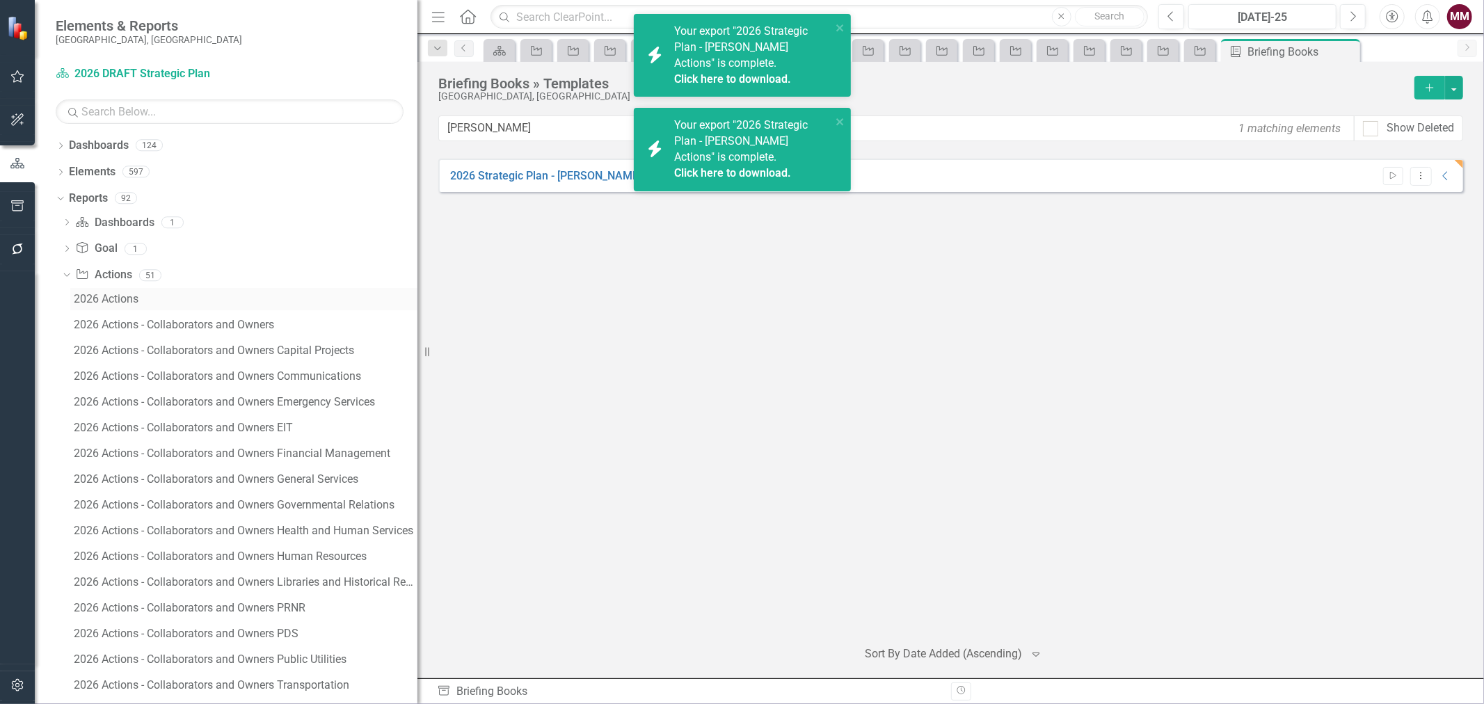
click at [97, 298] on div "2026 Actions" at bounding box center [246, 299] width 344 height 13
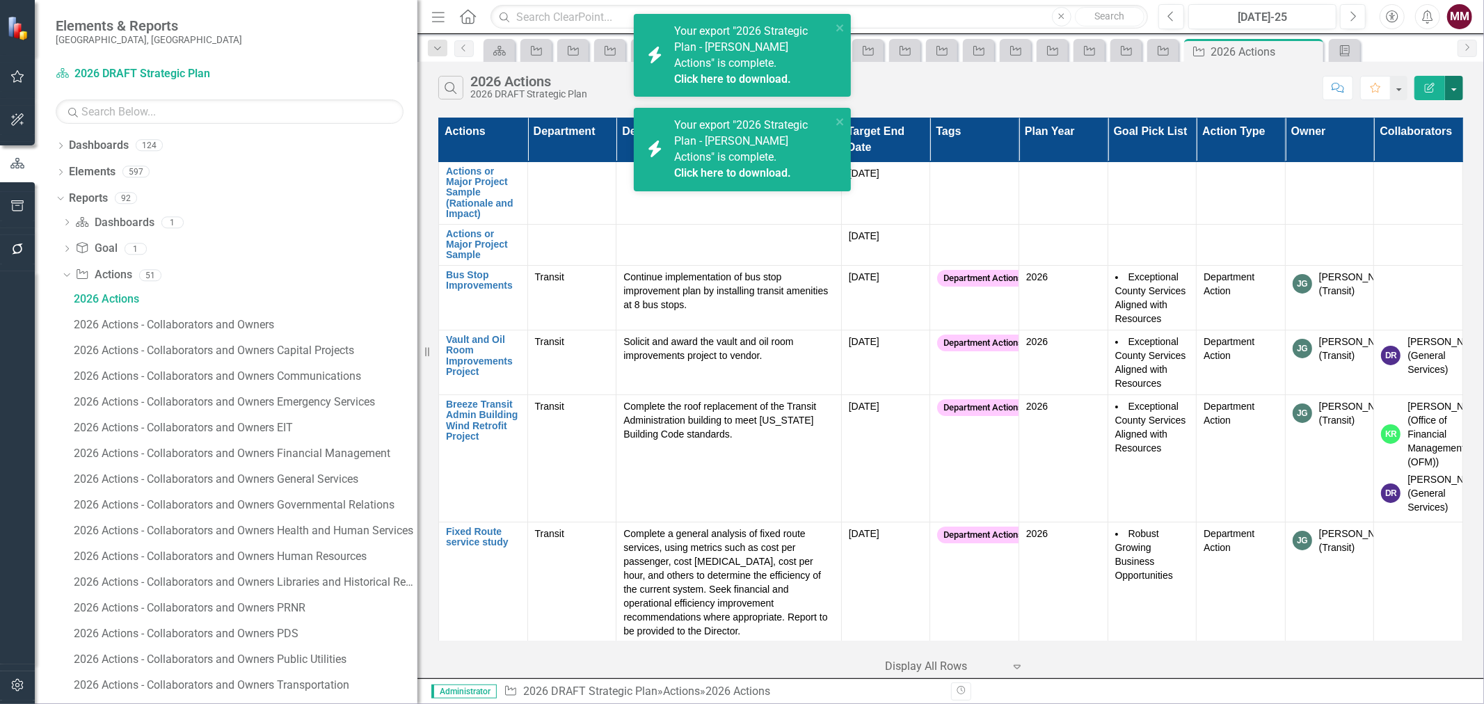
click at [1455, 86] on button "button" at bounding box center [1454, 88] width 18 height 24
click at [1414, 162] on link "Excel Export to Excel" at bounding box center [1408, 167] width 110 height 26
